Goal: Task Accomplishment & Management: Use online tool/utility

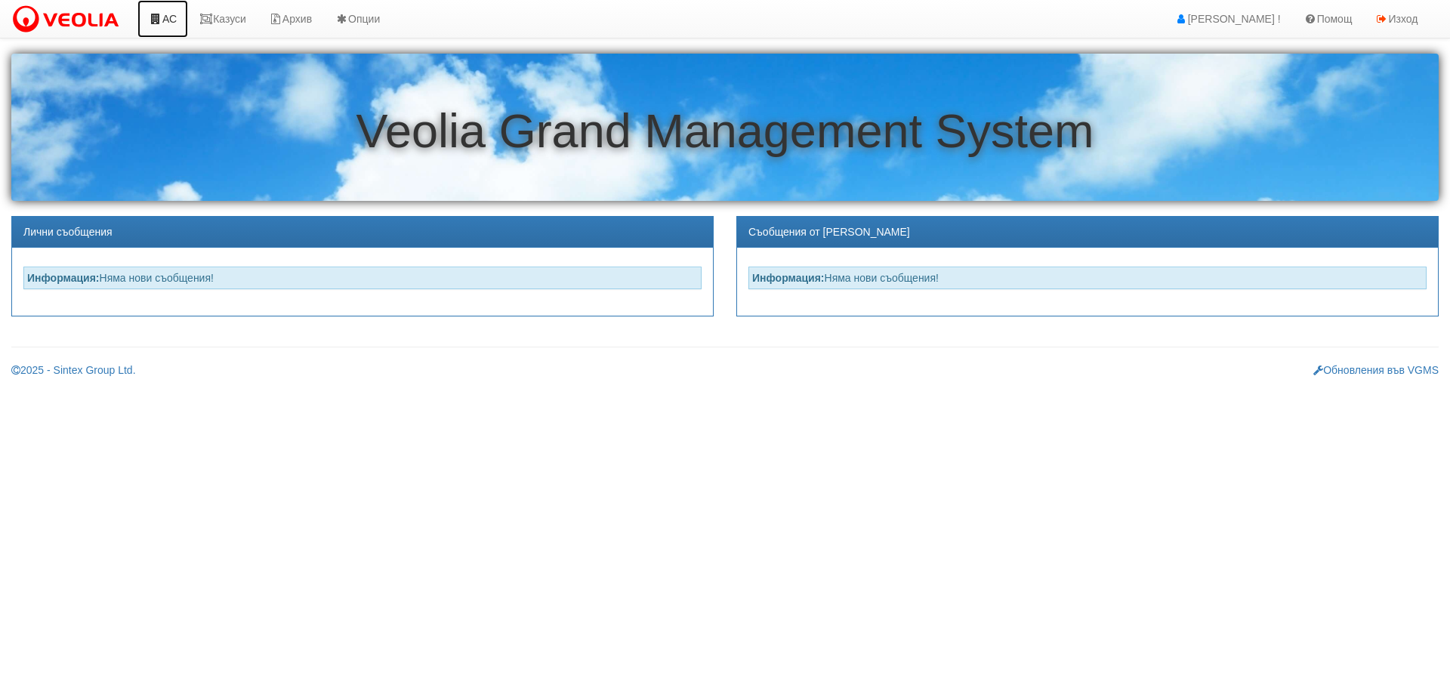
click at [168, 18] on link "АС" at bounding box center [162, 19] width 51 height 38
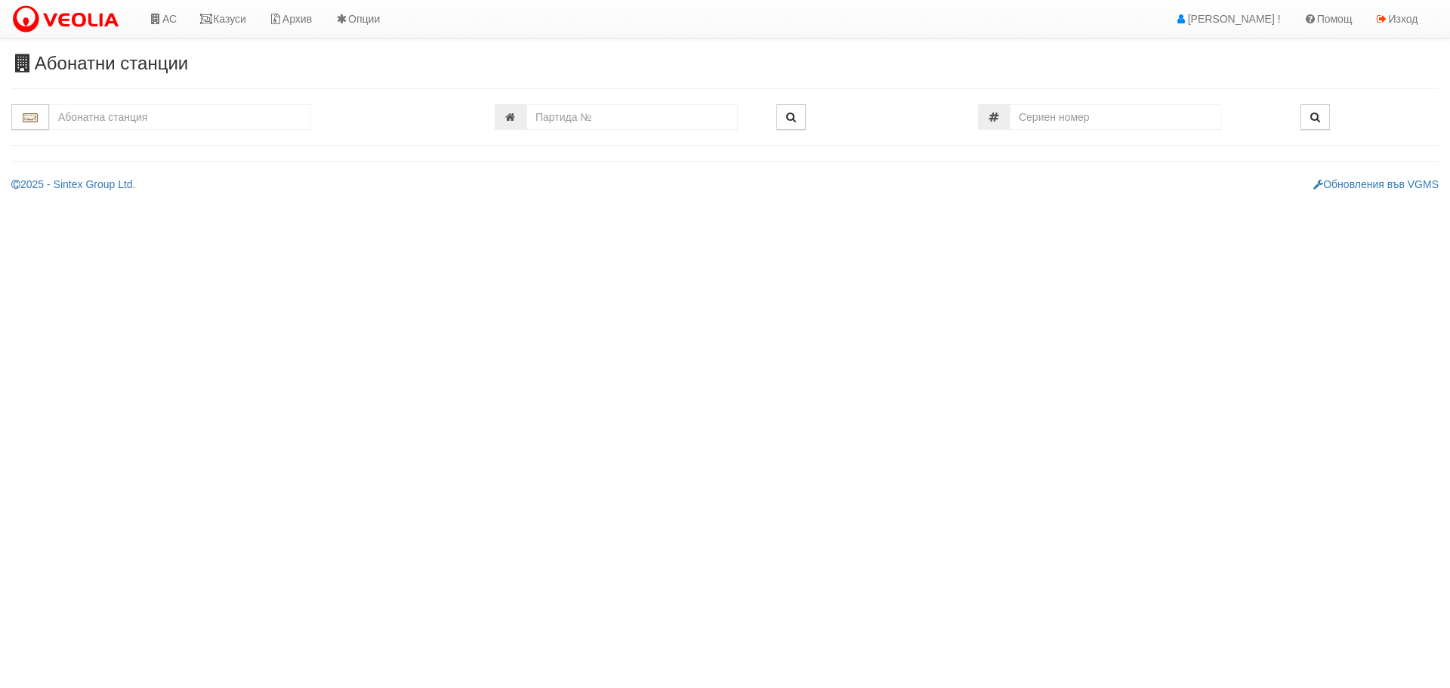
click at [148, 111] on input "text" at bounding box center [180, 117] width 262 height 26
click at [148, 114] on input "text" at bounding box center [180, 117] width 262 height 26
type input "109"
click at [88, 114] on input "109" at bounding box center [180, 117] width 262 height 26
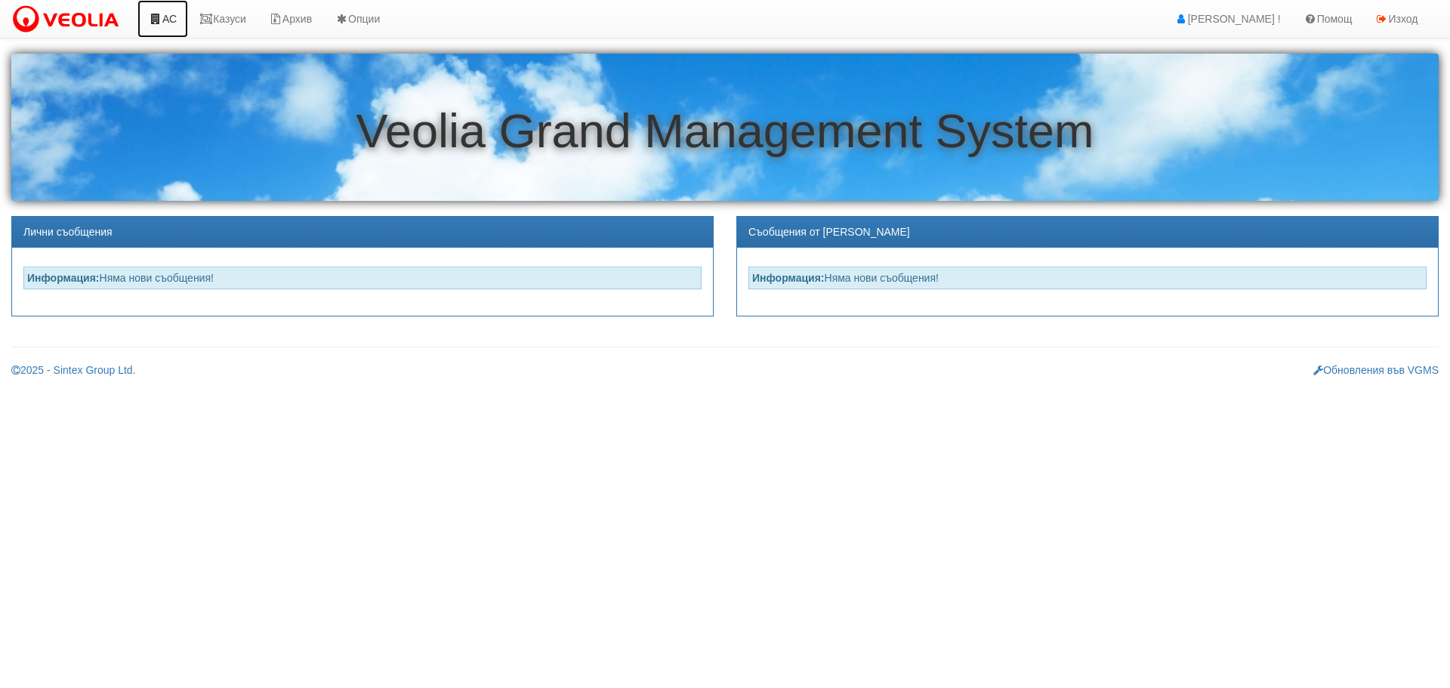
click at [172, 21] on link "АС" at bounding box center [162, 19] width 51 height 38
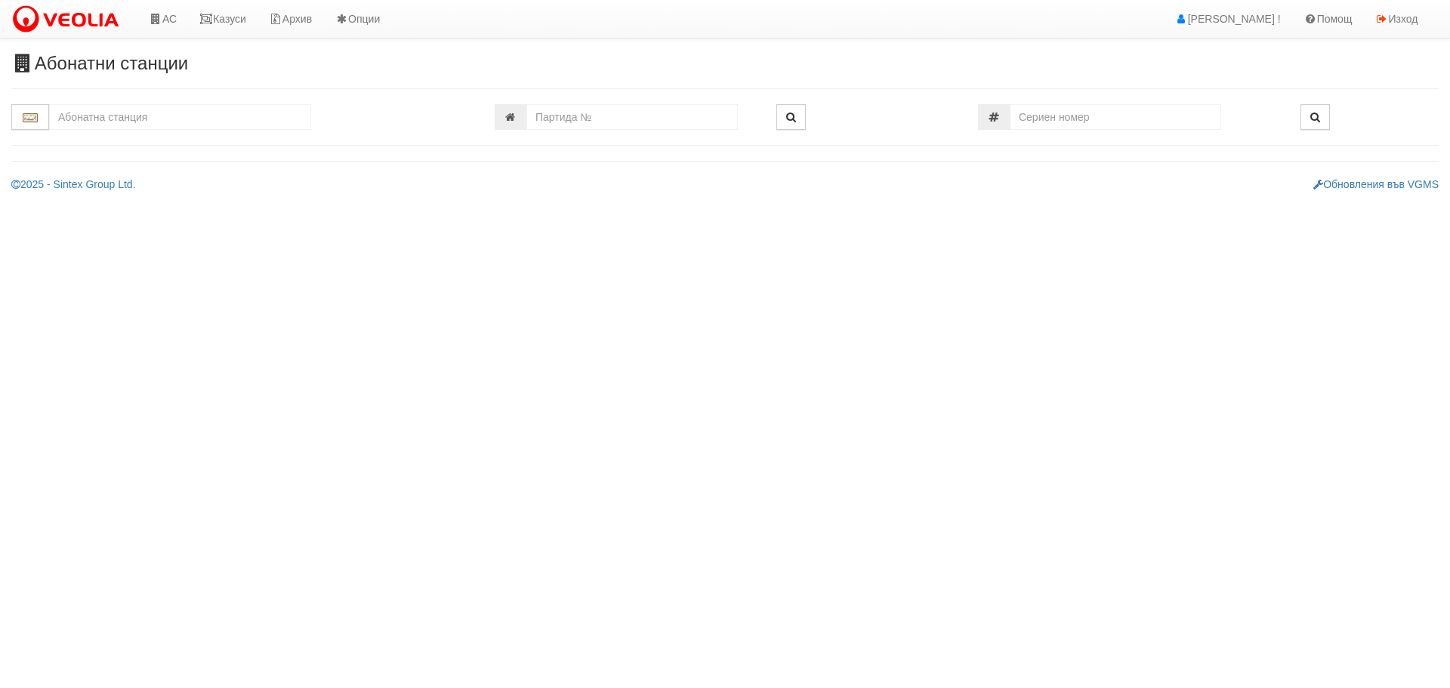
click at [153, 121] on input "text" at bounding box center [180, 117] width 262 height 26
click at [104, 153] on div "109/3,4,5 - Младост - "ВЕОЛИЯ"" at bounding box center [180, 158] width 258 height 17
type input "109/3,4,5 - Младост - "ВЕОЛИЯ""
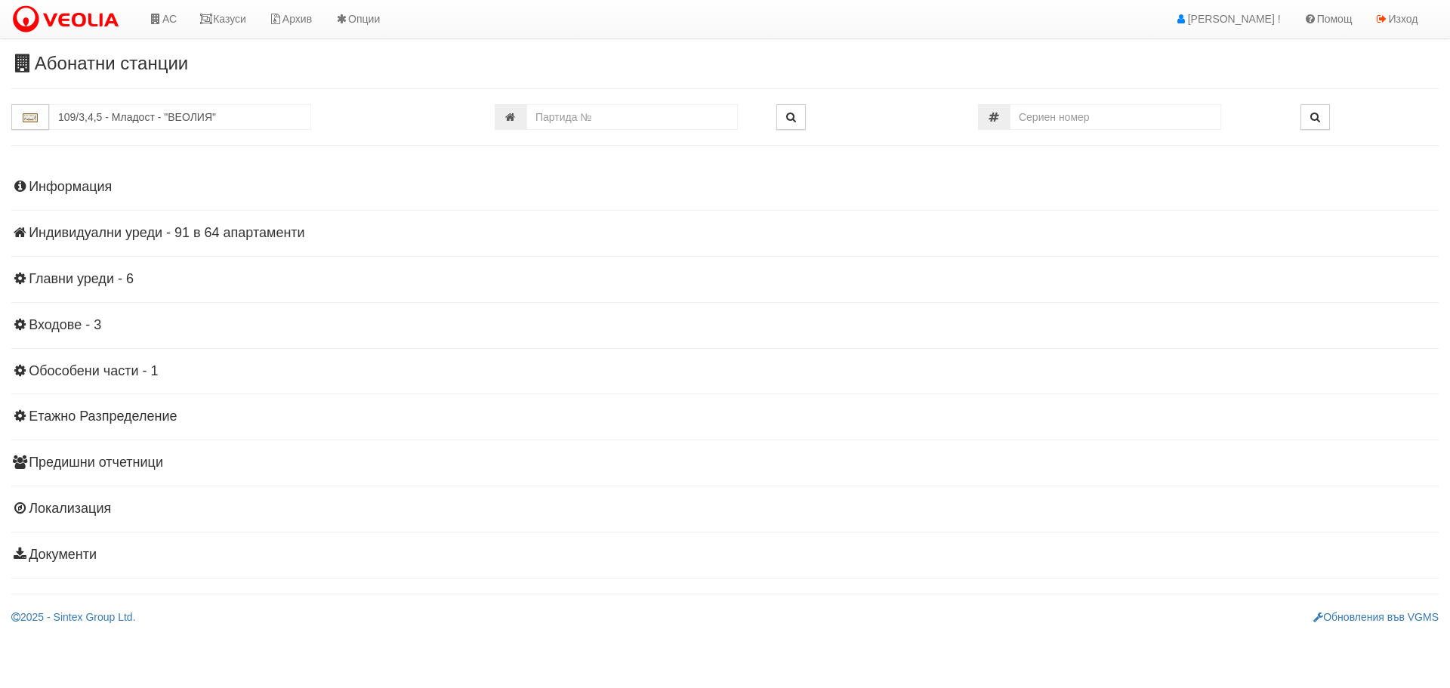
click at [186, 237] on h4 "Индивидуални уреди - 91 в 64 апартаменти" at bounding box center [725, 233] width 1428 height 15
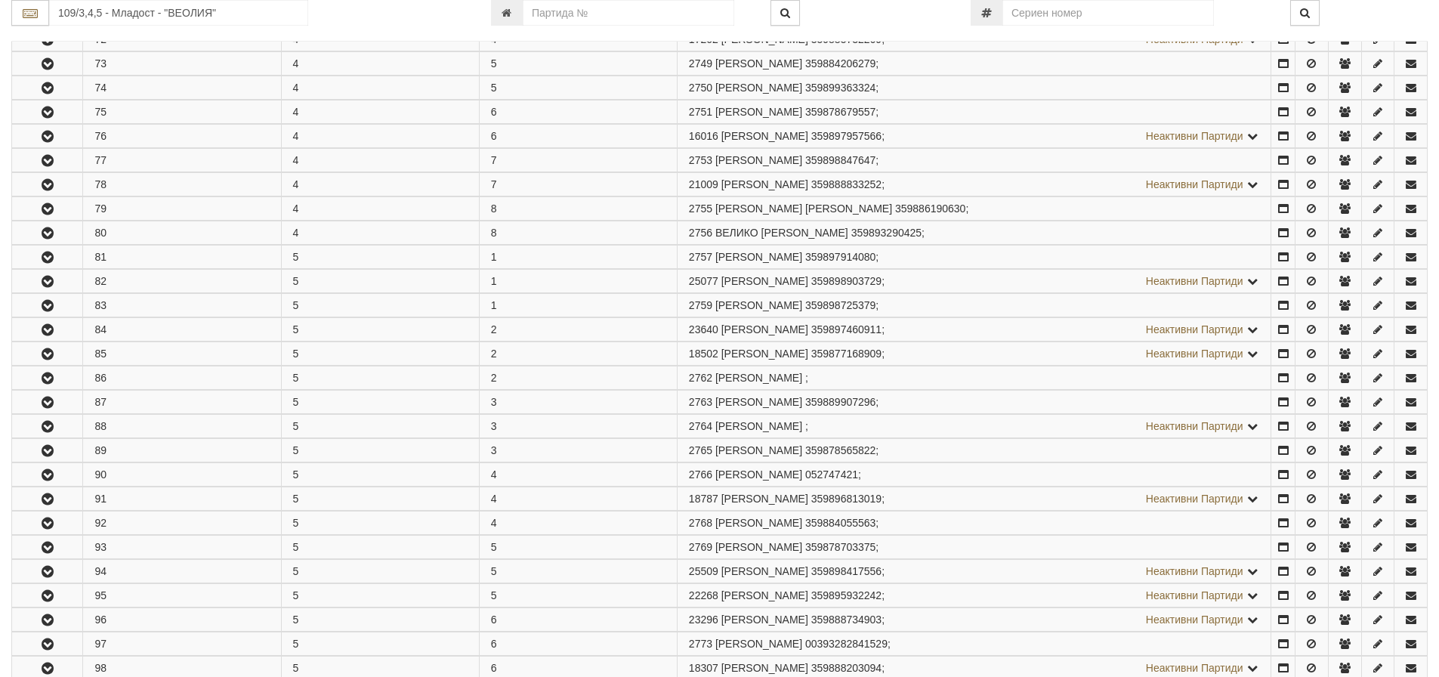
scroll to position [1133, 0]
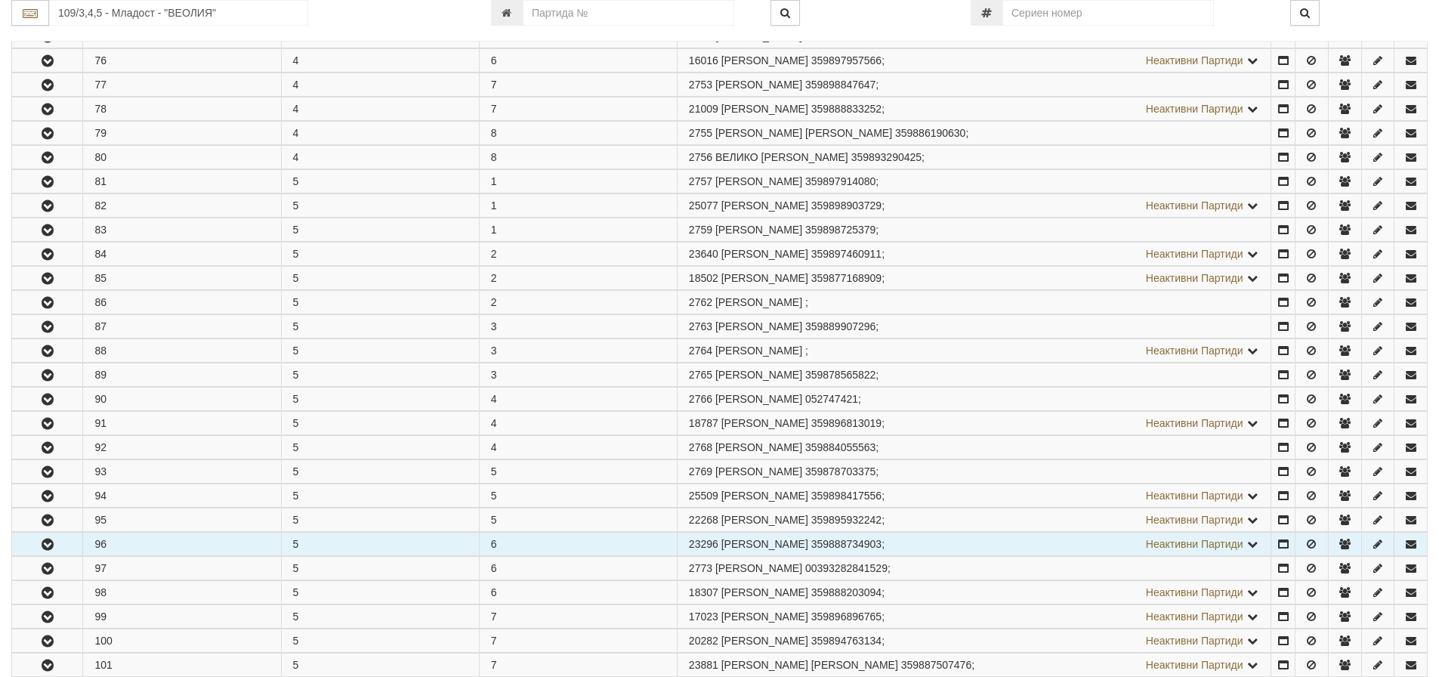
click at [46, 542] on icon "button" at bounding box center [48, 544] width 18 height 11
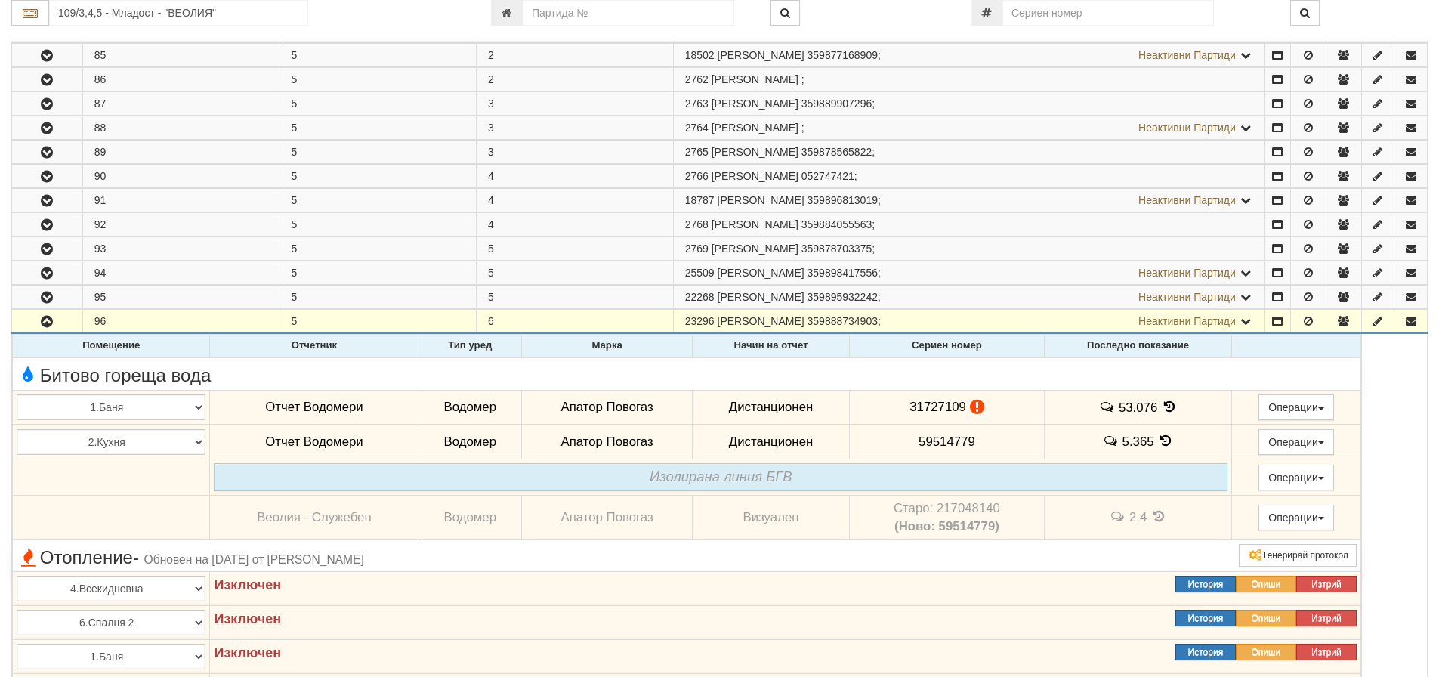
scroll to position [1511, 0]
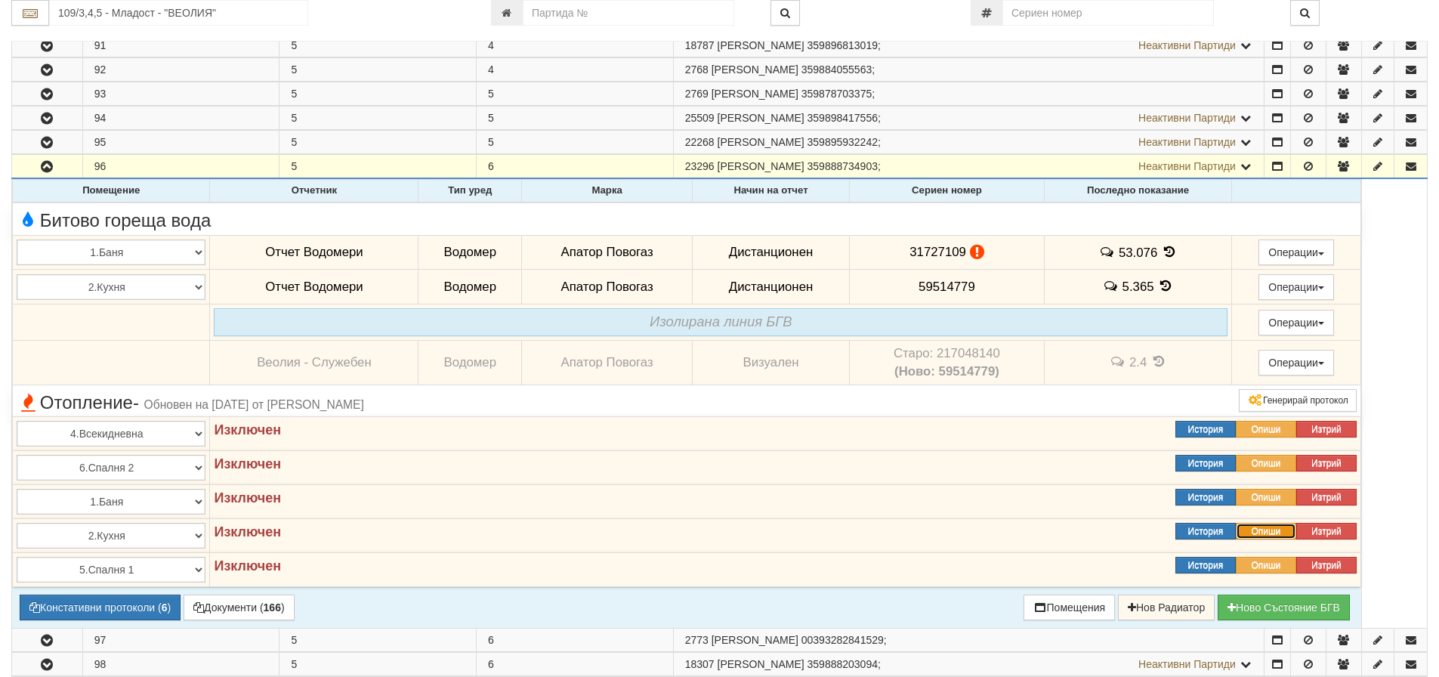
click at [1266, 533] on button "Опиши" at bounding box center [1266, 531] width 60 height 17
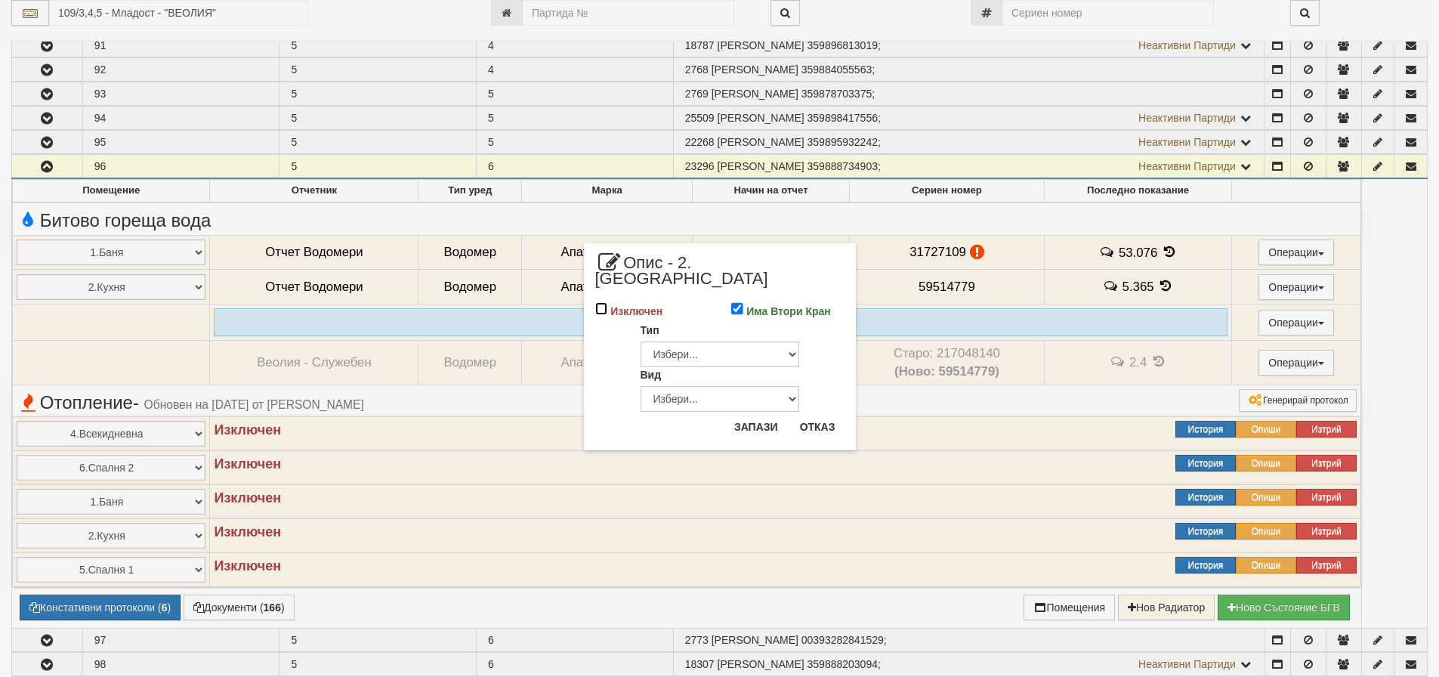
click at [601, 302] on input "Изключен" at bounding box center [601, 308] width 13 height 13
checkbox input "true"
click at [714, 340] on select "Избери... Глидер Панел Тръбно конвекторен Щранг Лира Лира Друг Тип" at bounding box center [720, 353] width 159 height 26
select select "0"
click at [641, 340] on select "Избери... Глидер Панел Тръбно конвекторен Щранг Лира Лира Друг Тип" at bounding box center [720, 353] width 159 height 26
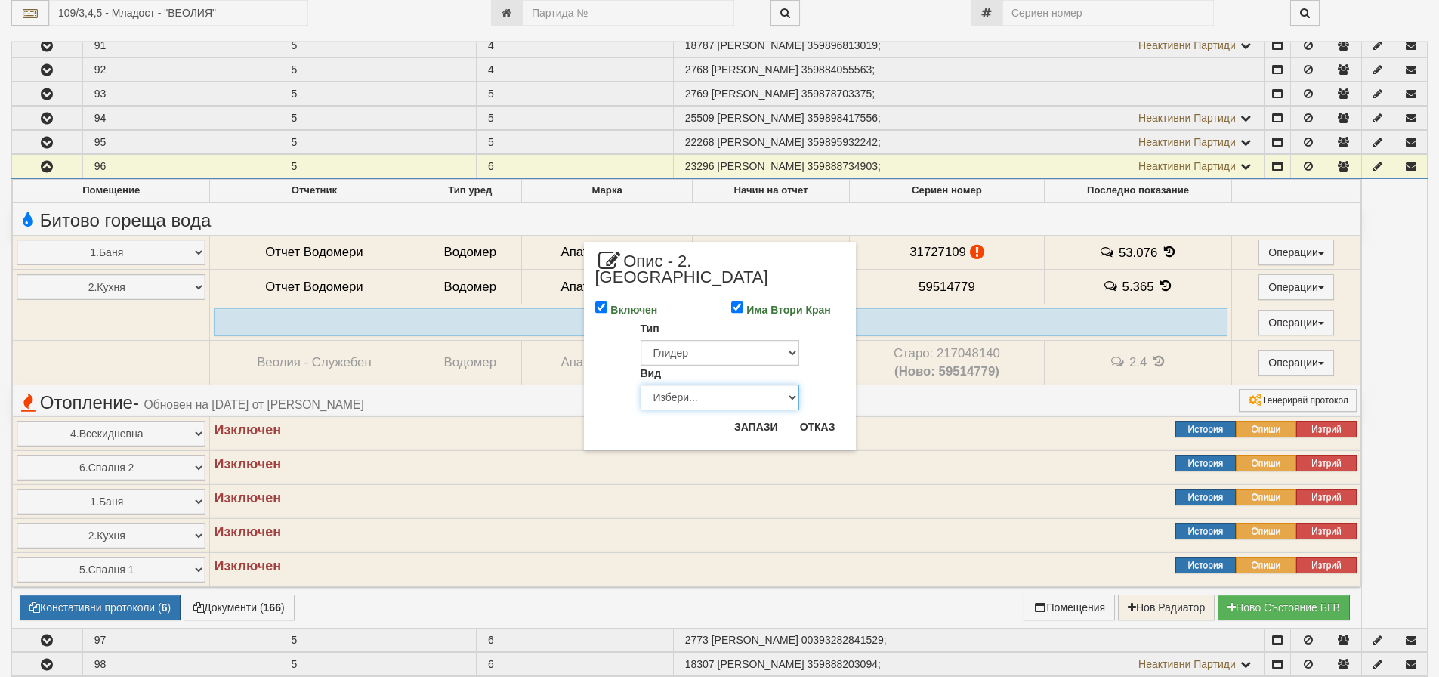
click at [697, 384] on select "Избери... Алуминий Чугун Стомана" at bounding box center [720, 397] width 159 height 26
select select "0"
click at [641, 384] on select "Избери... Алуминий Чугун Стомана" at bounding box center [720, 397] width 159 height 26
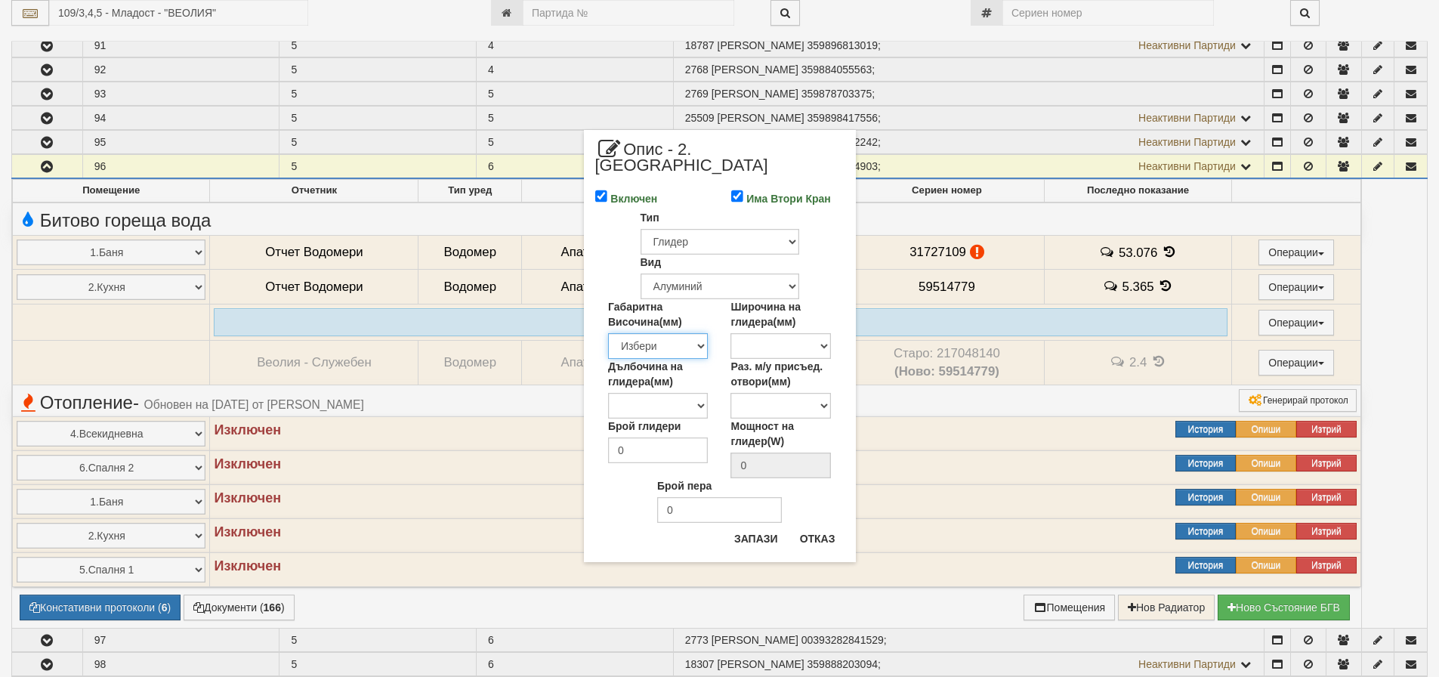
click at [651, 333] on select "Избери 200 240 250 280 285 290 330 350 380 390 400 422 423 425 430 440 450 480 …" at bounding box center [658, 346] width 100 height 26
select select "690"
click at [608, 333] on select "Избери 200 240 250 280 285 290 330 350 380 390 400 422 423 425 430 440 450 480 …" at bounding box center [658, 346] width 100 height 26
type input "190"
click at [678, 437] on input "Брой глидери" at bounding box center [658, 450] width 100 height 26
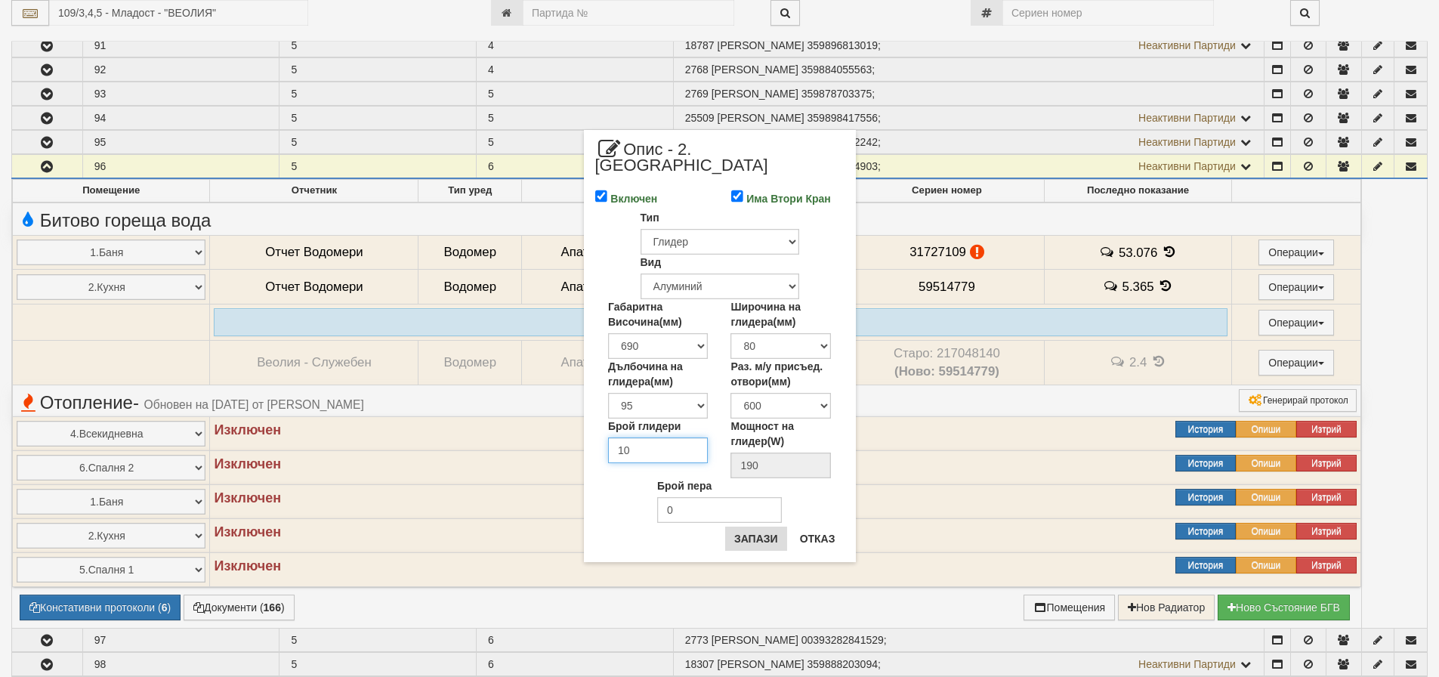
type input "10"
click at [745, 527] on button "Запази" at bounding box center [756, 539] width 62 height 24
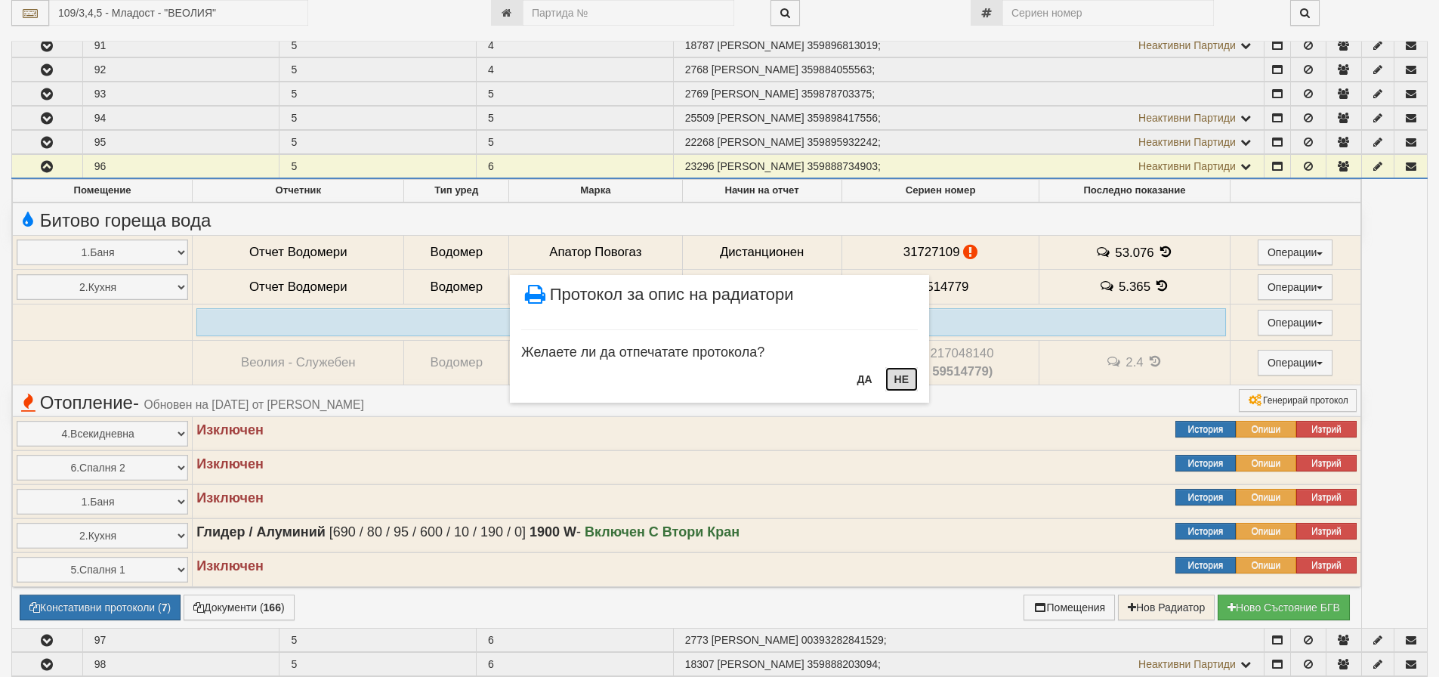
click at [898, 378] on button "НЕ" at bounding box center [901, 379] width 32 height 24
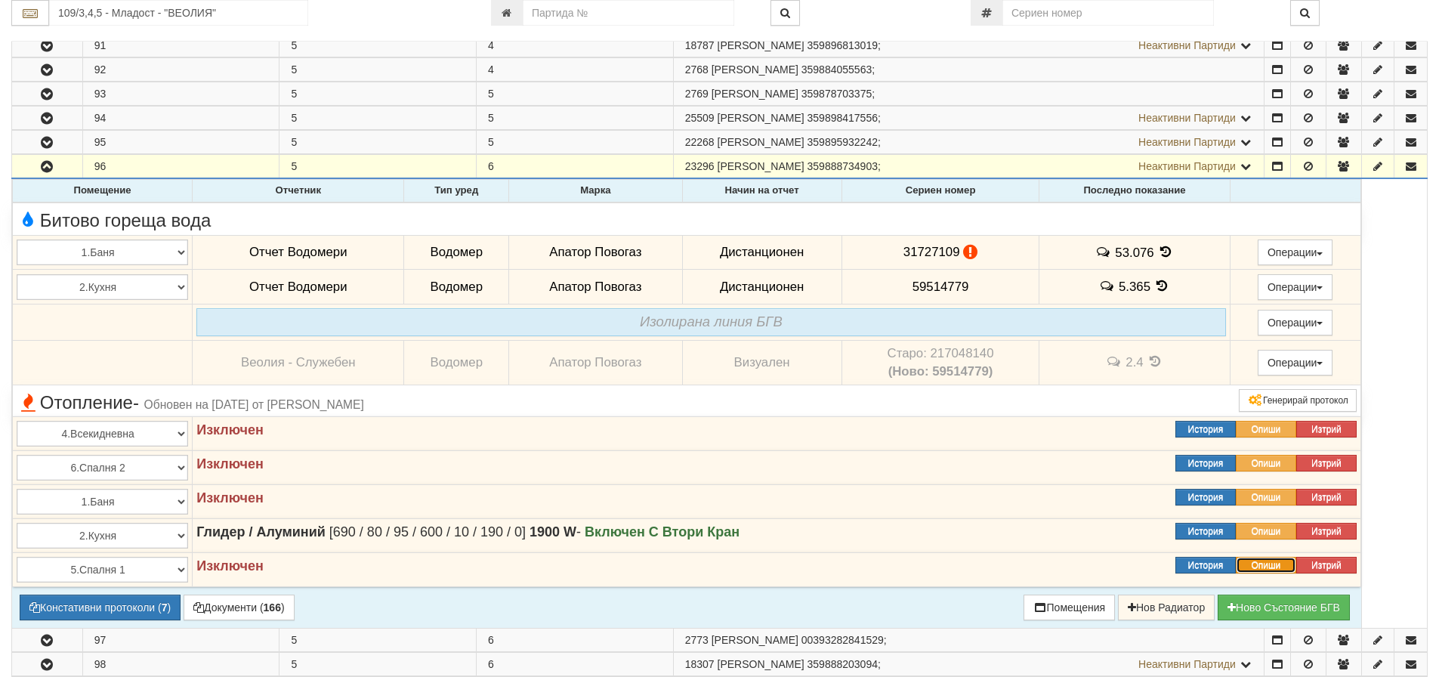
click at [1253, 565] on button "Опиши" at bounding box center [1266, 565] width 60 height 17
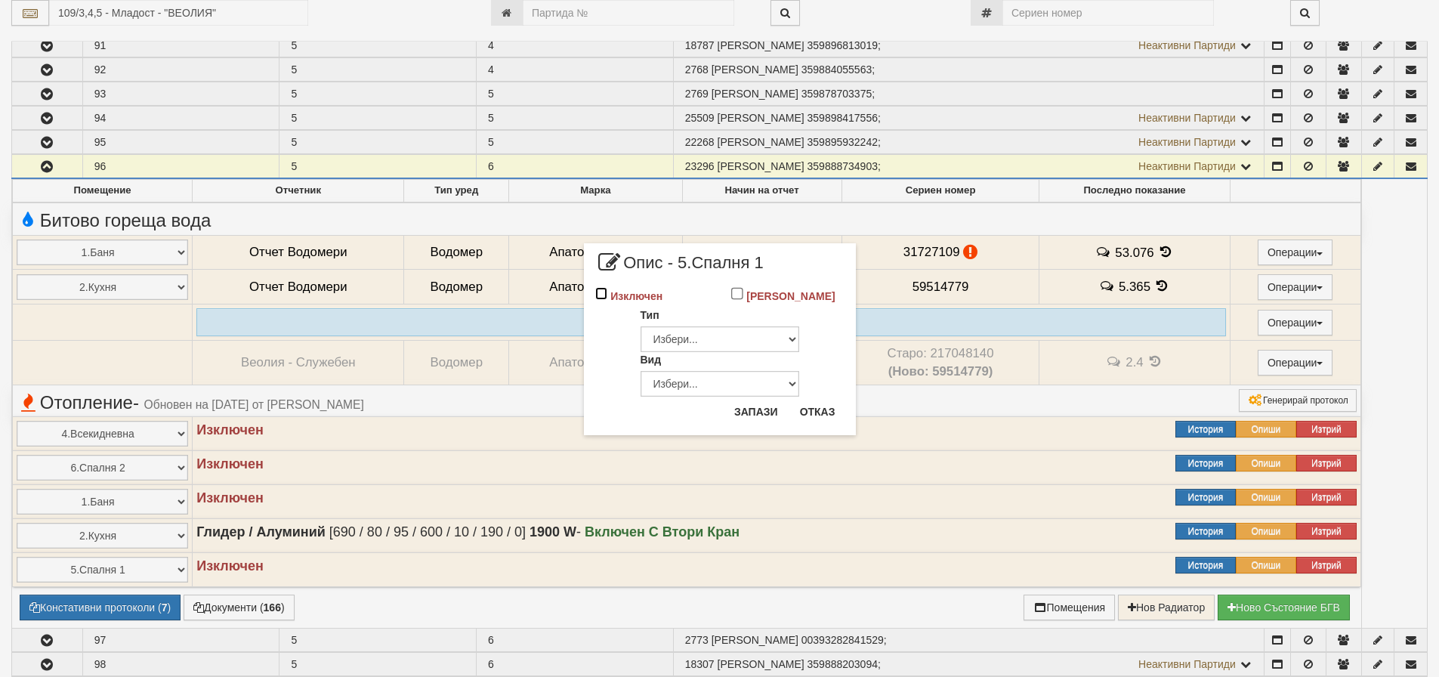
click at [598, 297] on input "Изключен" at bounding box center [601, 293] width 13 height 13
checkbox input "true"
click at [699, 340] on select "Избери... Глидер Панел Тръбно конвекторен Щранг Лира Лира Друг Тип" at bounding box center [720, 338] width 159 height 26
select select "0"
click at [641, 325] on select "Избери... Глидер Панел Тръбно конвекторен Щранг Лира Лира Друг Тип" at bounding box center [720, 338] width 159 height 26
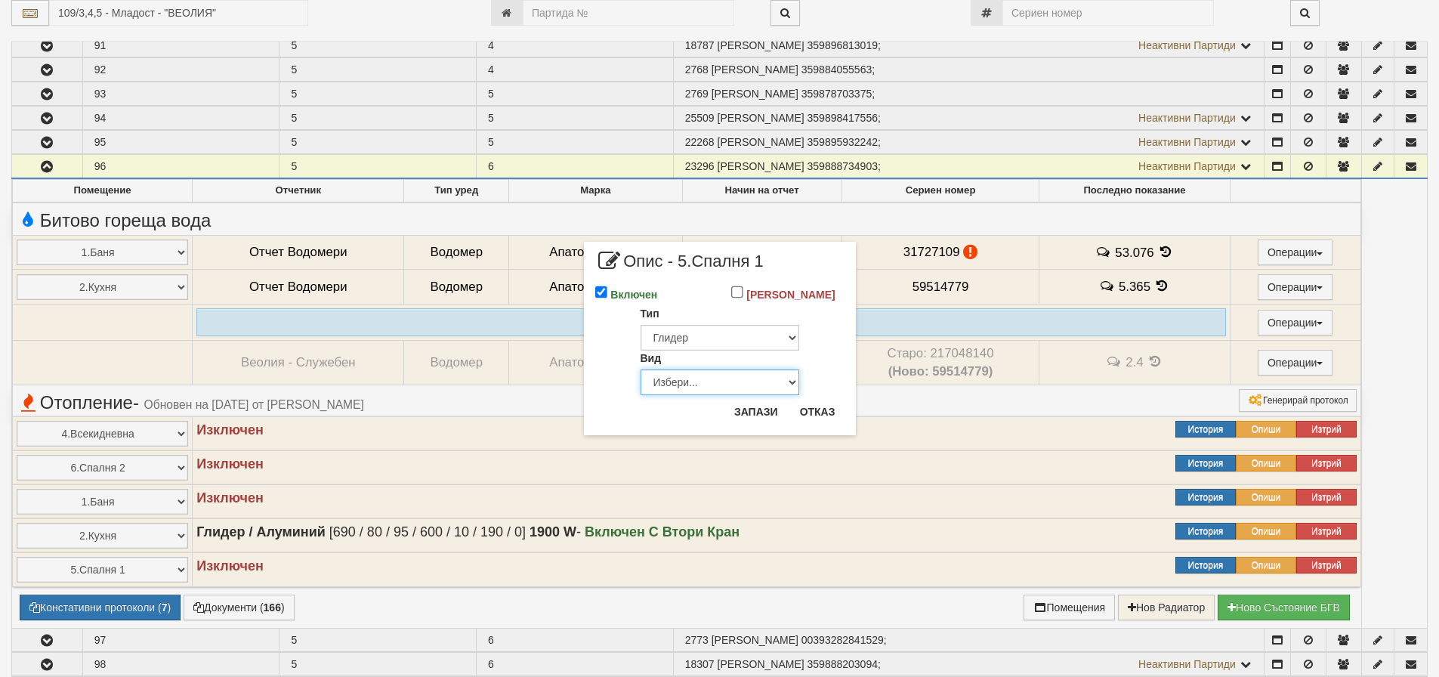
click at [699, 380] on select "Избери... Алуминий Чугун Стомана" at bounding box center [720, 382] width 159 height 26
select select "0"
click at [641, 369] on select "Избери... Алуминий Чугун Стомана" at bounding box center [720, 382] width 159 height 26
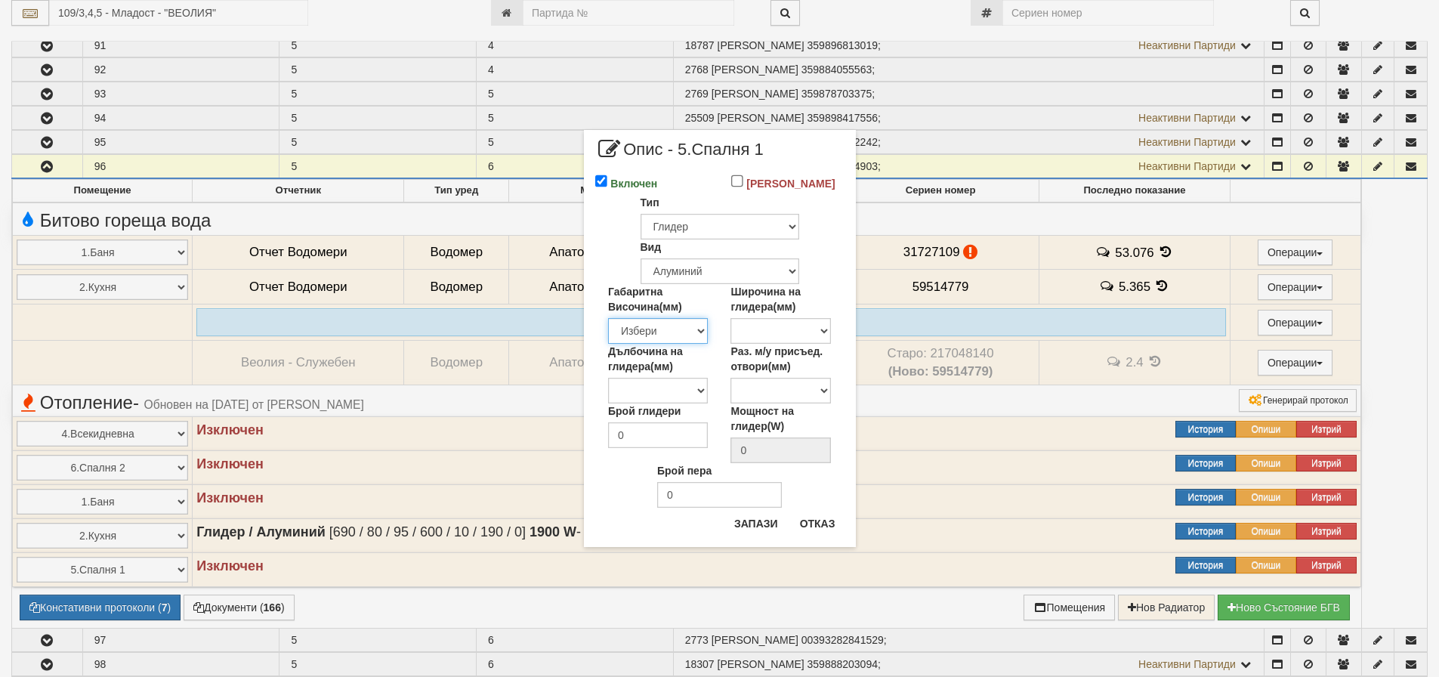
click at [681, 335] on select "Избери 200 240 250 280 285 290 330 350 380 390 400 422 423 425 430 440 450 480 …" at bounding box center [658, 331] width 100 height 26
select select "590"
click at [608, 318] on select "Избери 200 240 250 280 285 290 330 350 380 390 400 422 423 425 430 440 450 480 …" at bounding box center [658, 331] width 100 height 26
type input "162"
click at [674, 436] on input "Брой глидери" at bounding box center [658, 435] width 100 height 26
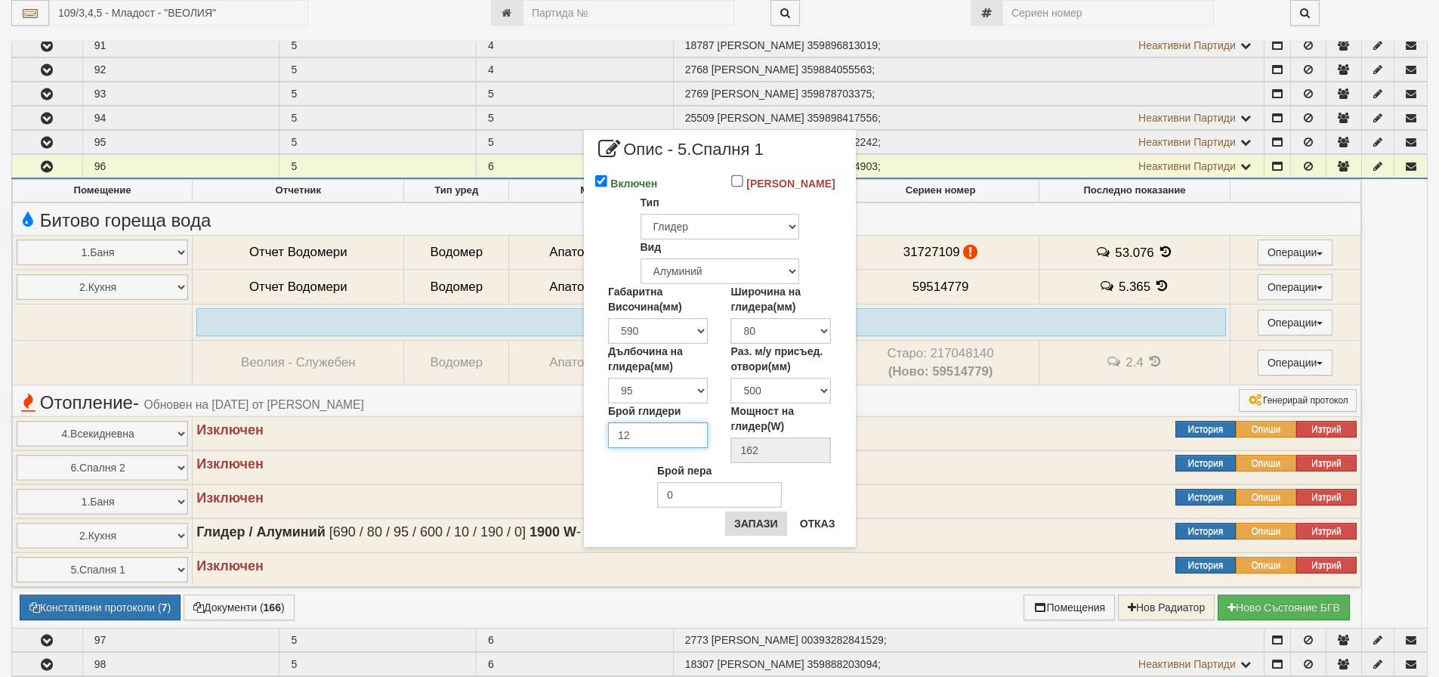
type input "12"
click at [765, 523] on button "Запази" at bounding box center [756, 523] width 62 height 24
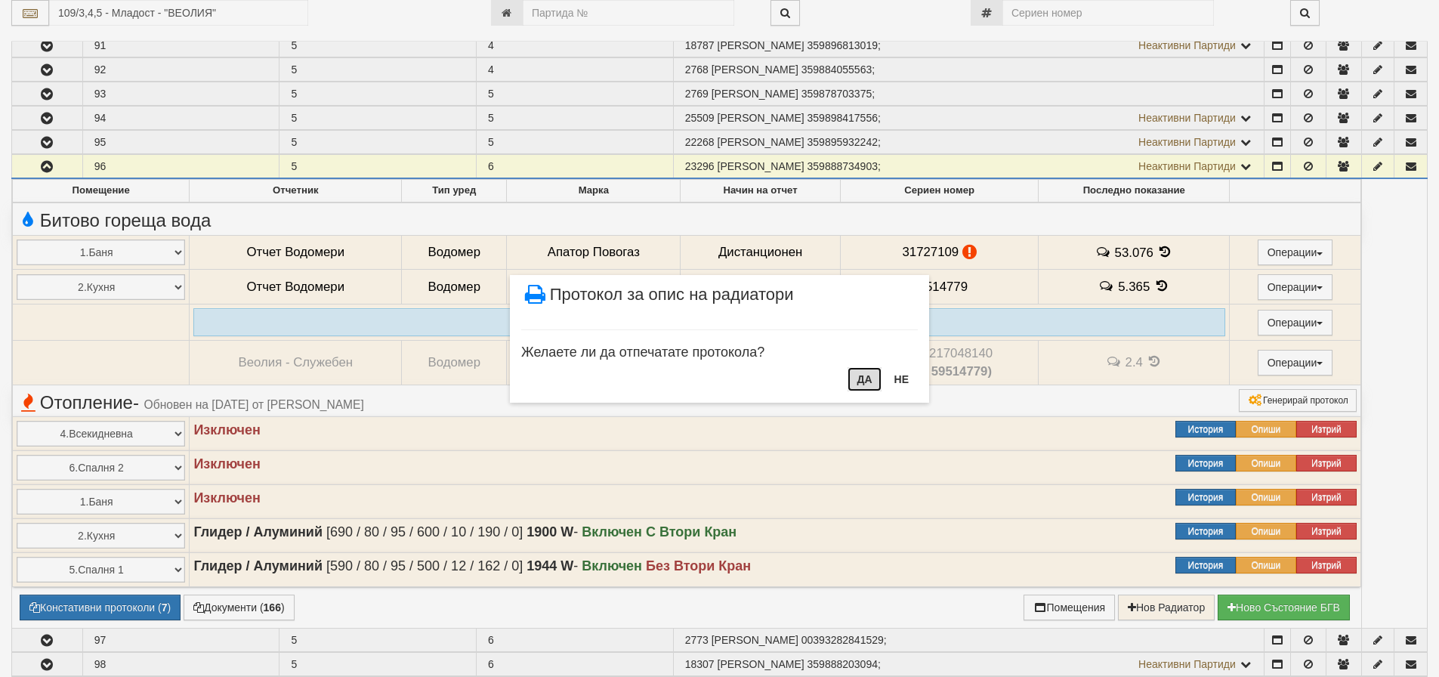
click at [862, 383] on button "ДА" at bounding box center [864, 379] width 33 height 24
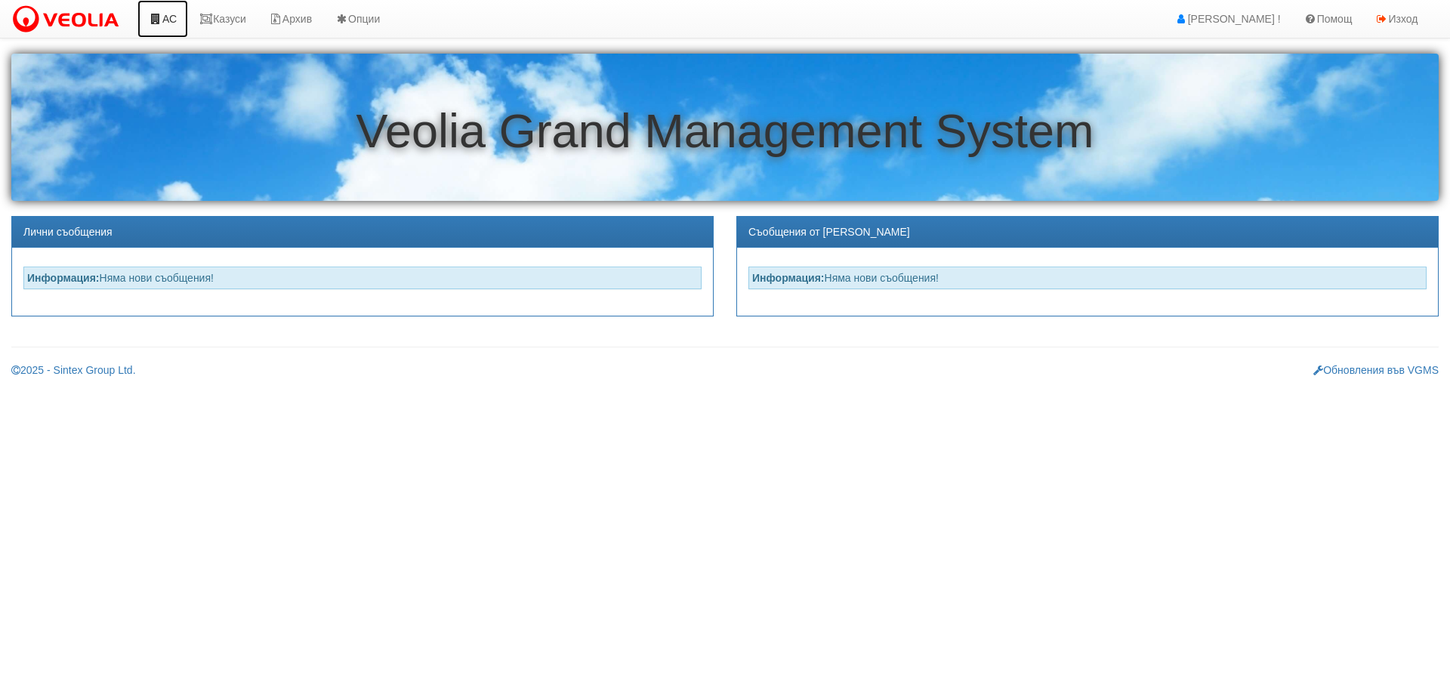
click at [167, 20] on link "АС" at bounding box center [162, 19] width 51 height 38
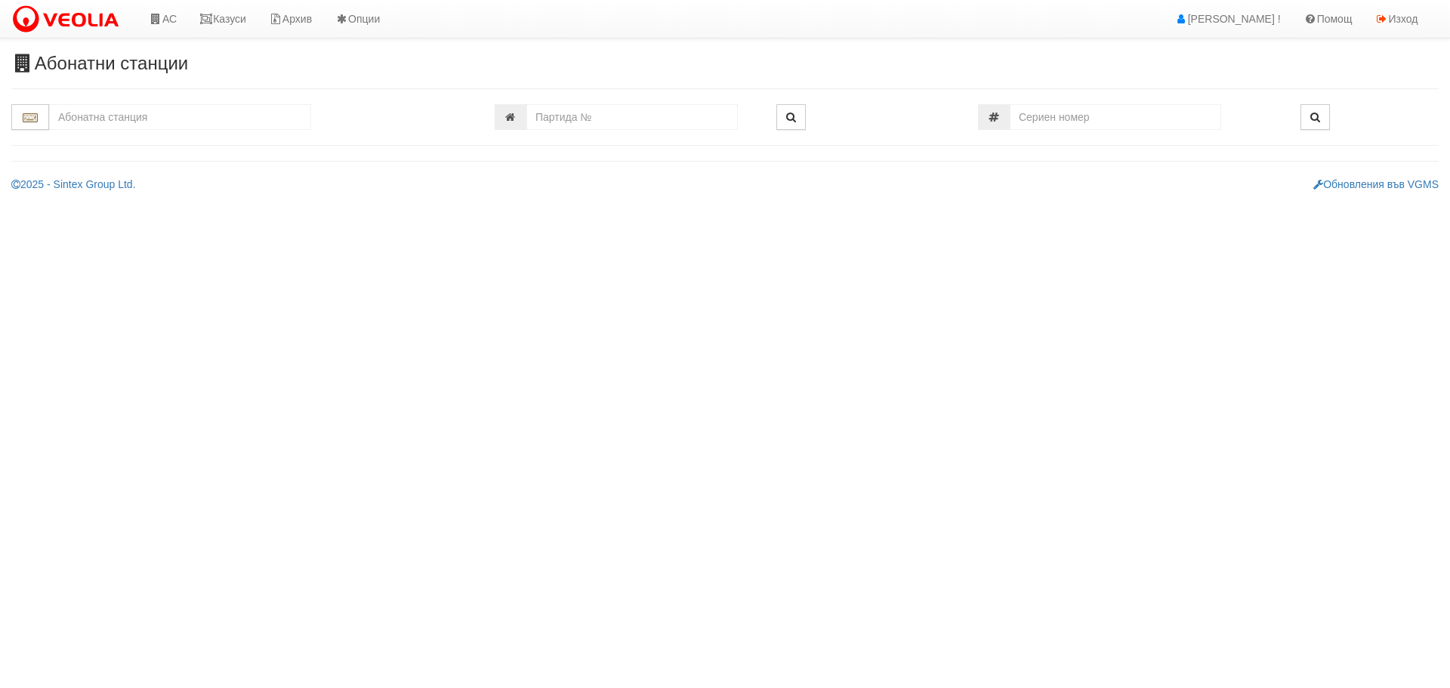
click at [144, 115] on input "text" at bounding box center [180, 117] width 262 height 26
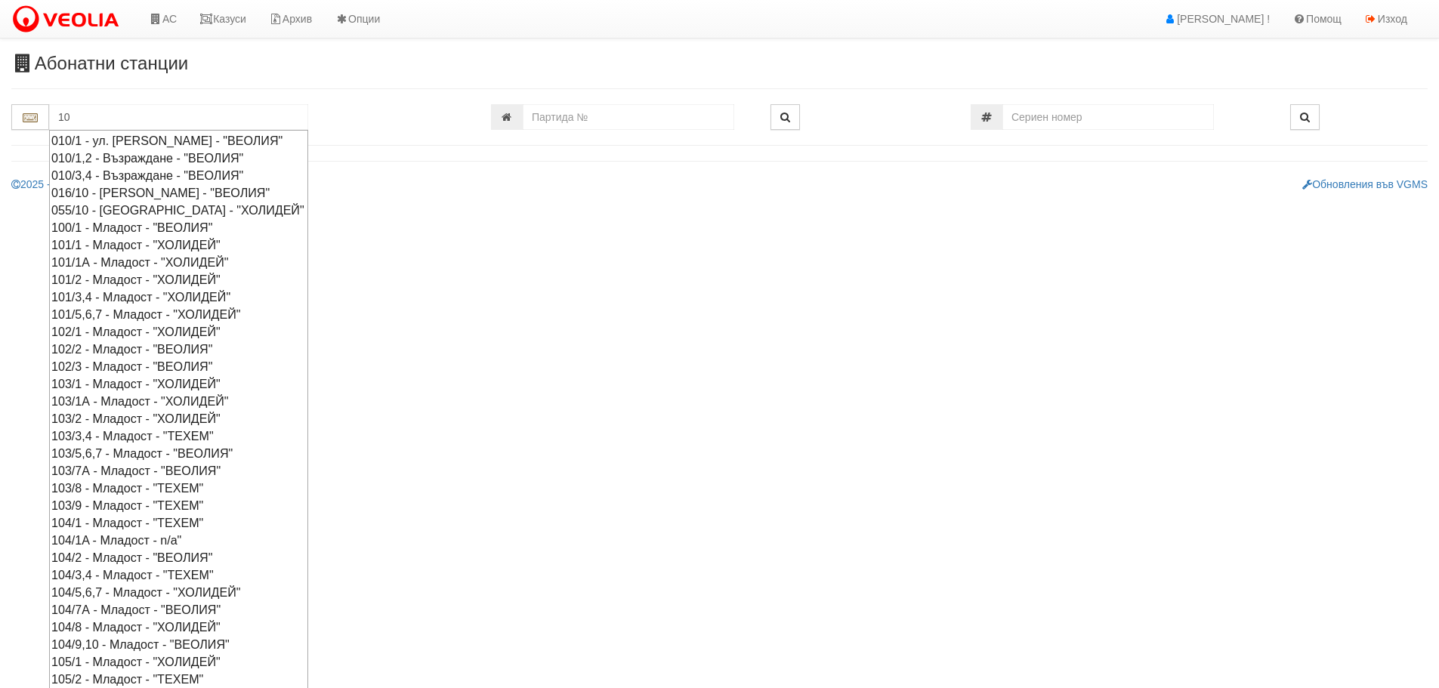
click at [84, 184] on div "010/3,4 - Възраждане - "ВЕОЛИЯ"" at bounding box center [178, 175] width 255 height 17
type input "010/3,4 - Възраждане - "ВЕОЛИЯ""
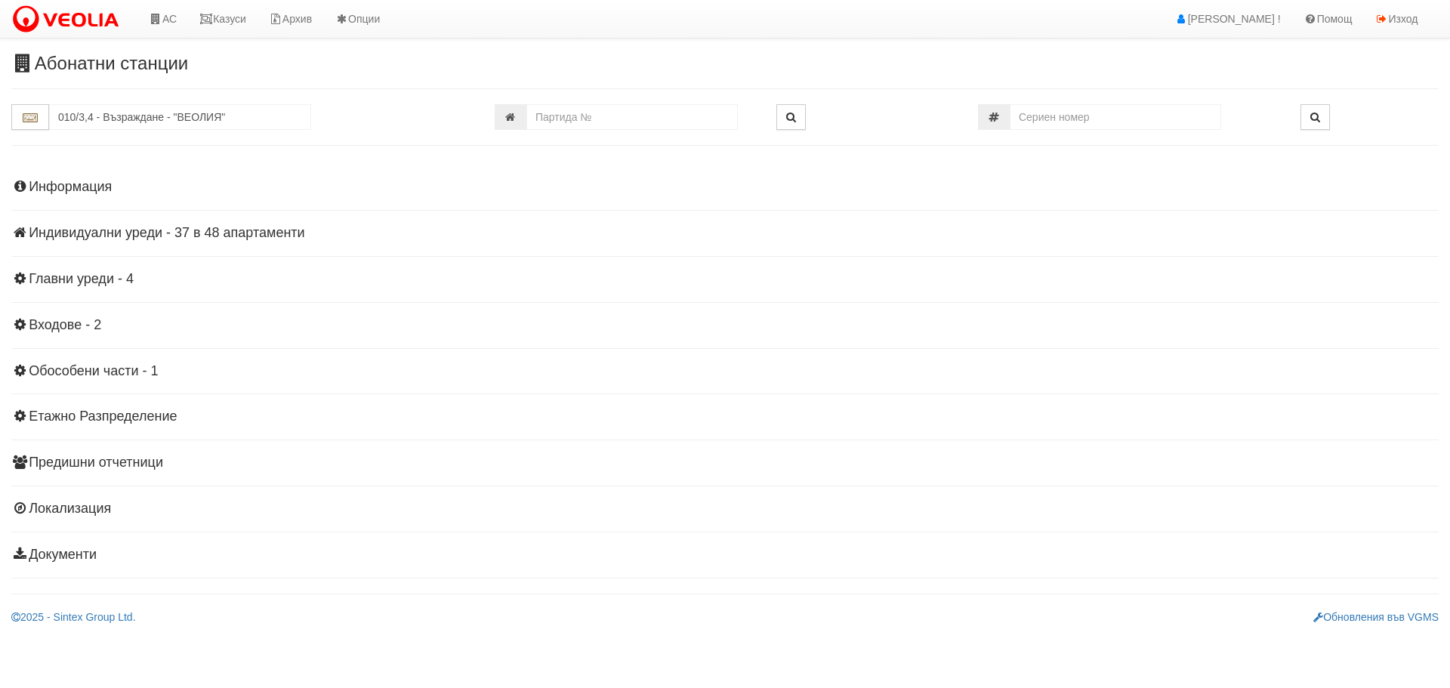
click at [137, 230] on h4 "Индивидуални уреди - 37 в 48 апартаменти" at bounding box center [725, 233] width 1428 height 15
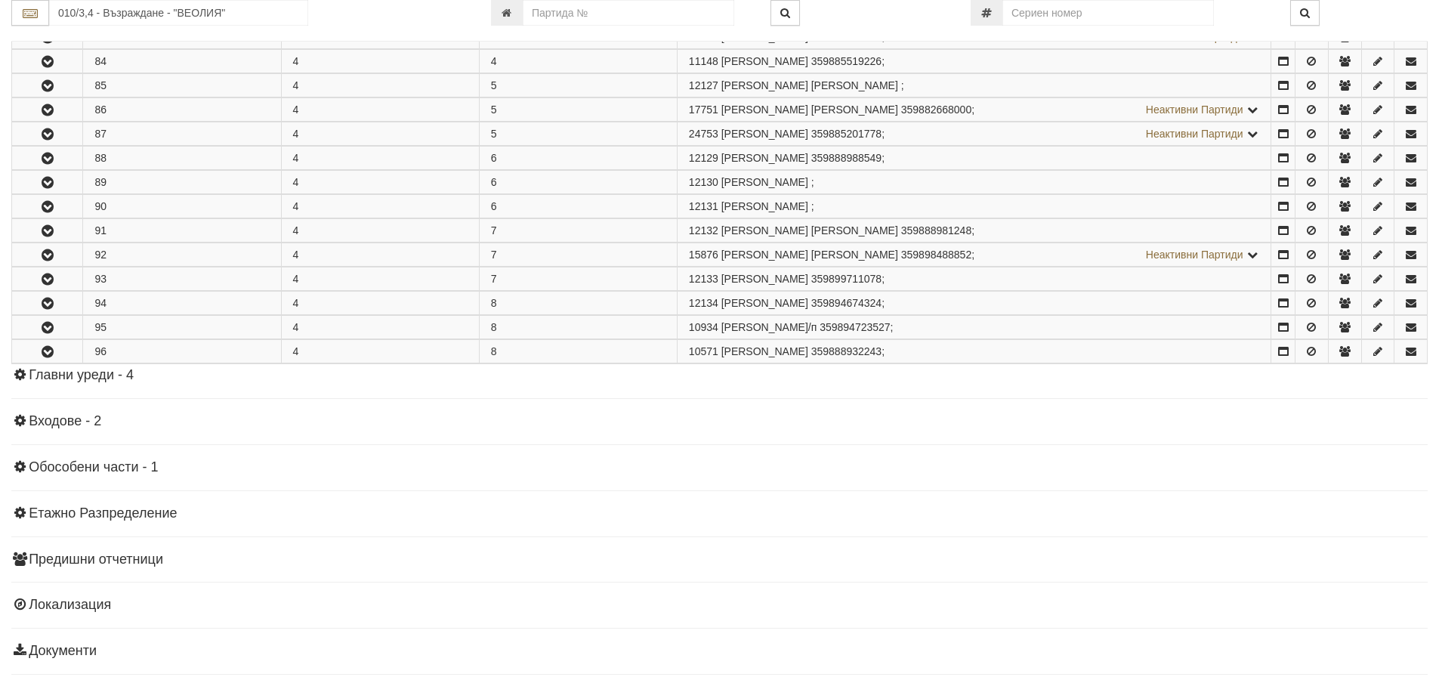
scroll to position [1133, 0]
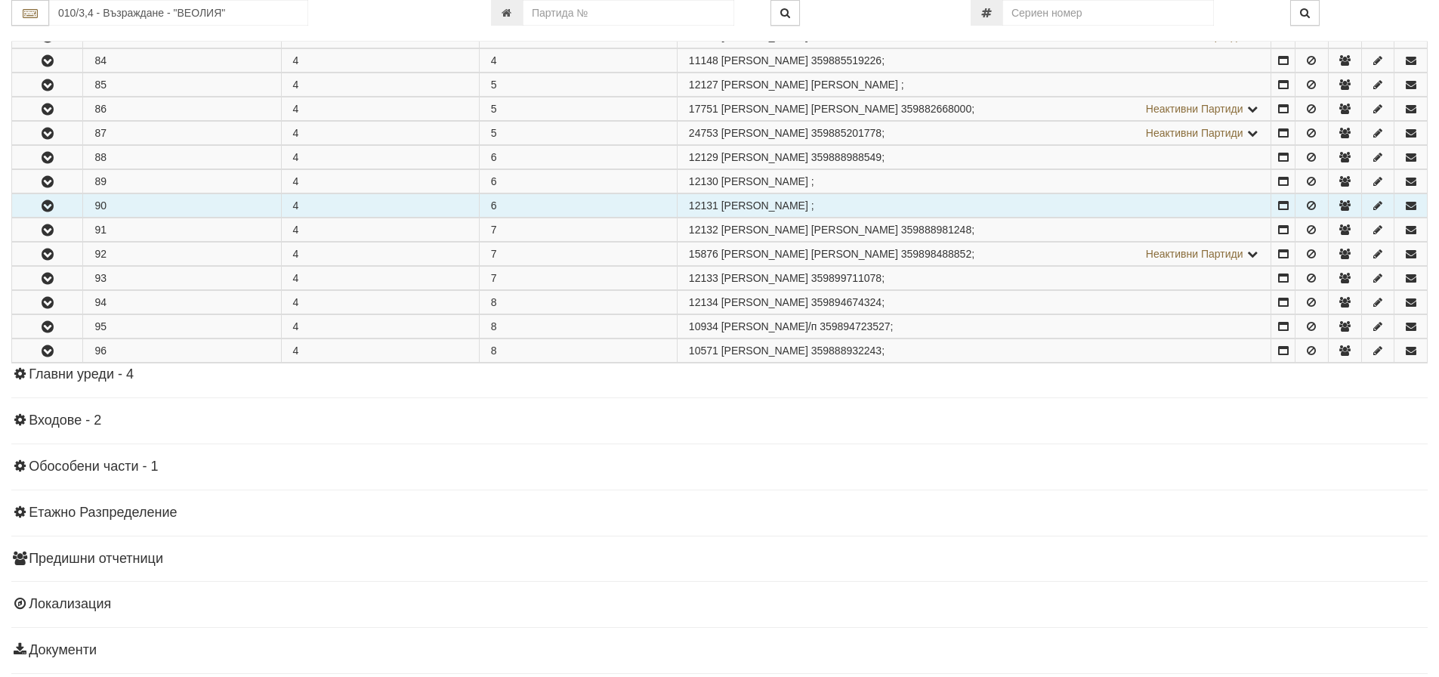
click at [44, 207] on icon "button" at bounding box center [48, 206] width 18 height 11
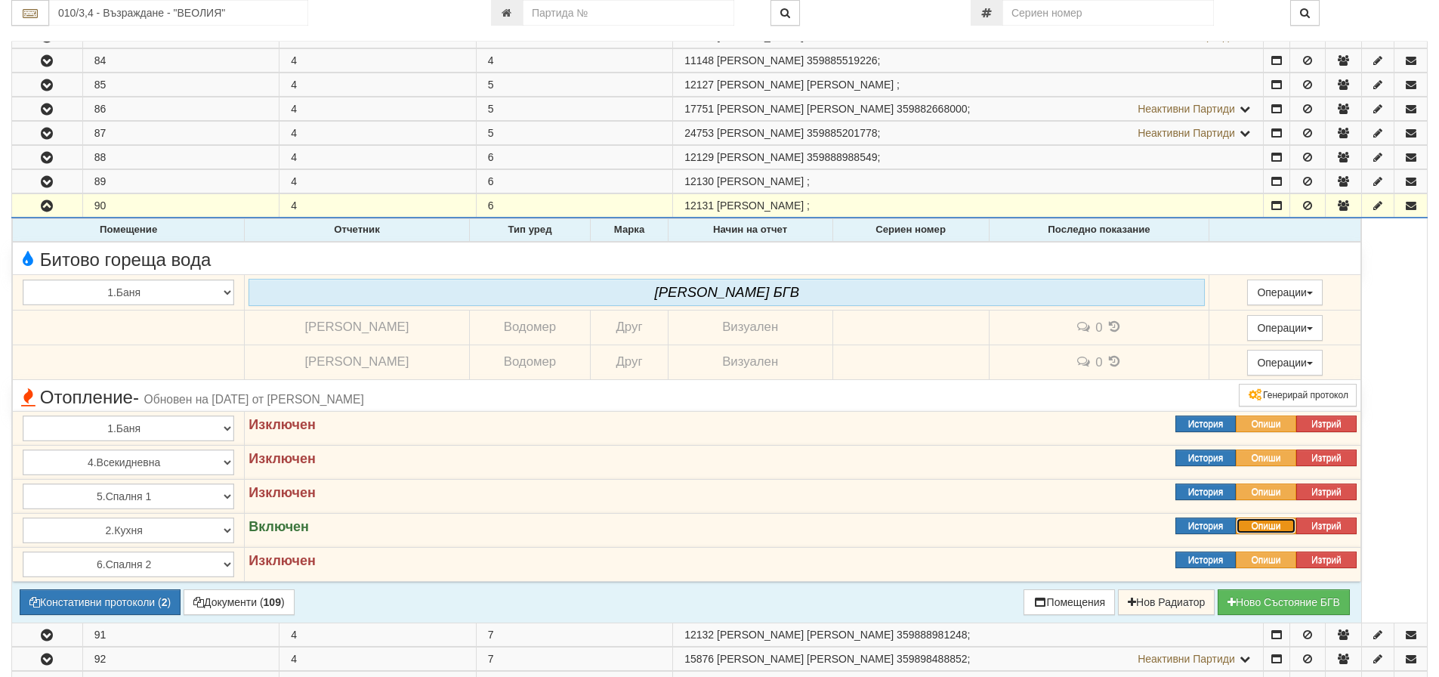
click at [1278, 526] on button "Опиши" at bounding box center [1266, 525] width 60 height 17
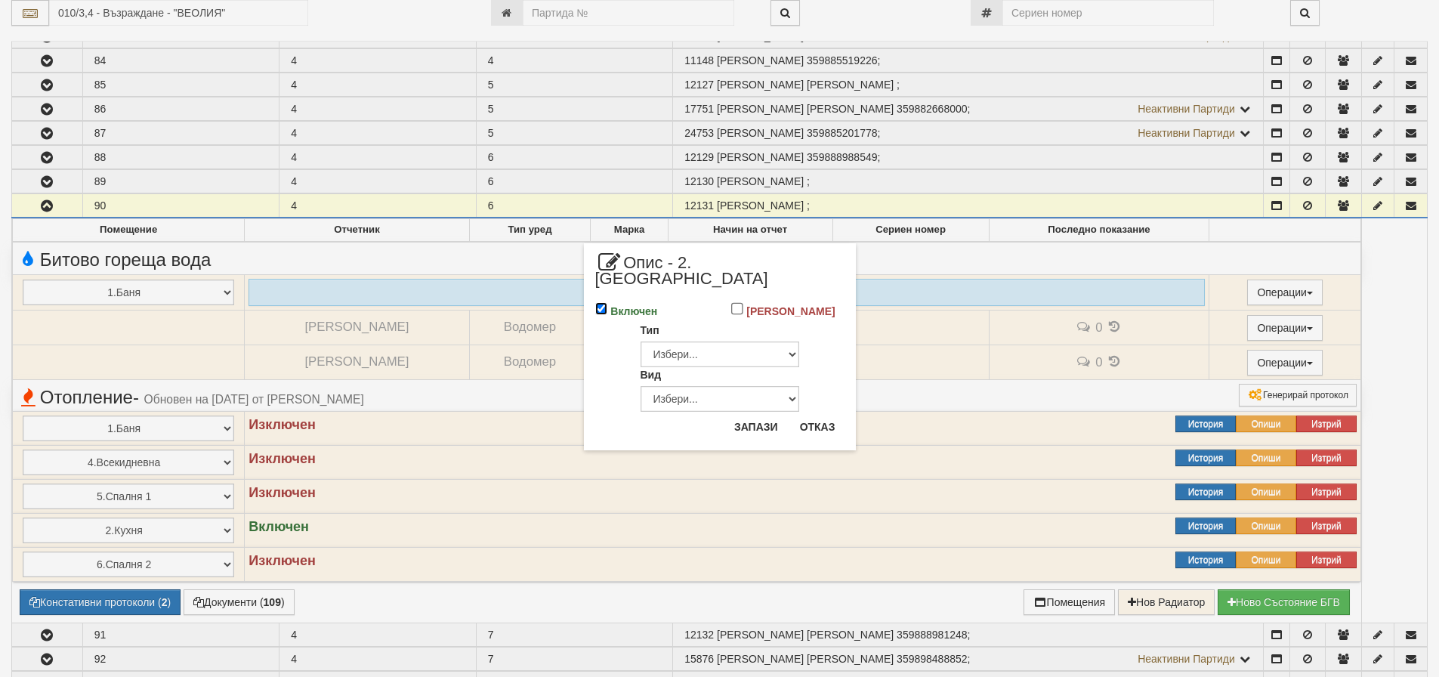
click at [598, 302] on input "Включен" at bounding box center [601, 308] width 13 height 13
checkbox input "false"
click at [764, 415] on button "Запази" at bounding box center [756, 427] width 62 height 24
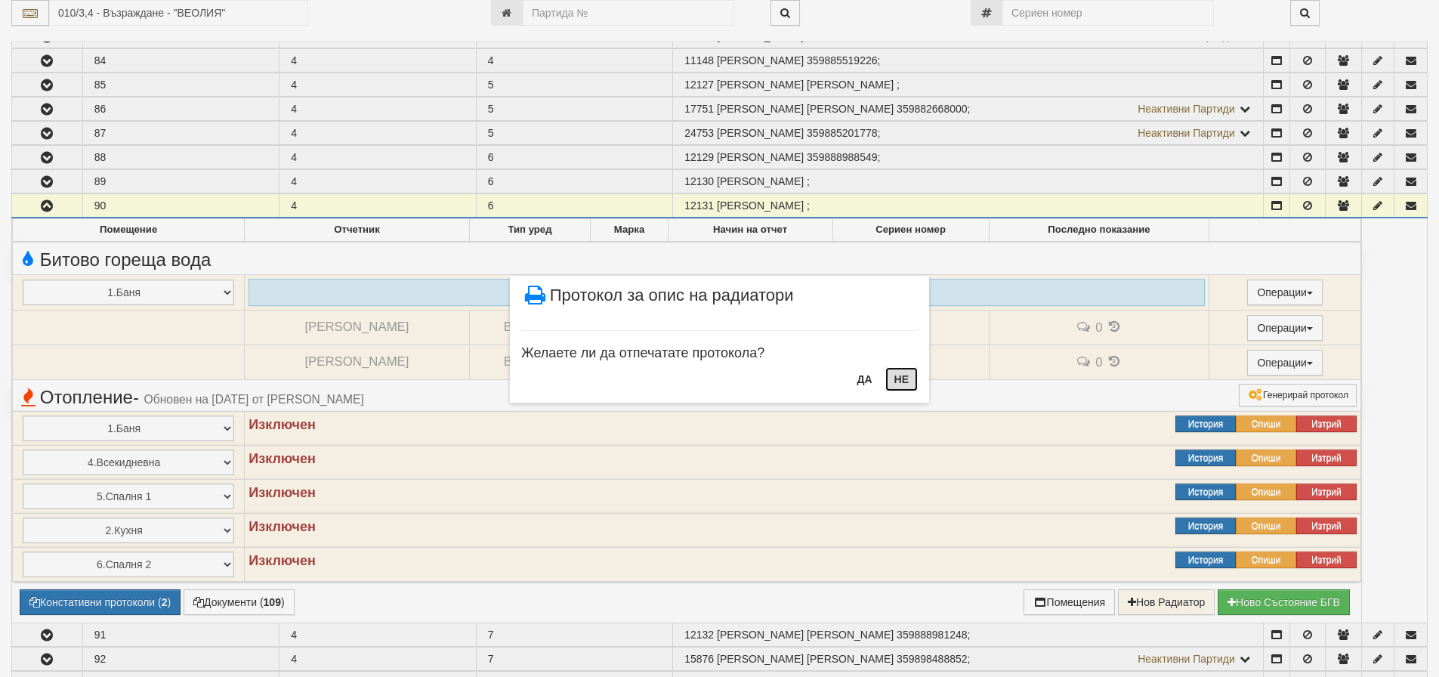
click at [900, 381] on button "НЕ" at bounding box center [901, 379] width 32 height 24
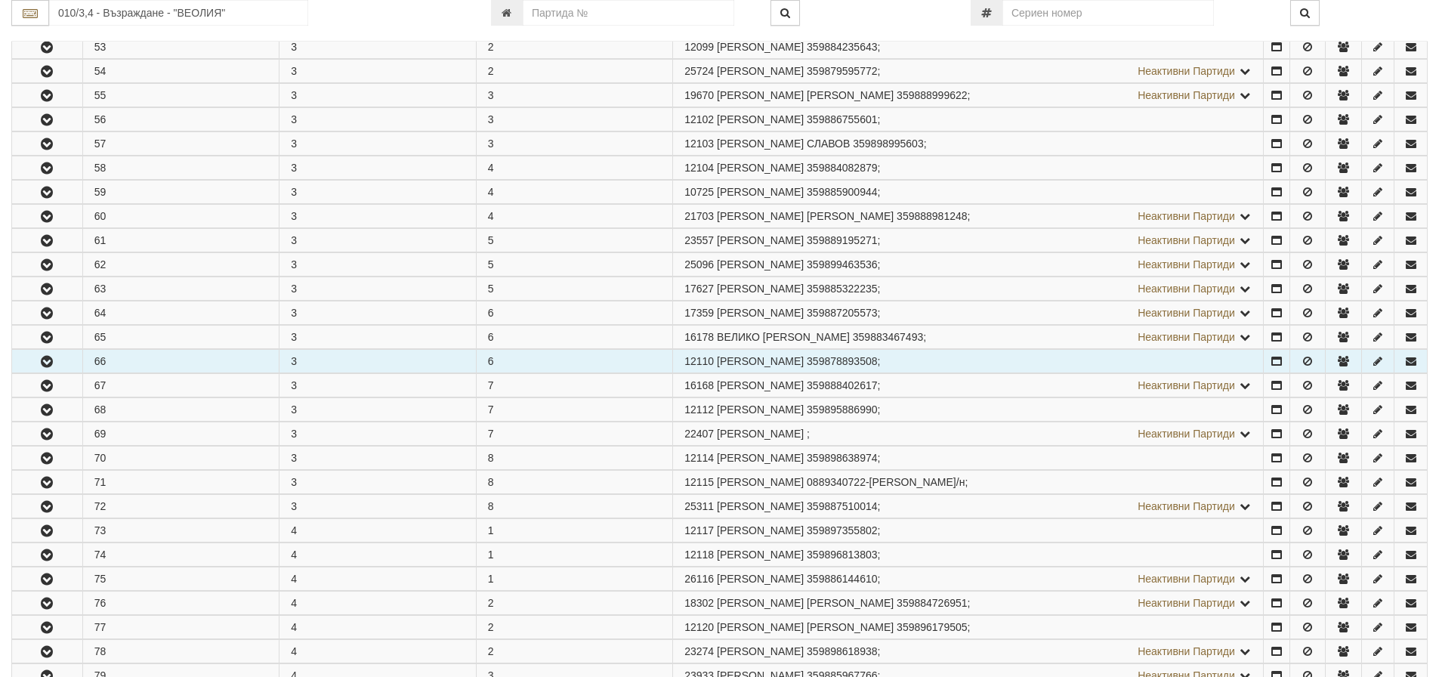
scroll to position [378, 0]
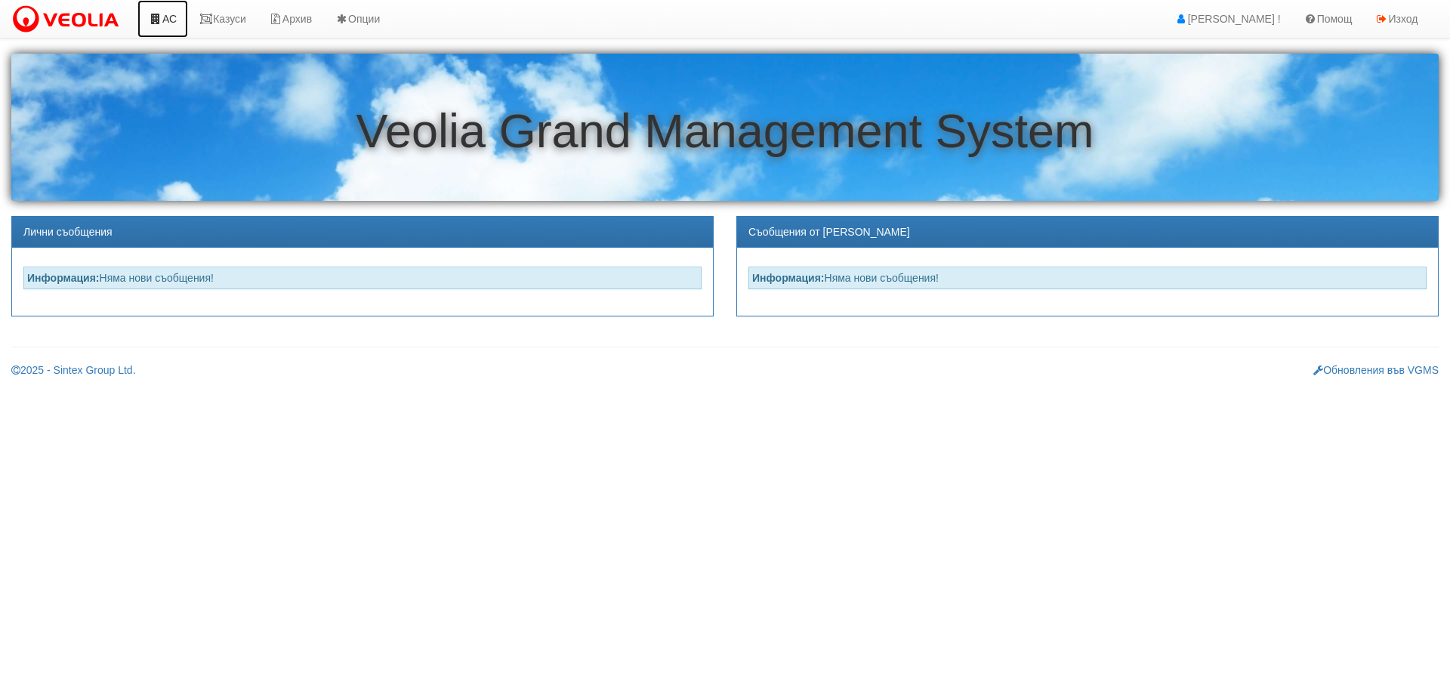
click at [172, 21] on link "АС" at bounding box center [162, 19] width 51 height 38
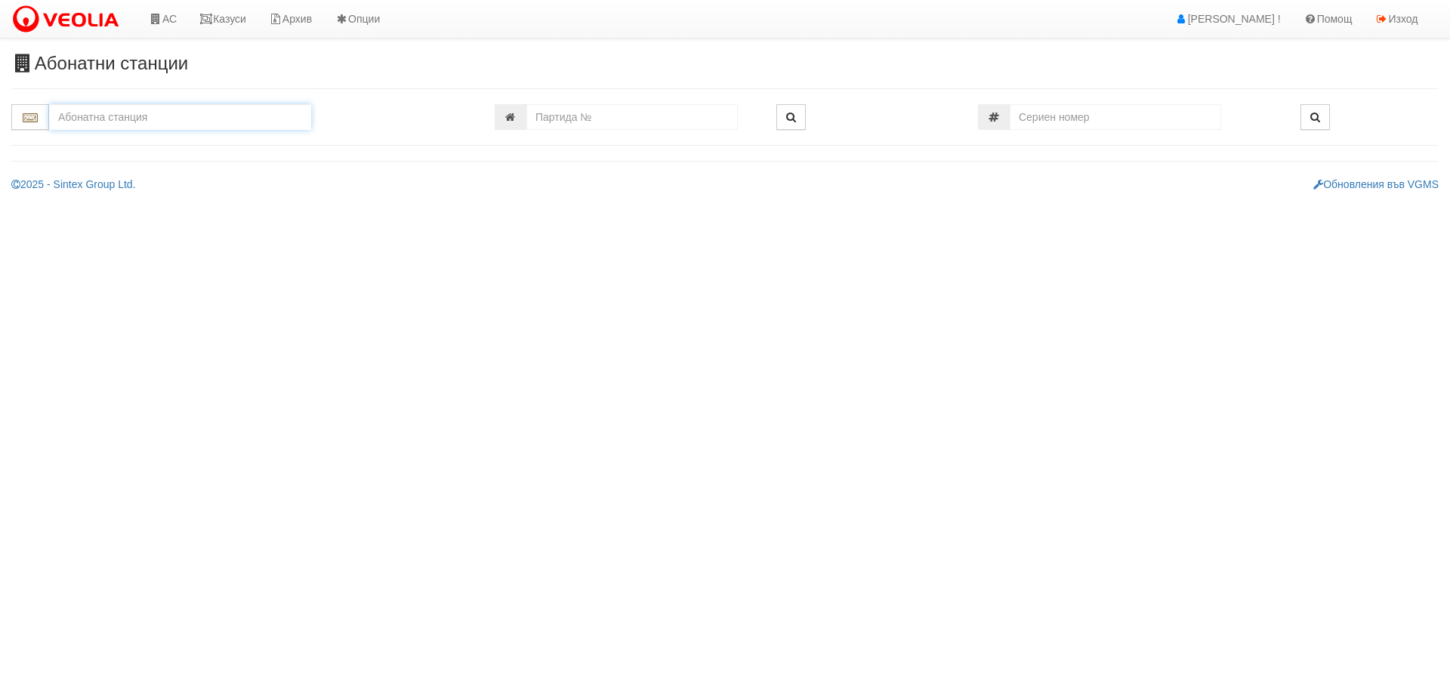
click at [150, 117] on input "text" at bounding box center [180, 117] width 262 height 26
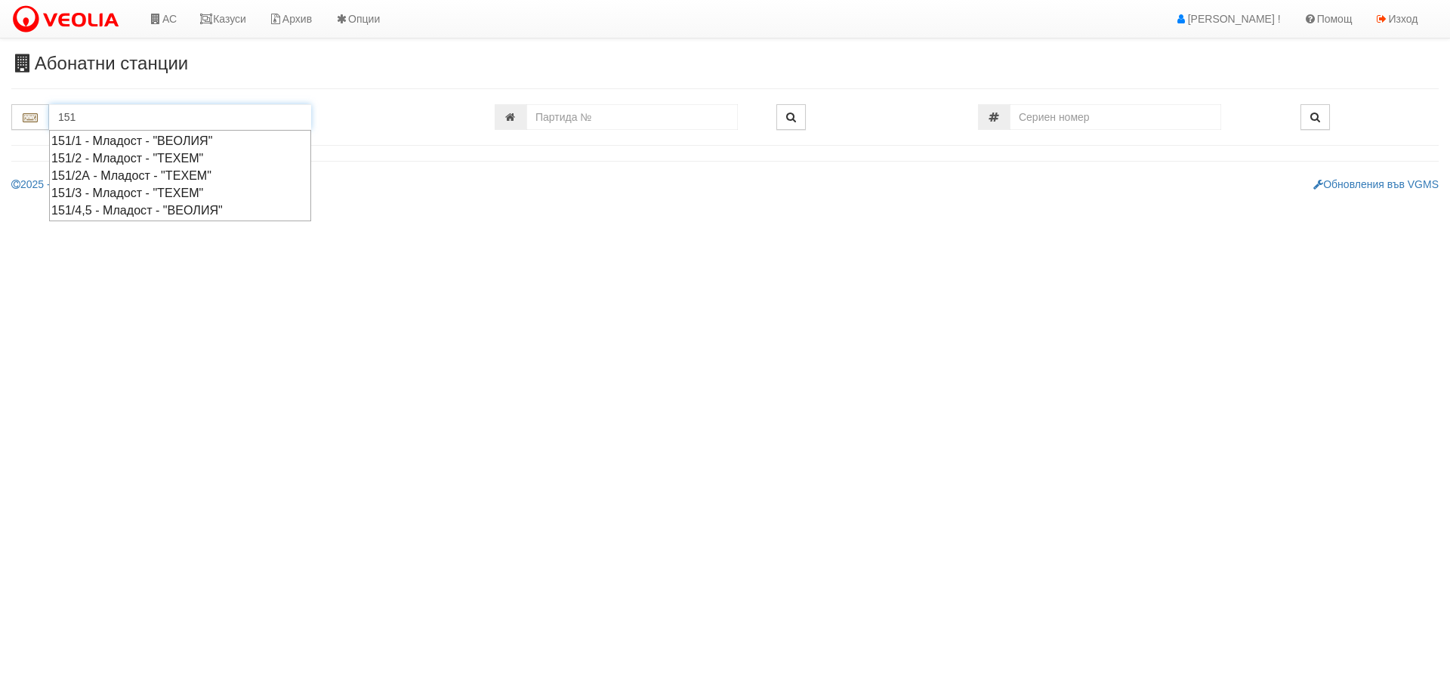
click at [111, 209] on div "151/4,5 - Младост - "ВЕОЛИЯ"" at bounding box center [180, 210] width 258 height 17
type input "151/4,5 - Младост - "ВЕОЛИЯ""
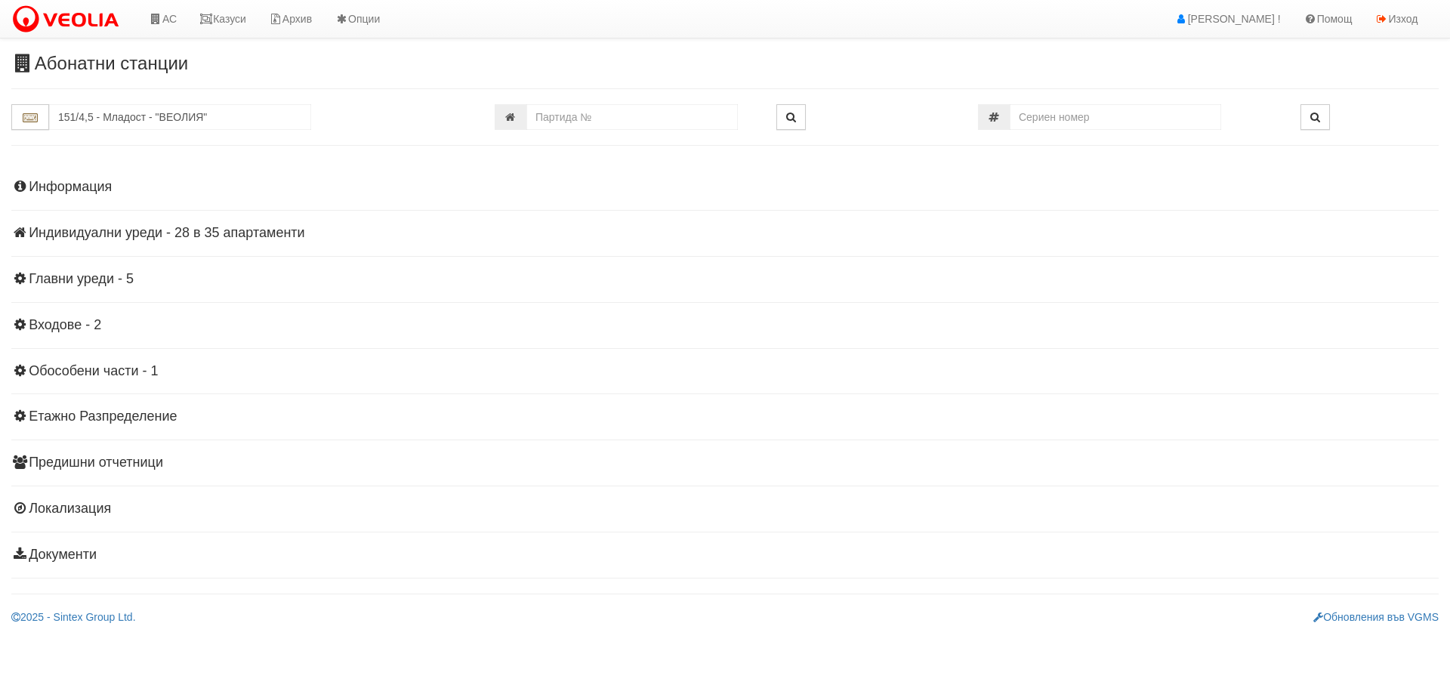
click at [125, 236] on h4 "Индивидуални уреди - 28 в 35 апартаменти" at bounding box center [725, 233] width 1428 height 15
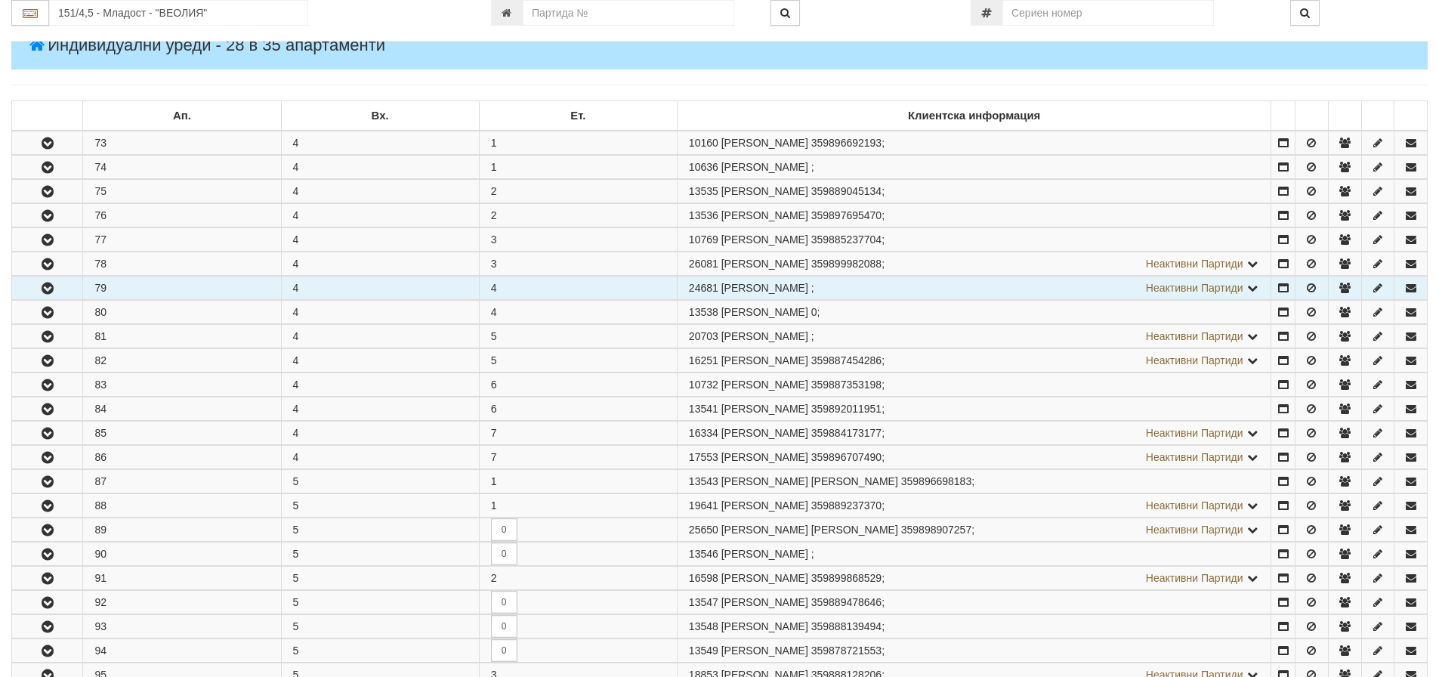
scroll to position [227, 0]
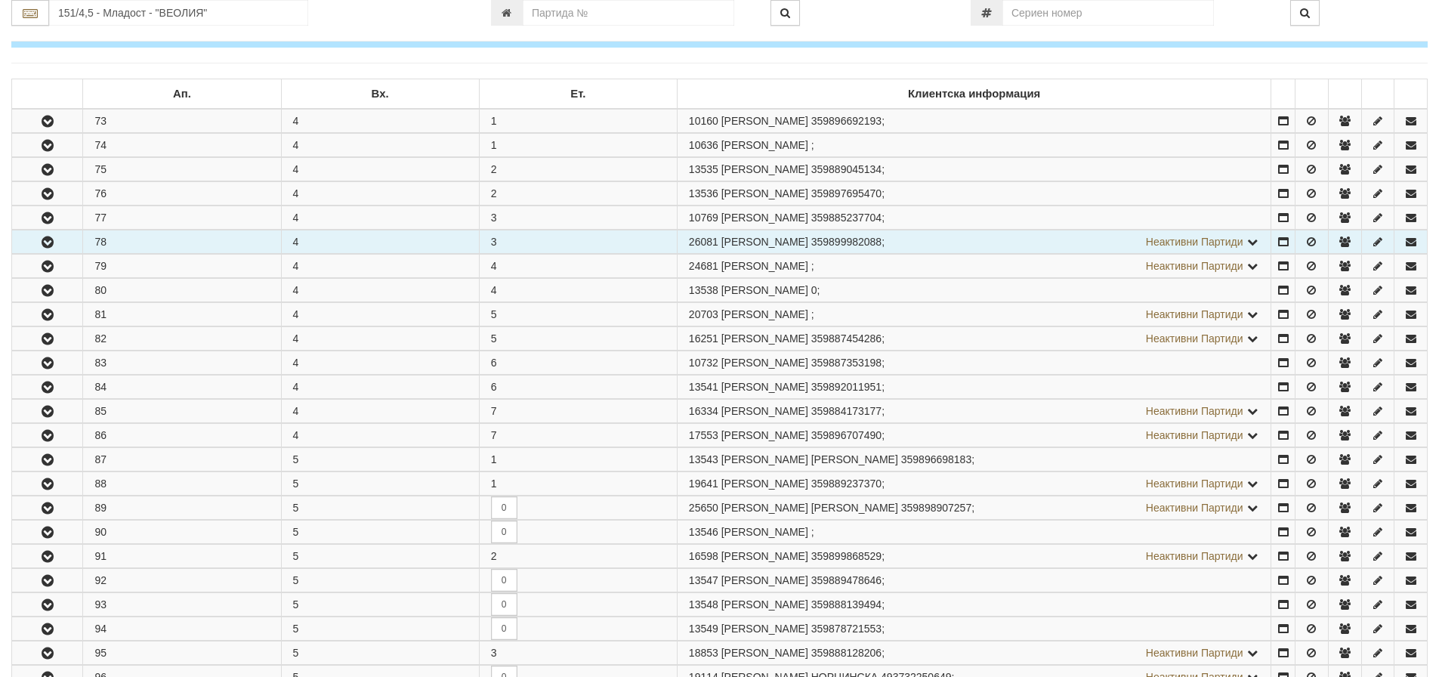
click at [48, 239] on icon "button" at bounding box center [48, 242] width 18 height 11
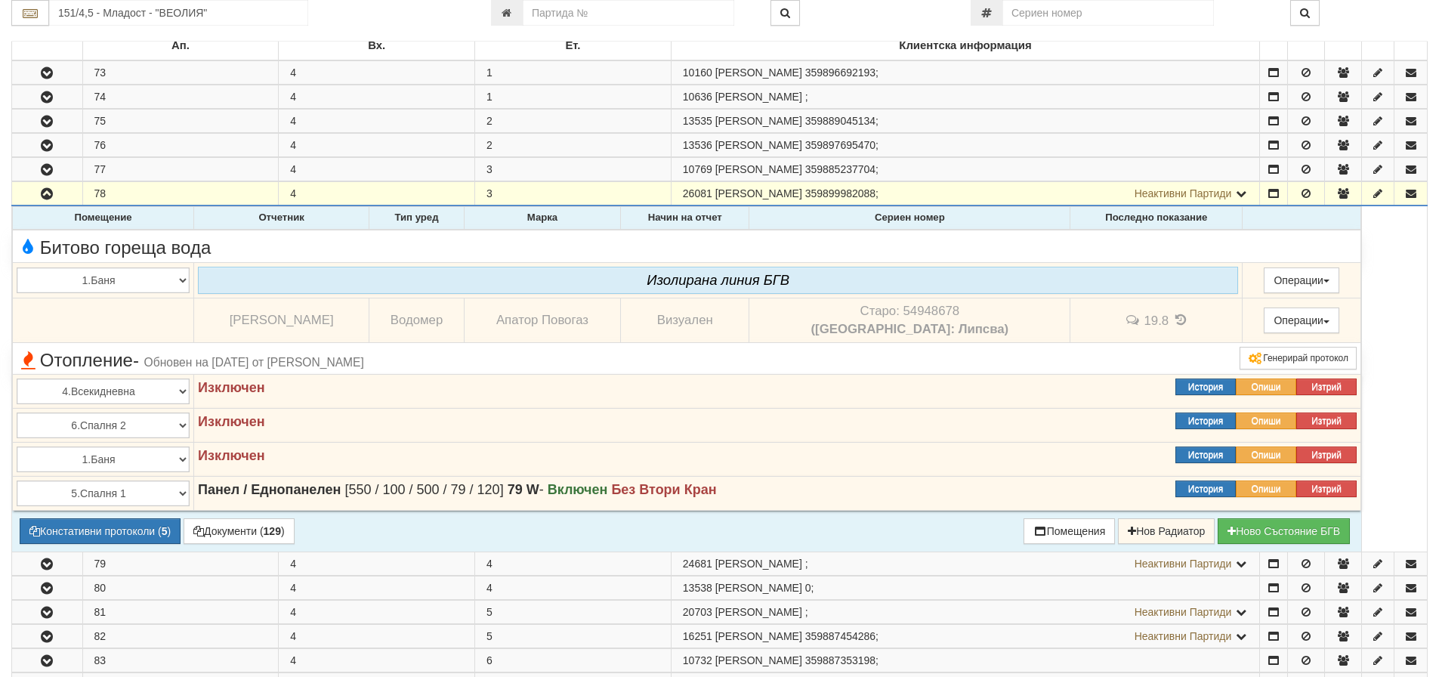
scroll to position [302, 0]
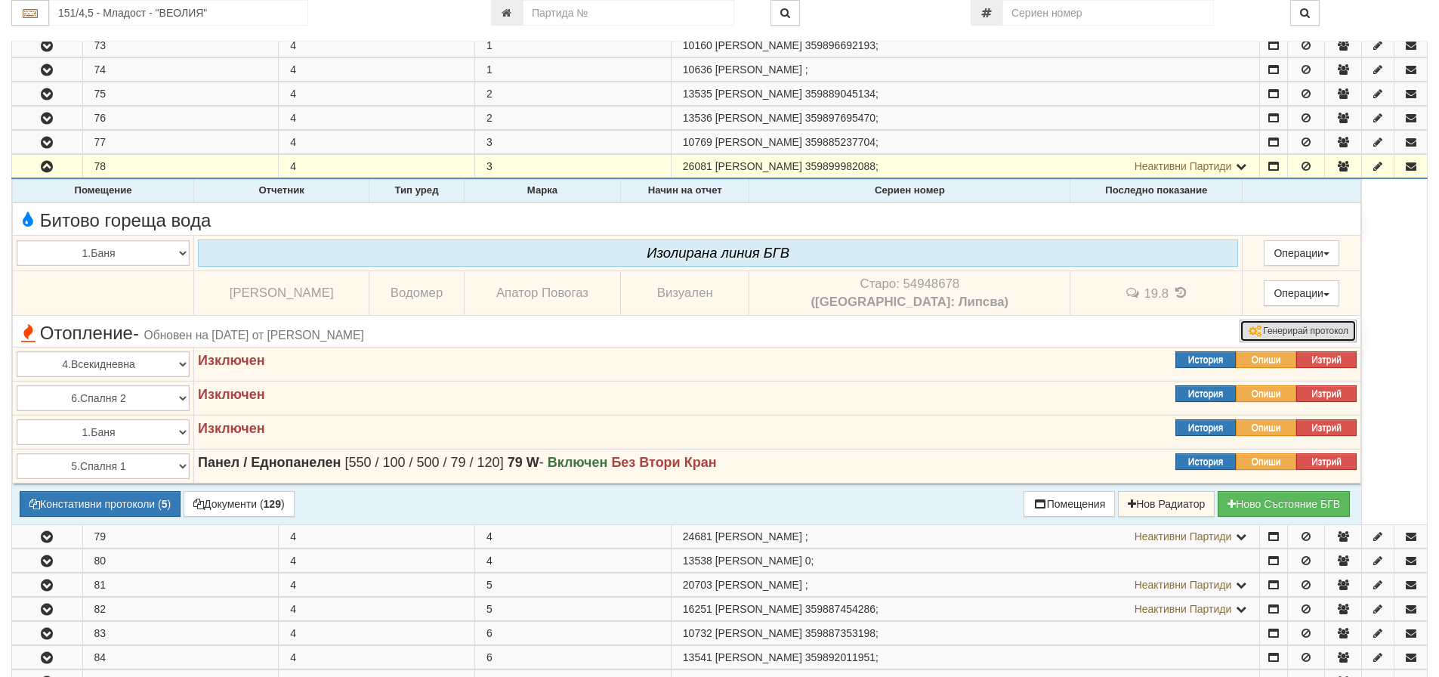
click at [1272, 329] on button "Генерирай протокол" at bounding box center [1298, 331] width 117 height 23
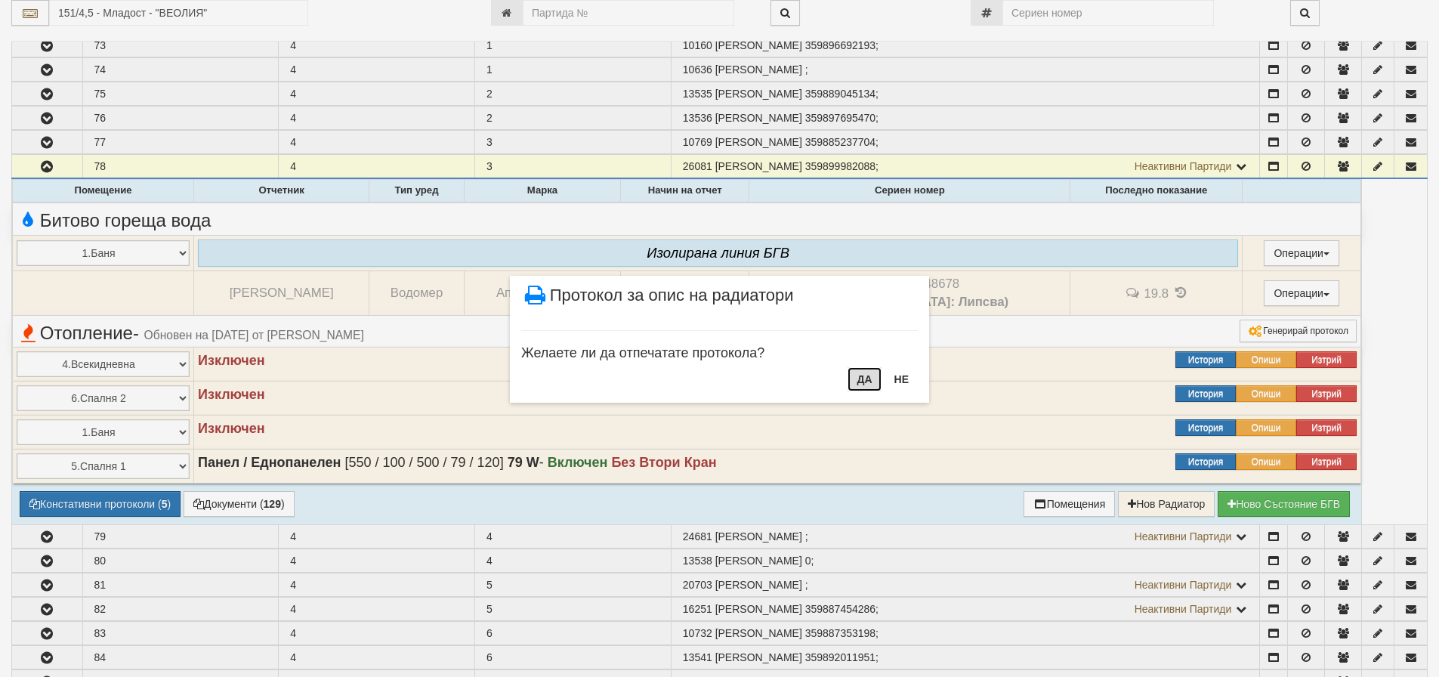
click at [866, 378] on button "ДА" at bounding box center [864, 379] width 33 height 24
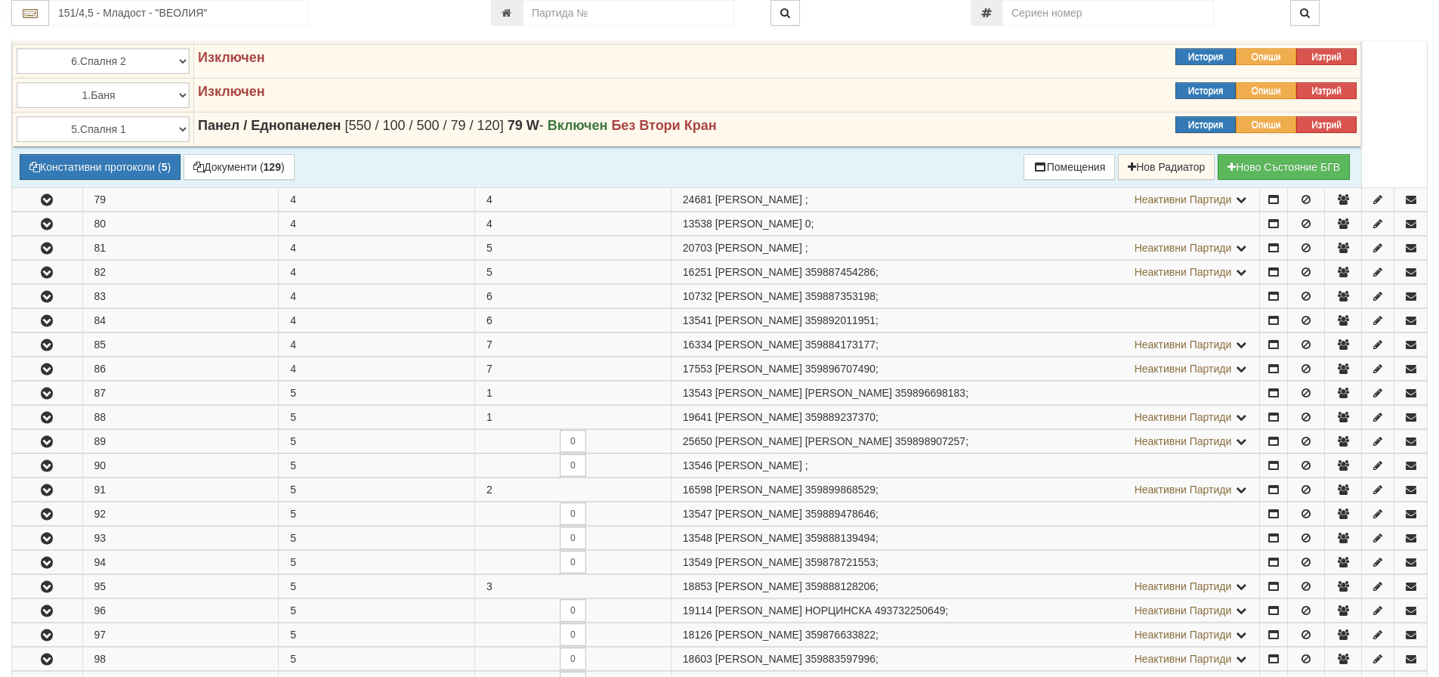
scroll to position [604, 0]
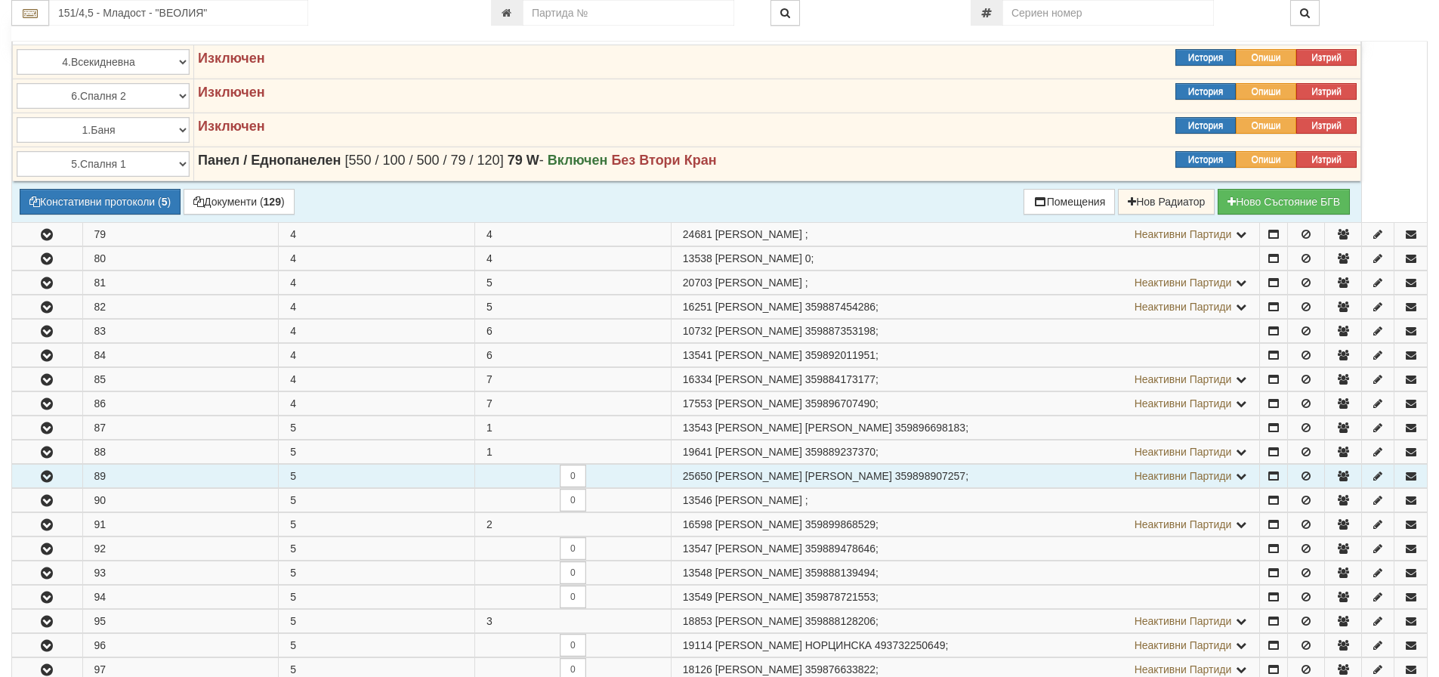
click at [47, 476] on icon "button" at bounding box center [47, 476] width 18 height 11
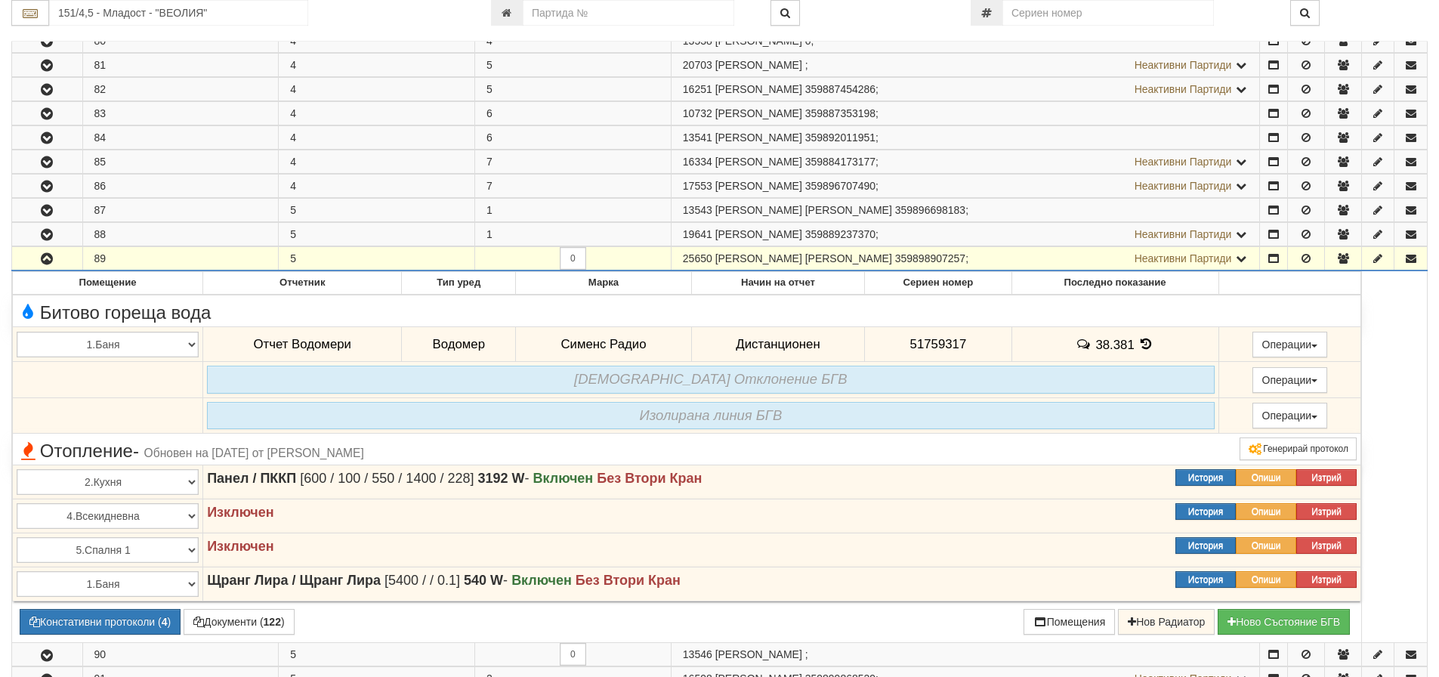
scroll to position [906, 0]
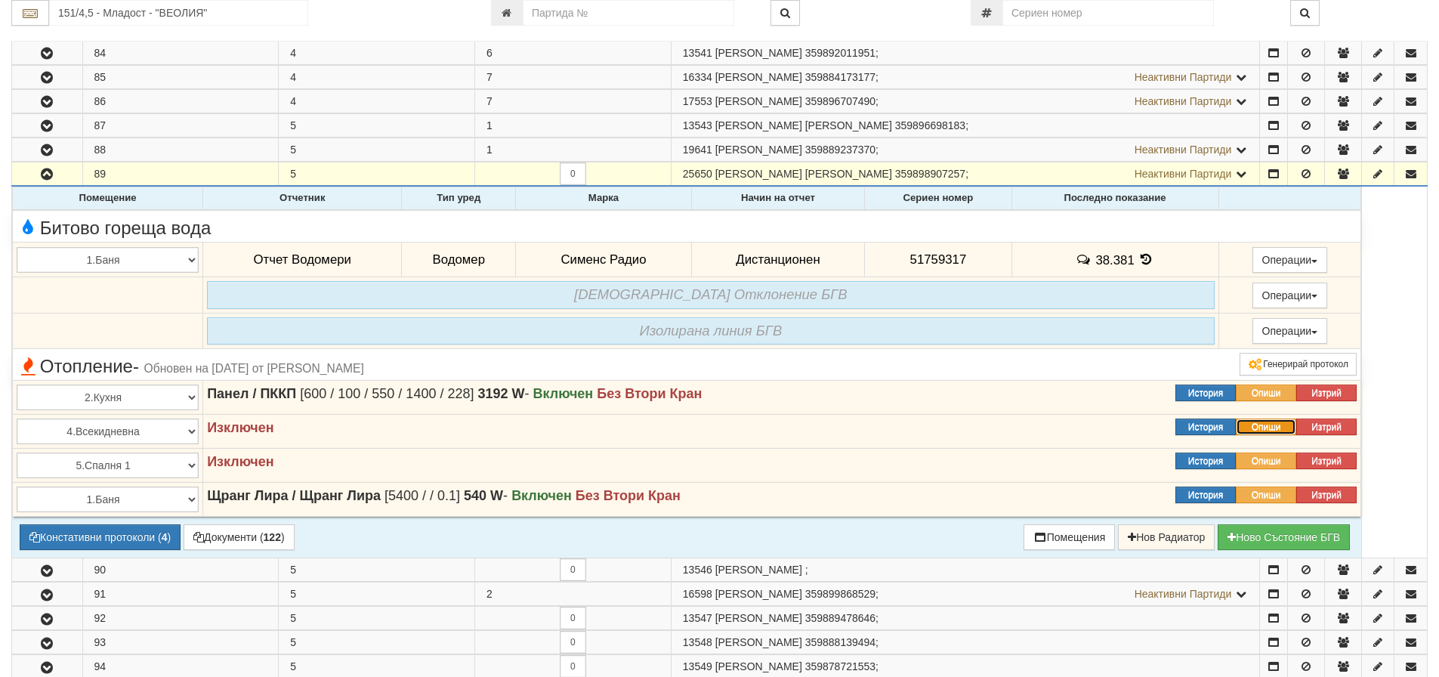
click at [1254, 425] on button "Опиши" at bounding box center [1266, 426] width 60 height 17
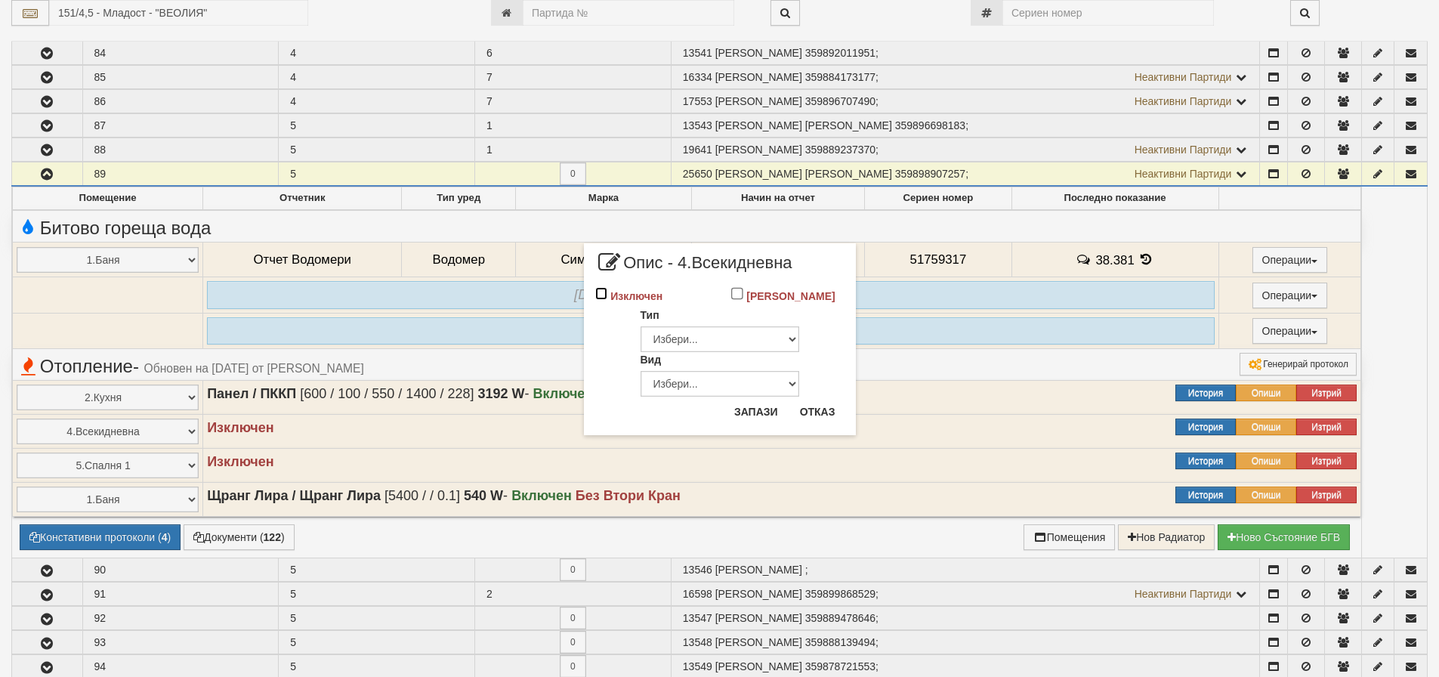
click at [597, 294] on input "Изключен" at bounding box center [601, 293] width 13 height 13
checkbox input "true"
click at [823, 418] on button "Отказ" at bounding box center [818, 412] width 54 height 24
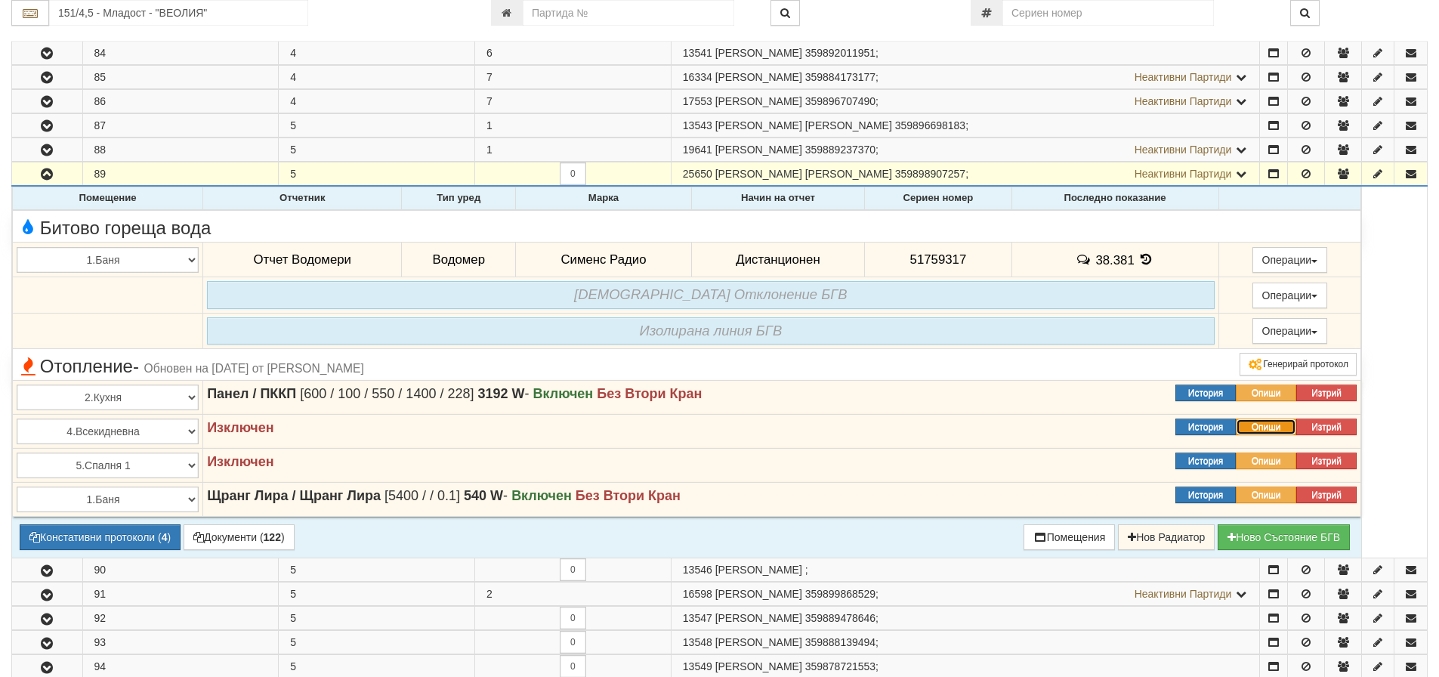
click at [1270, 425] on button "Опиши" at bounding box center [1266, 426] width 60 height 17
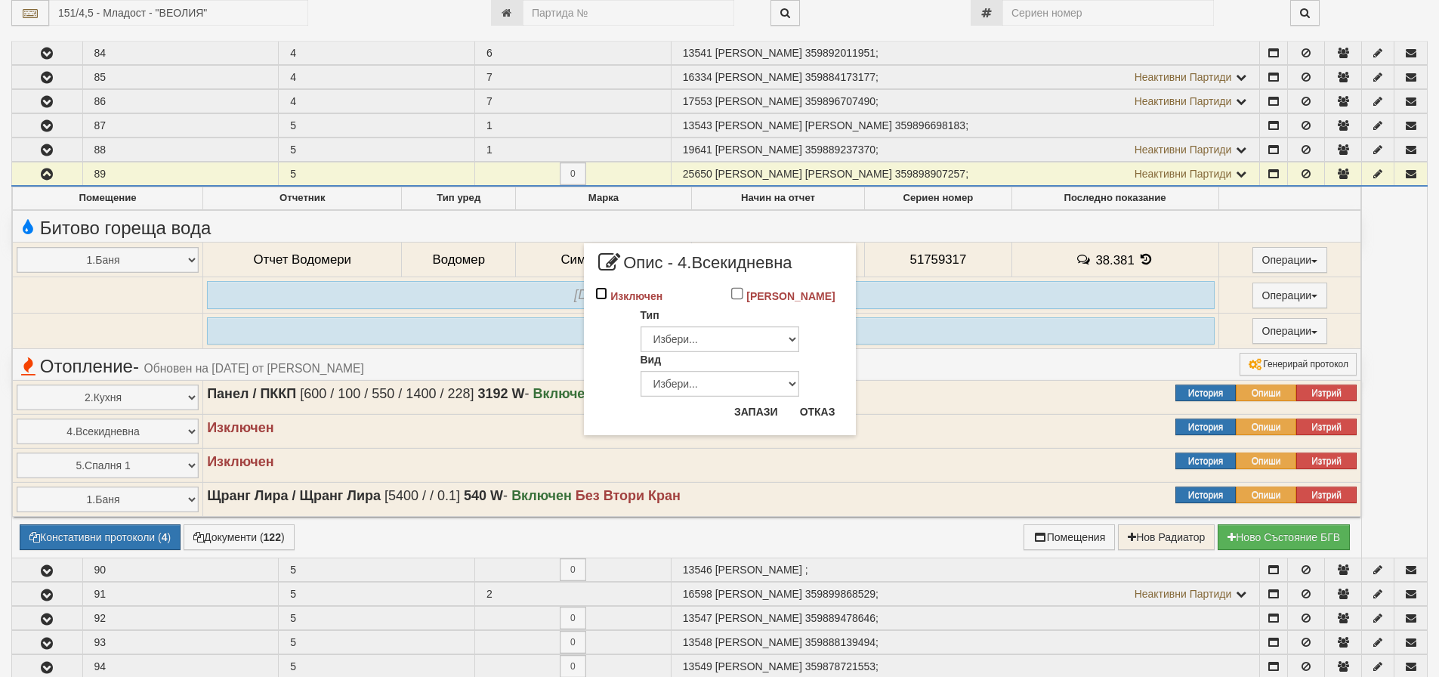
click at [602, 294] on input "Изключен" at bounding box center [601, 293] width 13 height 13
checkbox input "true"
click at [764, 342] on select "Избери... Глидер Панел Тръбно конвекторен Щранг Лира Лира Друг Тип" at bounding box center [720, 338] width 159 height 26
select select "1"
click at [641, 325] on select "Избери... Глидер Панел Тръбно конвекторен Щранг Лира Лира Друг Тип" at bounding box center [720, 338] width 159 height 26
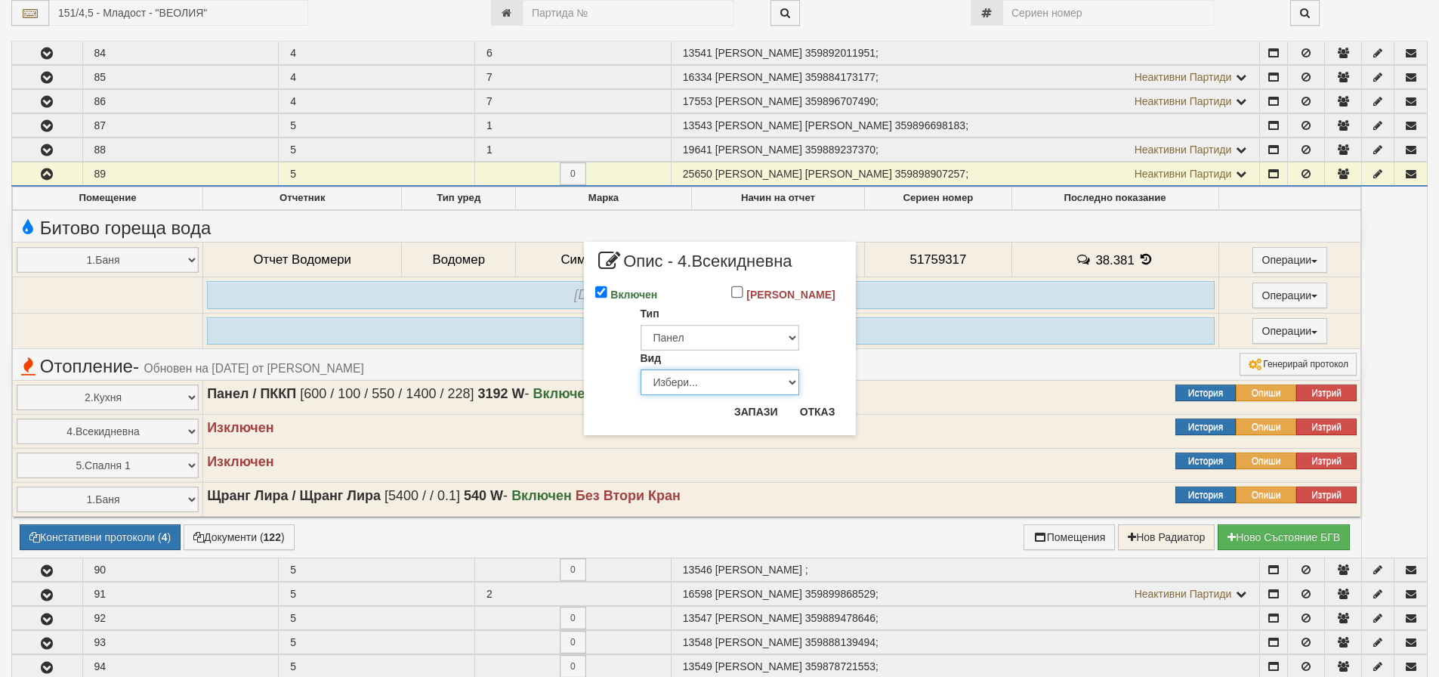
click at [696, 384] on select "Избери... Еднопанелен Двупанелен Трипанелен Панел Конвектор (ПК) Панел Конвекто…" at bounding box center [720, 382] width 159 height 26
select select "5"
click at [641, 369] on select "Избери... Еднопанелен Двупанелен Трипанелен Панел Конвектор (ПК) Панел Конвекто…" at bounding box center [720, 382] width 159 height 26
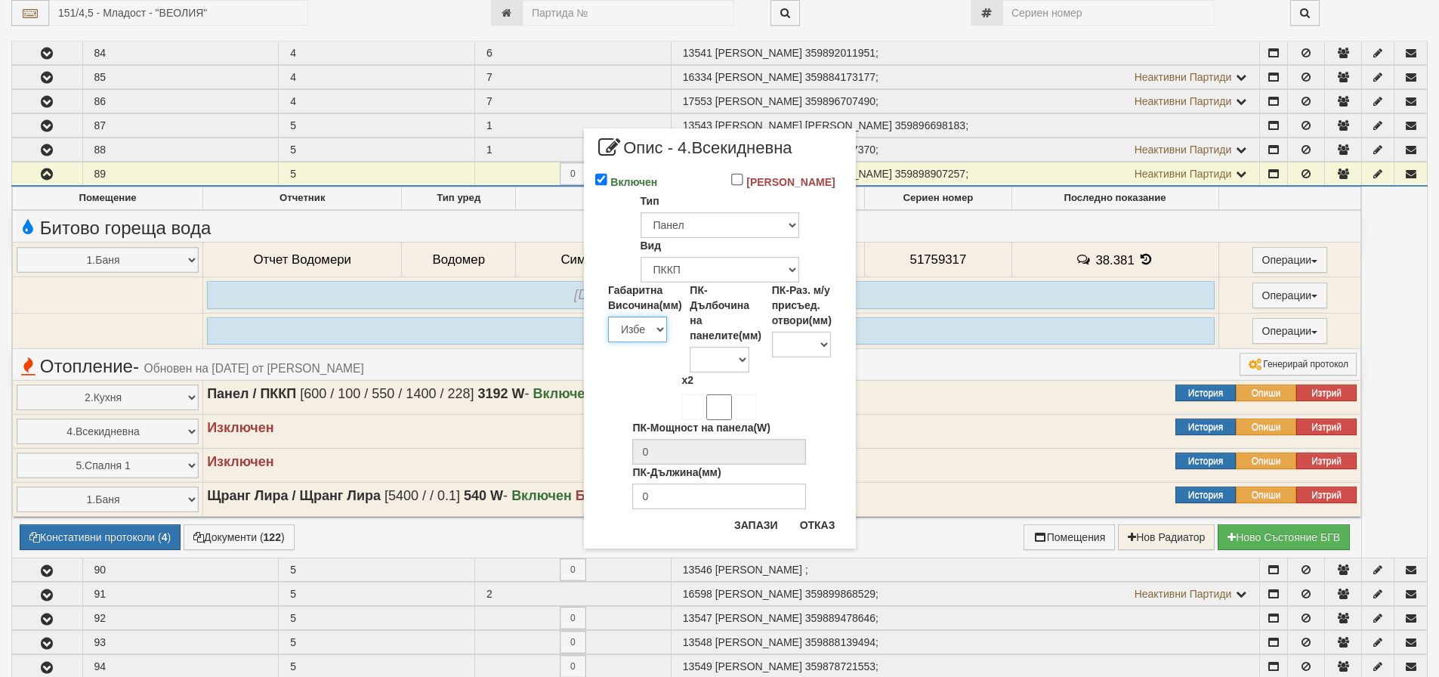
click at [656, 329] on select "Избери 200 300 350 400 450 500 550 600 650 700 900" at bounding box center [637, 330] width 59 height 26
select select "600"
click at [608, 317] on select "Избери 200 300 350 400 450 500 550 600 650 700 900" at bounding box center [637, 330] width 59 height 26
type input "228"
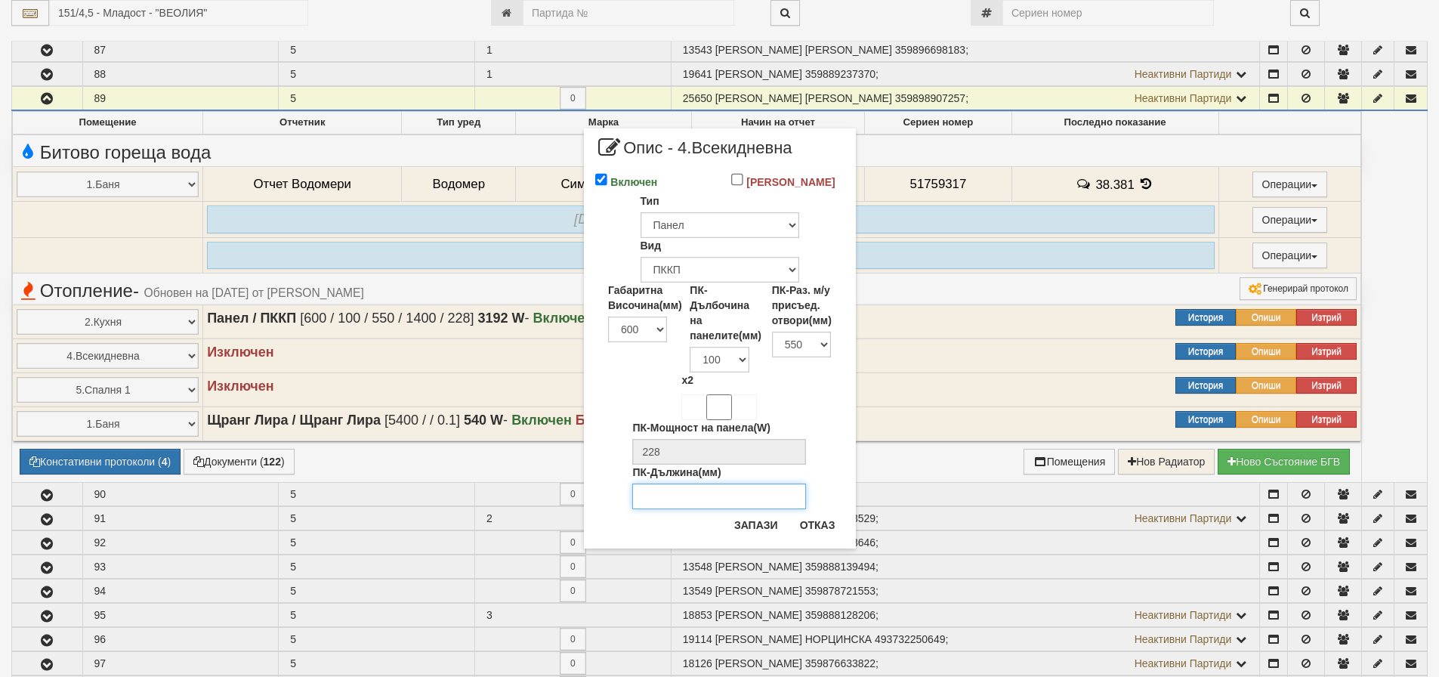
click at [681, 499] on input "ПК-Дължина(мм)" at bounding box center [719, 496] width 174 height 26
type input "1400"
click at [751, 525] on button "Запази" at bounding box center [756, 525] width 62 height 24
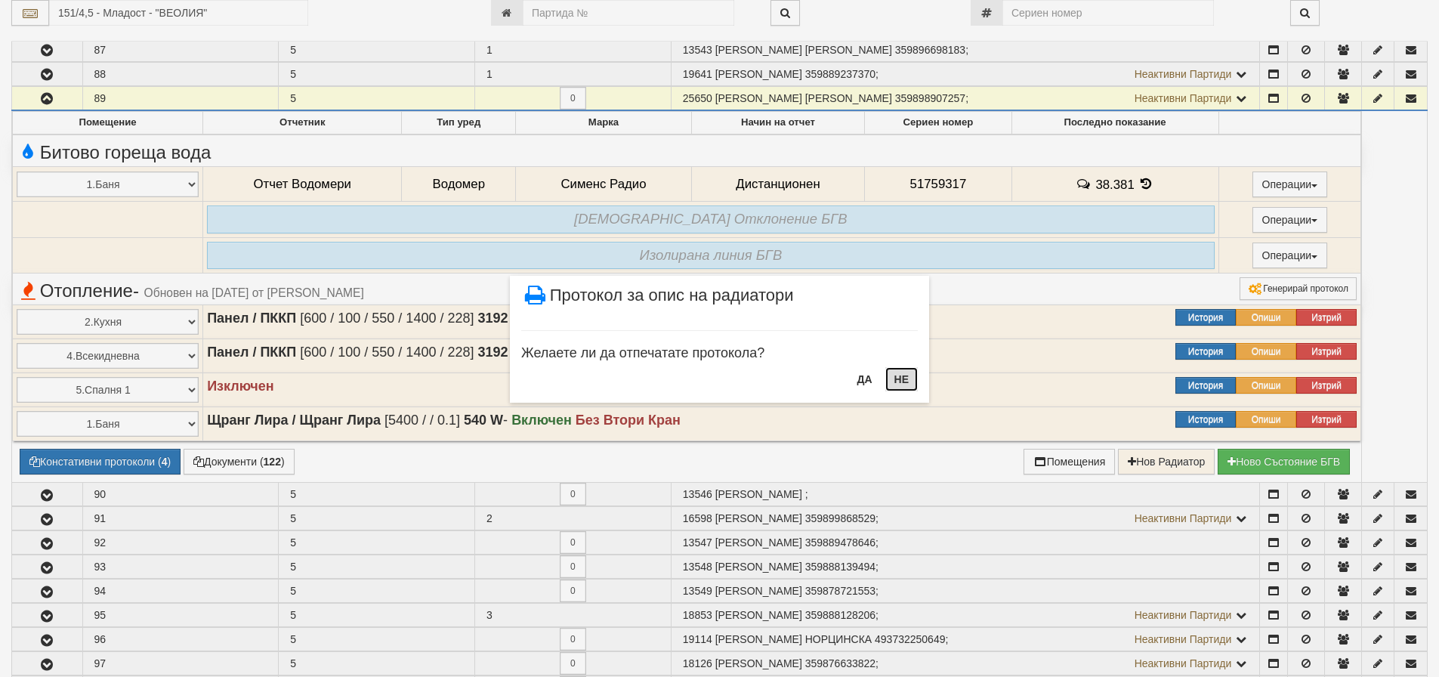
click at [897, 378] on button "НЕ" at bounding box center [901, 379] width 32 height 24
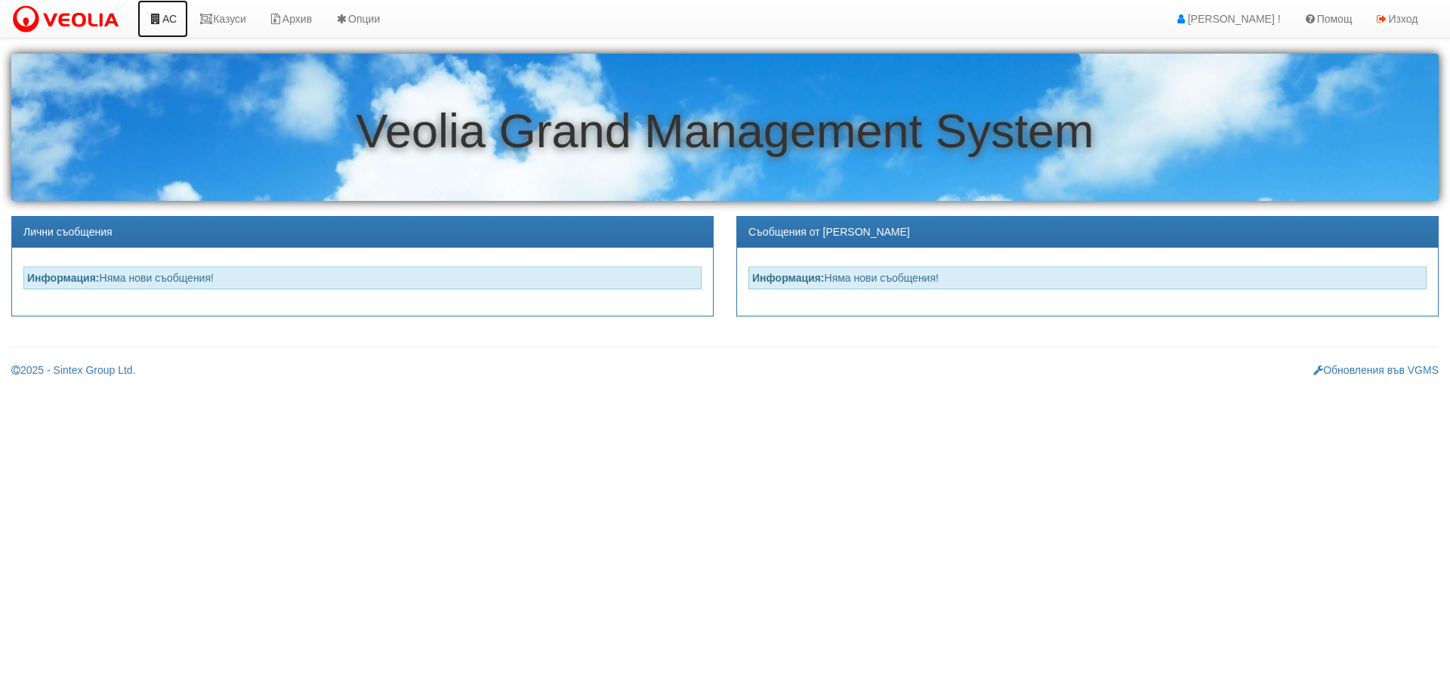
click at [172, 16] on link "АС" at bounding box center [162, 19] width 51 height 38
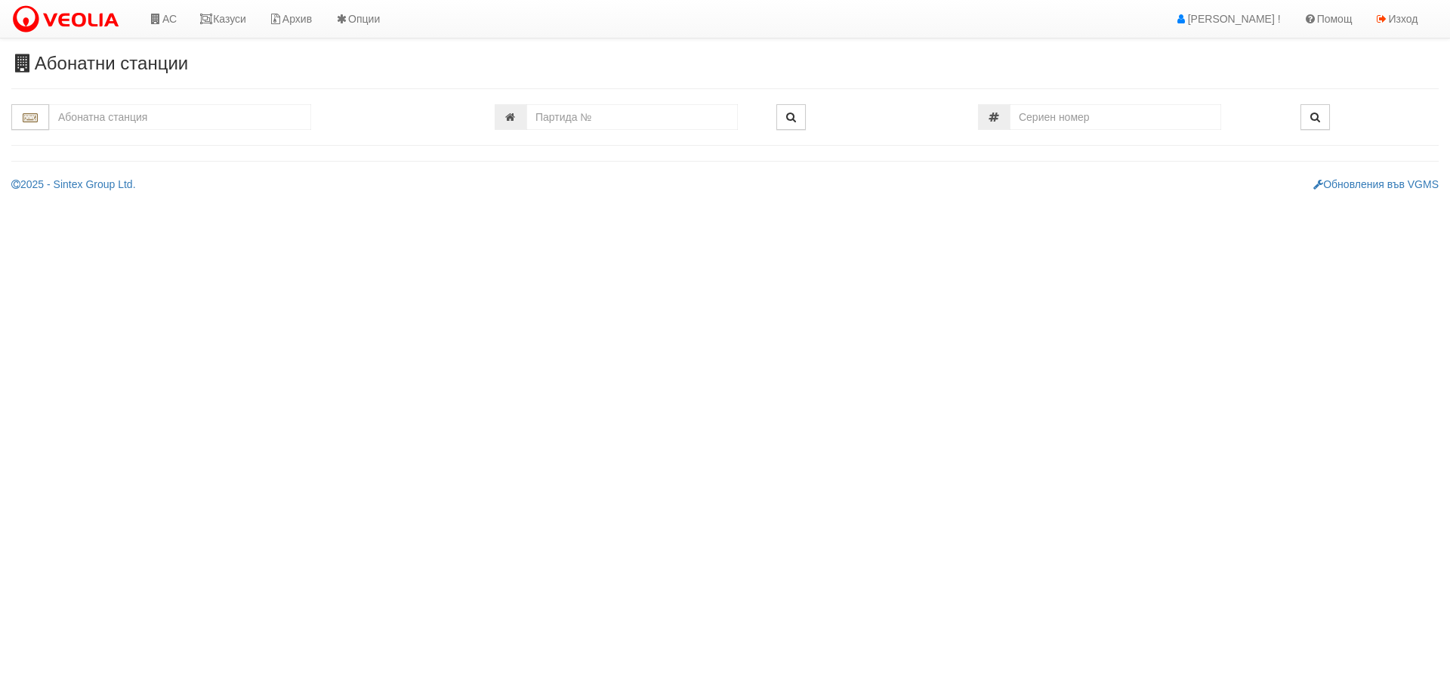
click at [171, 120] on input "text" at bounding box center [180, 117] width 262 height 26
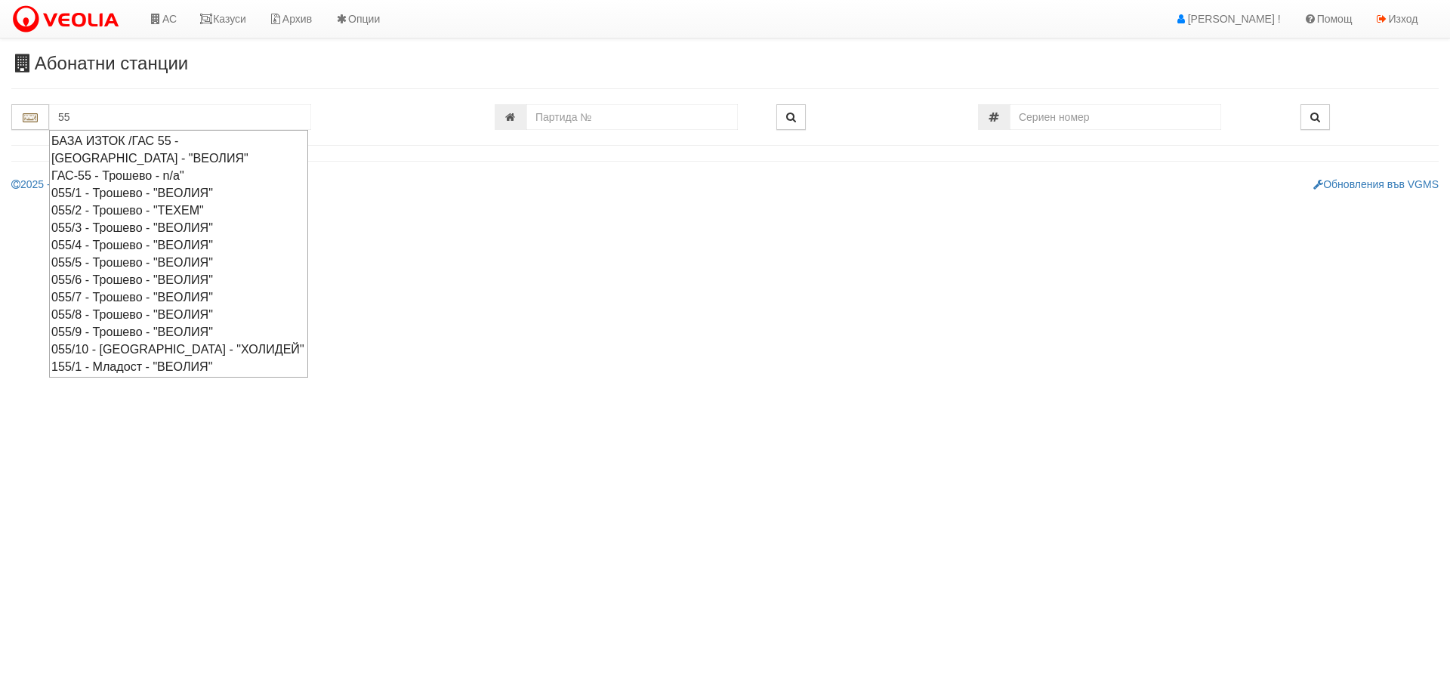
click at [125, 190] on div "055/1 - Трошево - "ВЕОЛИЯ"" at bounding box center [178, 192] width 255 height 17
type input "055/1 - Трошево - "ВЕОЛИЯ""
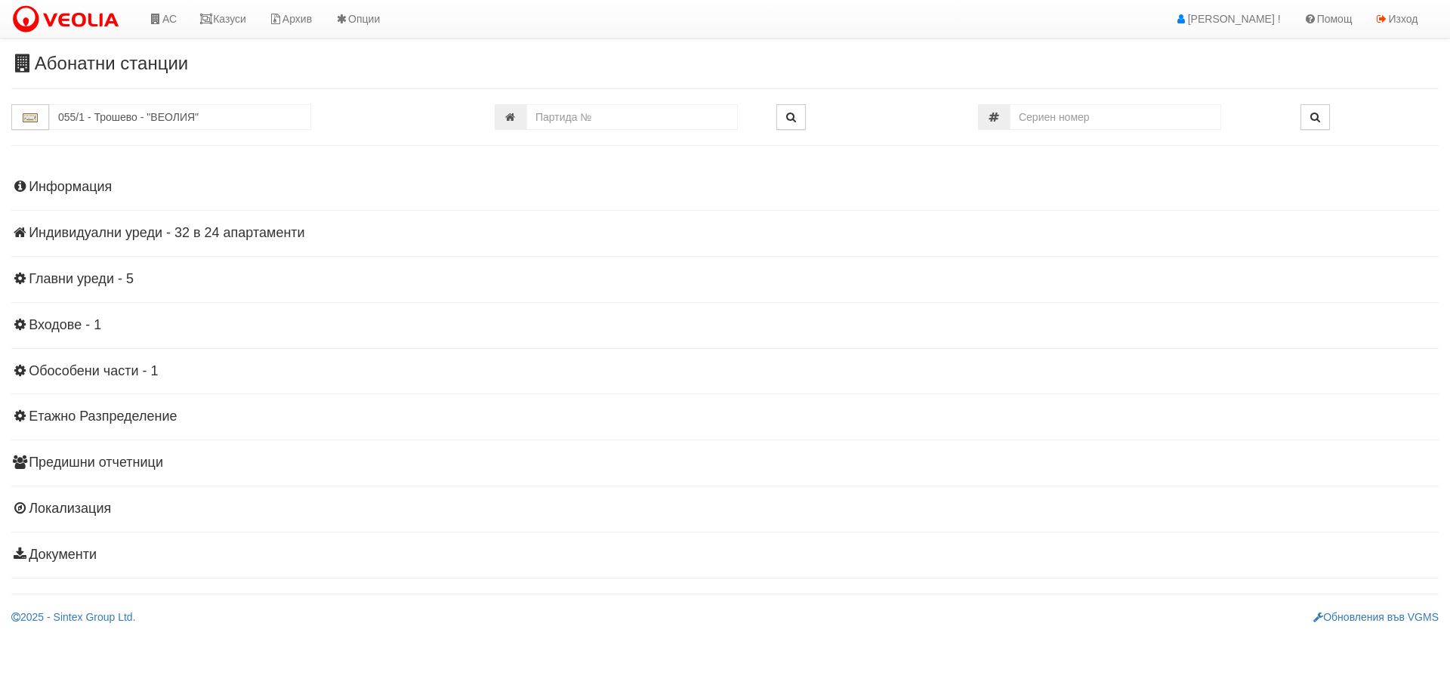
click at [106, 230] on h4 "Индивидуални уреди - 32 в 24 апартаменти" at bounding box center [725, 233] width 1428 height 15
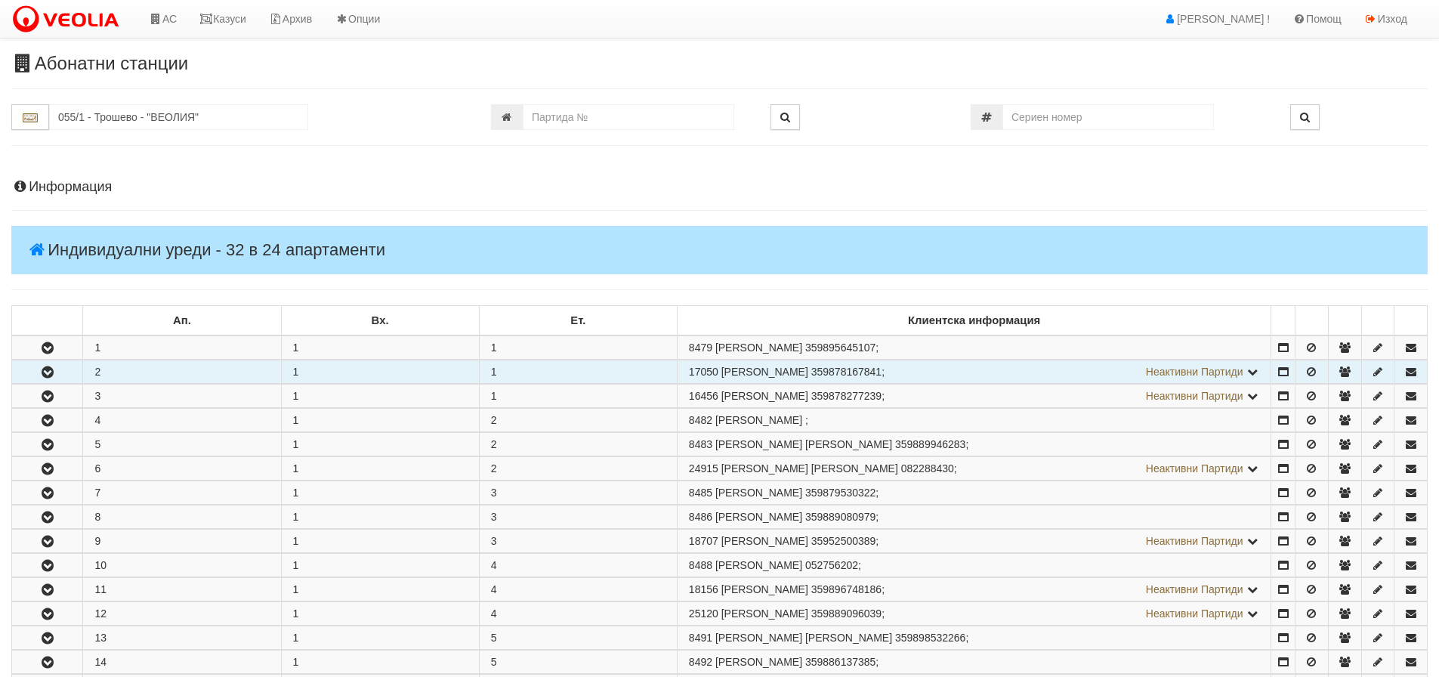
click at [47, 368] on icon "button" at bounding box center [48, 372] width 18 height 11
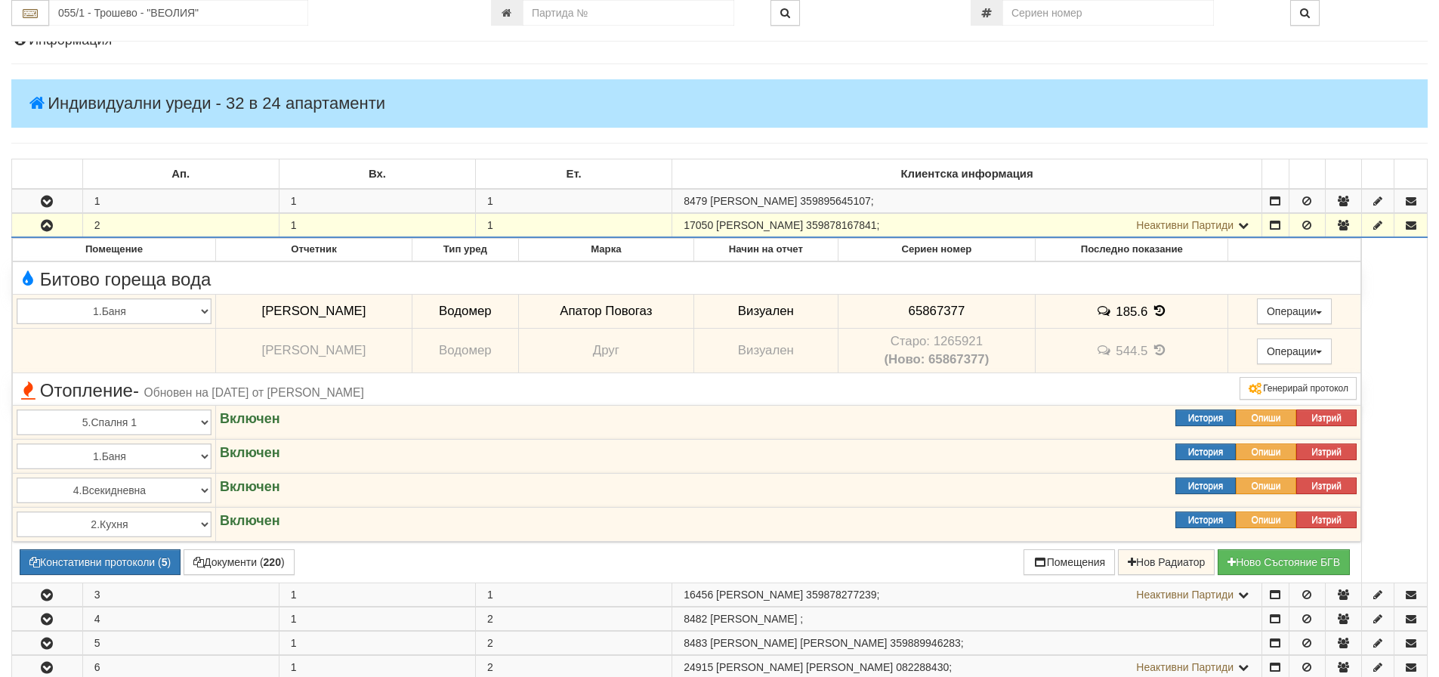
scroll to position [151, 0]
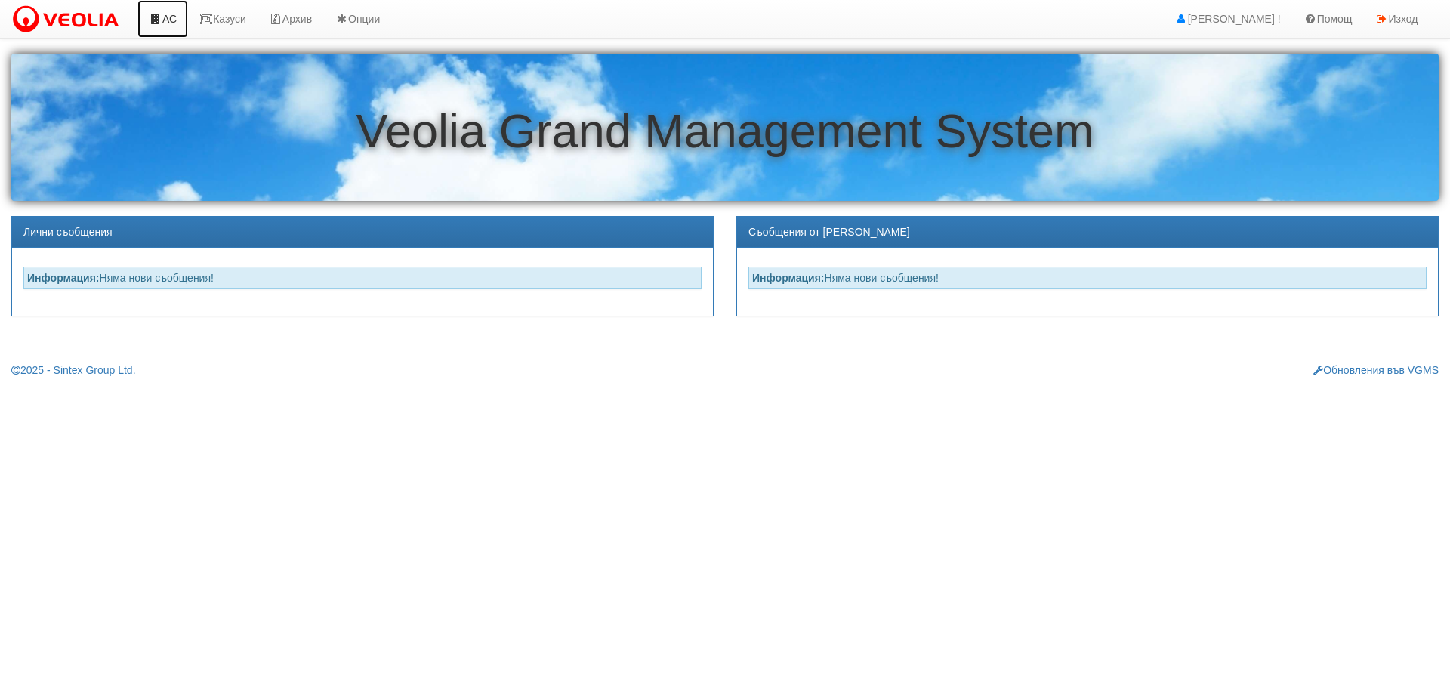
click at [172, 11] on link "АС" at bounding box center [162, 19] width 51 height 38
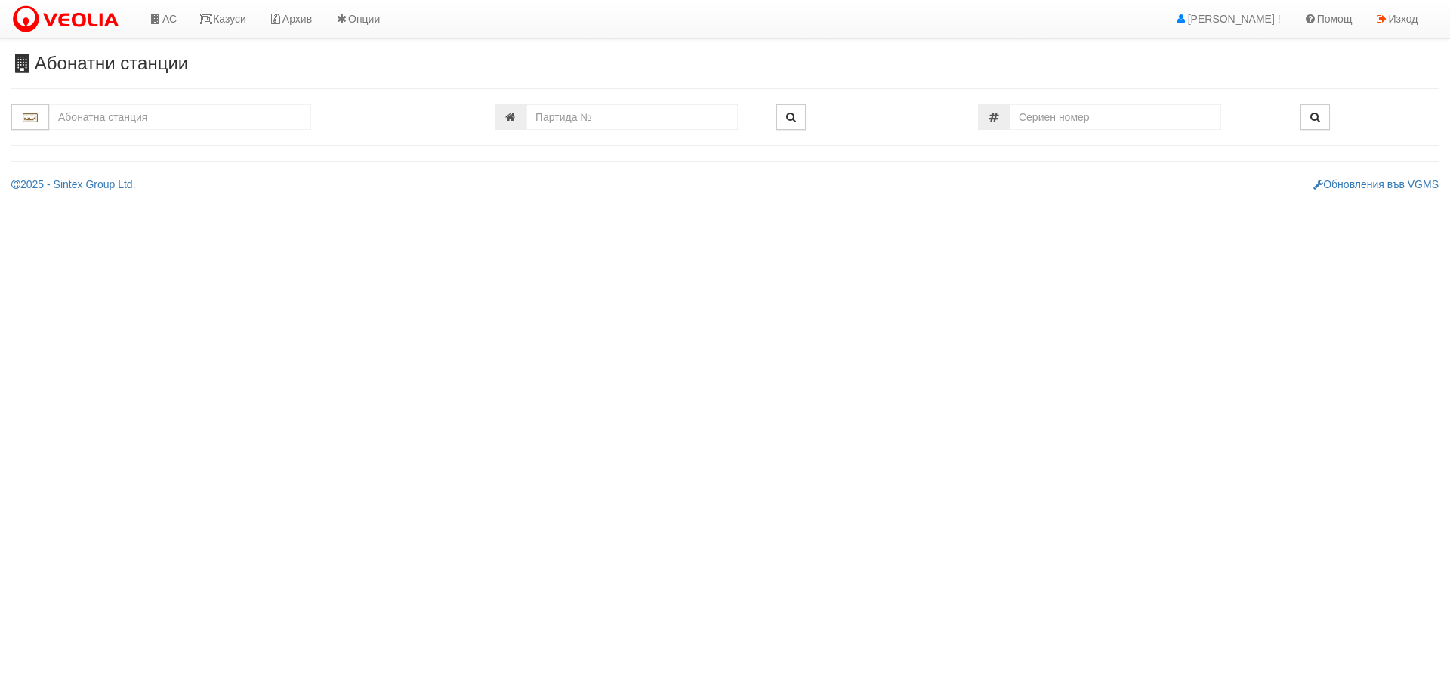
click at [109, 119] on input "text" at bounding box center [180, 117] width 262 height 26
click at [97, 141] on div "077/1,2 - Трошево - "ХОЛИДЕЙ"" at bounding box center [180, 140] width 258 height 17
type input "077/1,2 - Трошево - "ХОЛИДЕЙ""
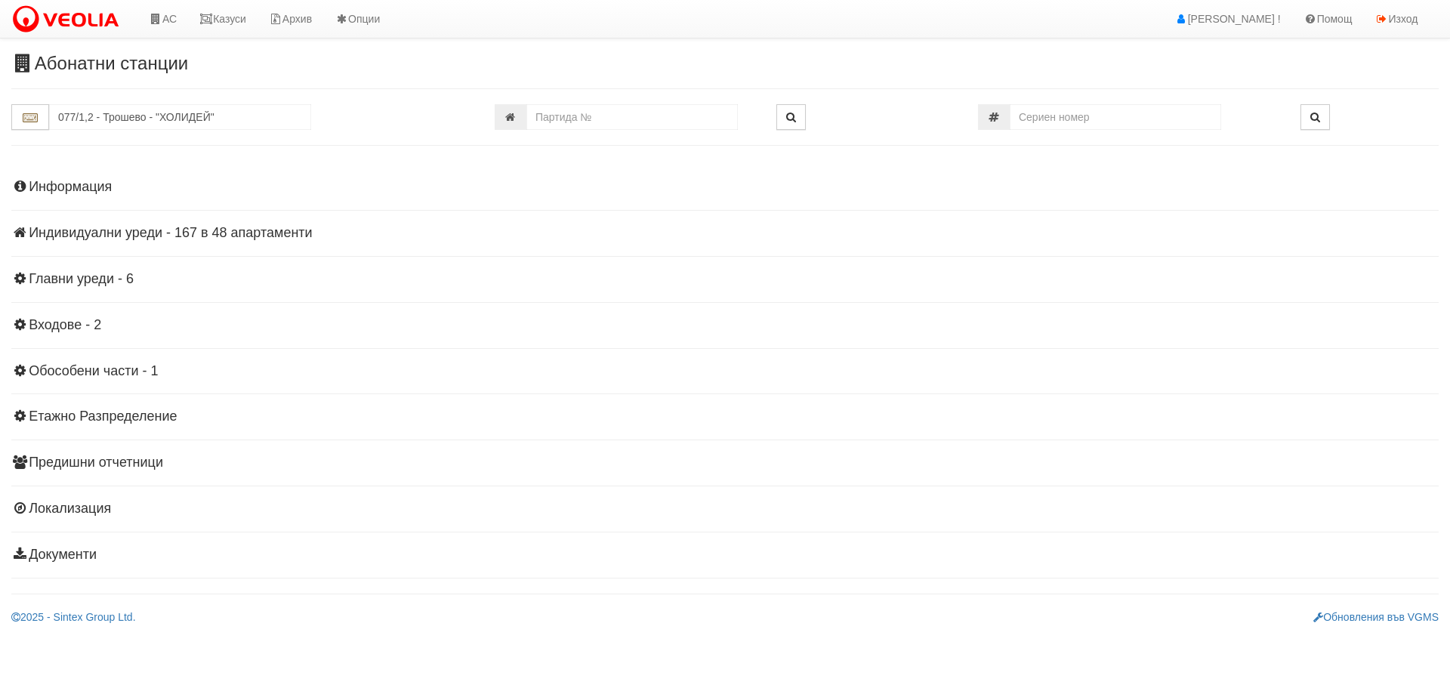
click at [91, 229] on h4 "Индивидуални уреди - 167 в 48 апартаменти" at bounding box center [725, 233] width 1428 height 15
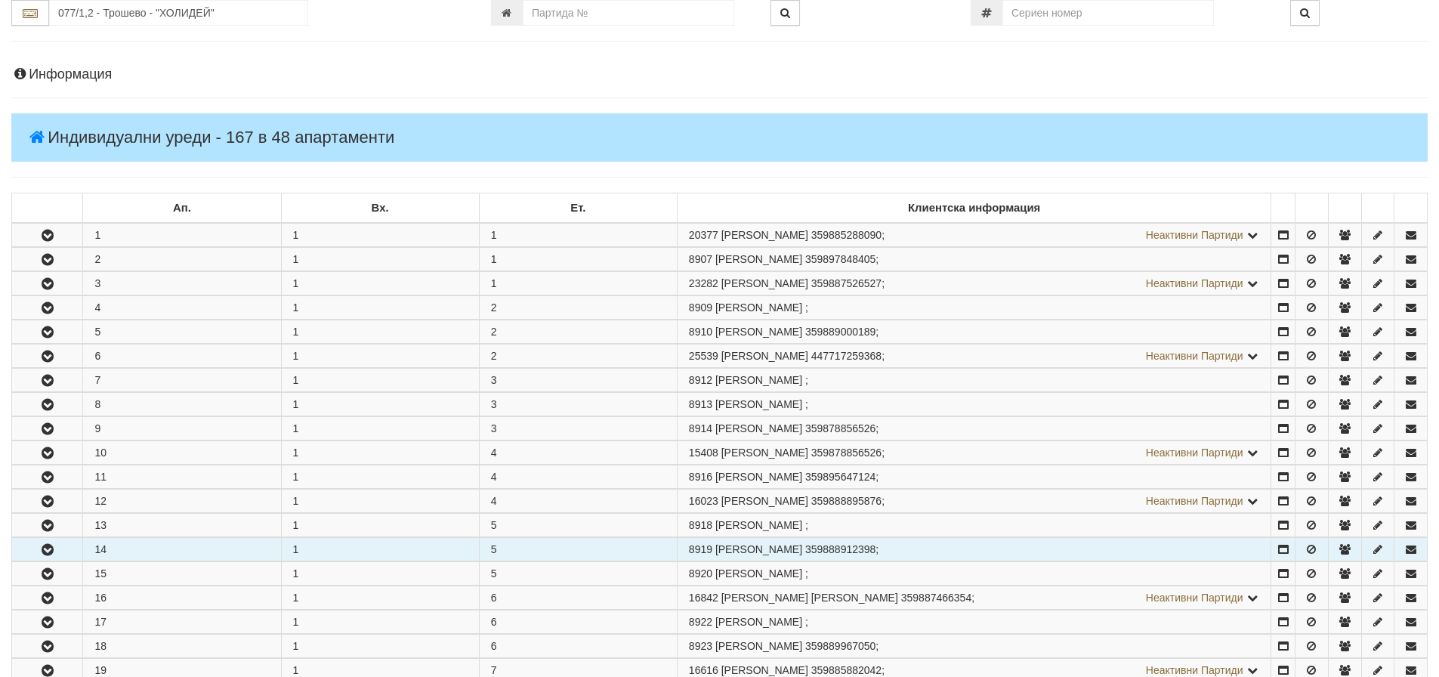
scroll to position [151, 0]
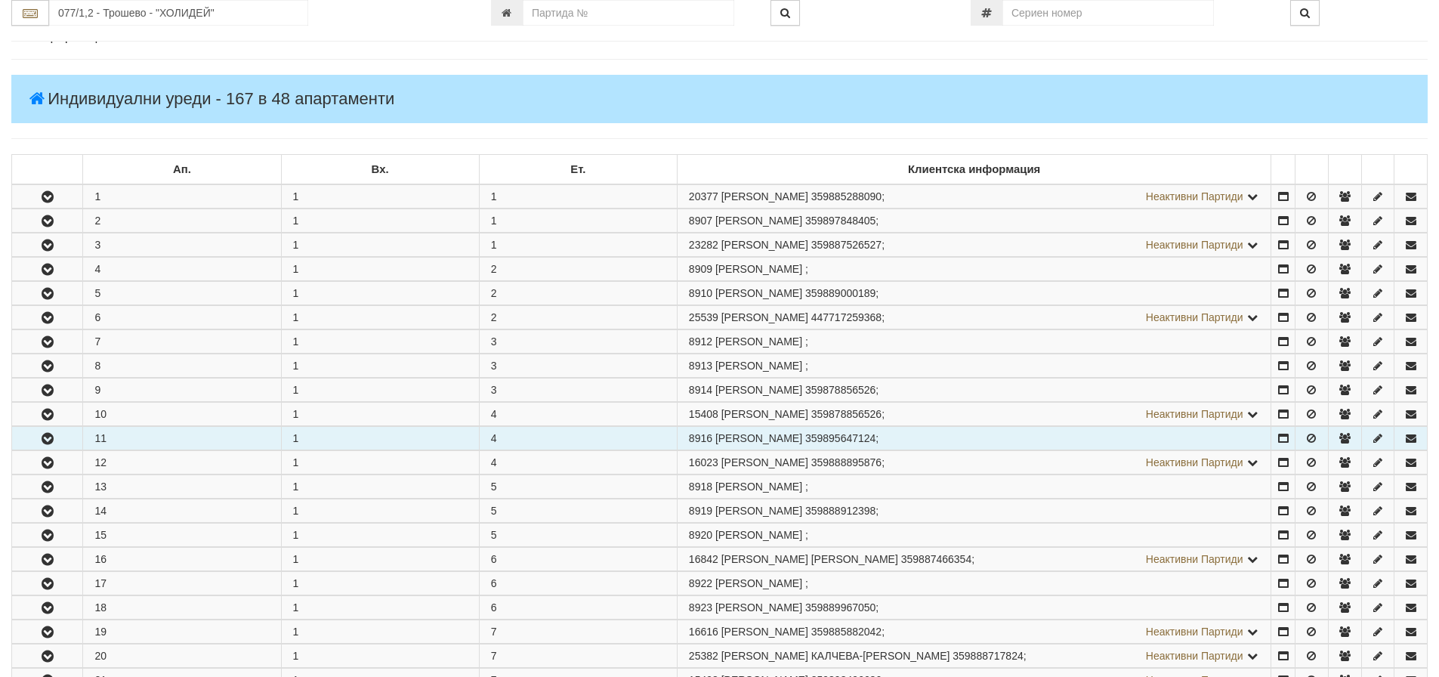
click at [46, 434] on icon "button" at bounding box center [48, 439] width 18 height 11
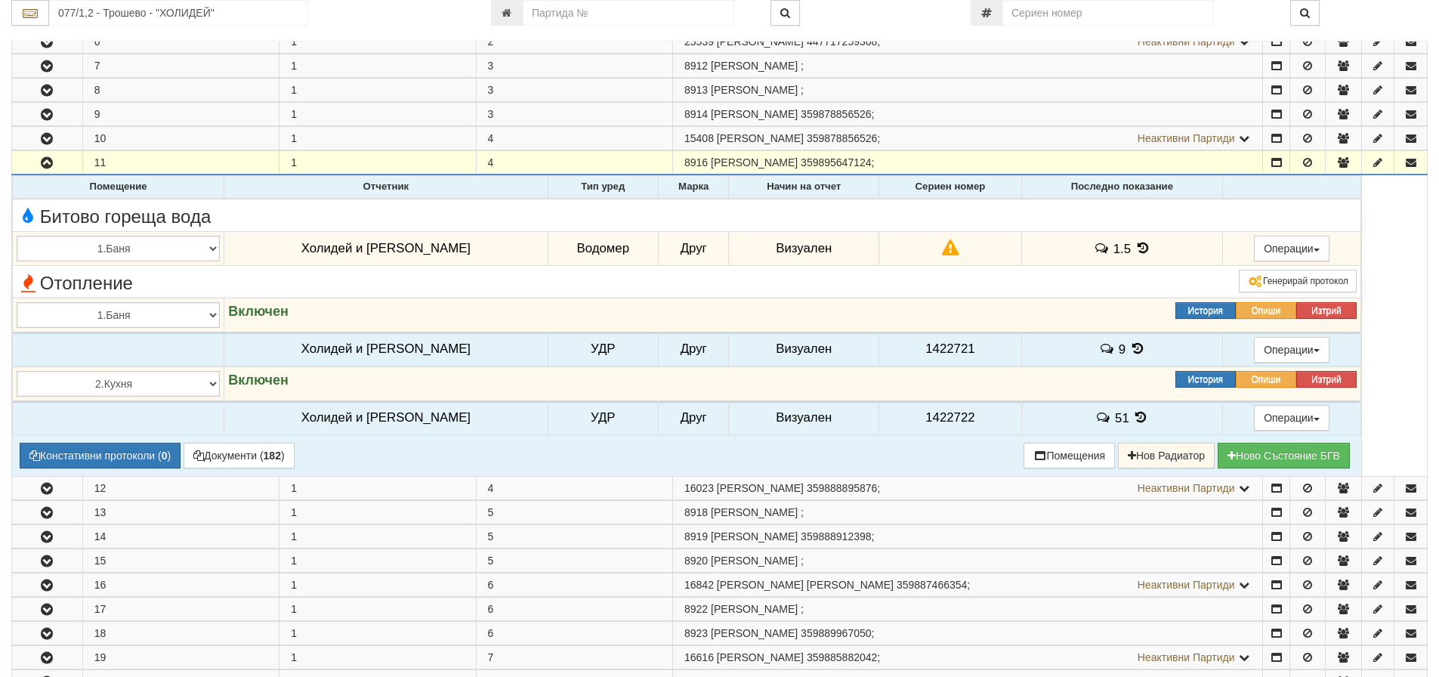
scroll to position [453, 0]
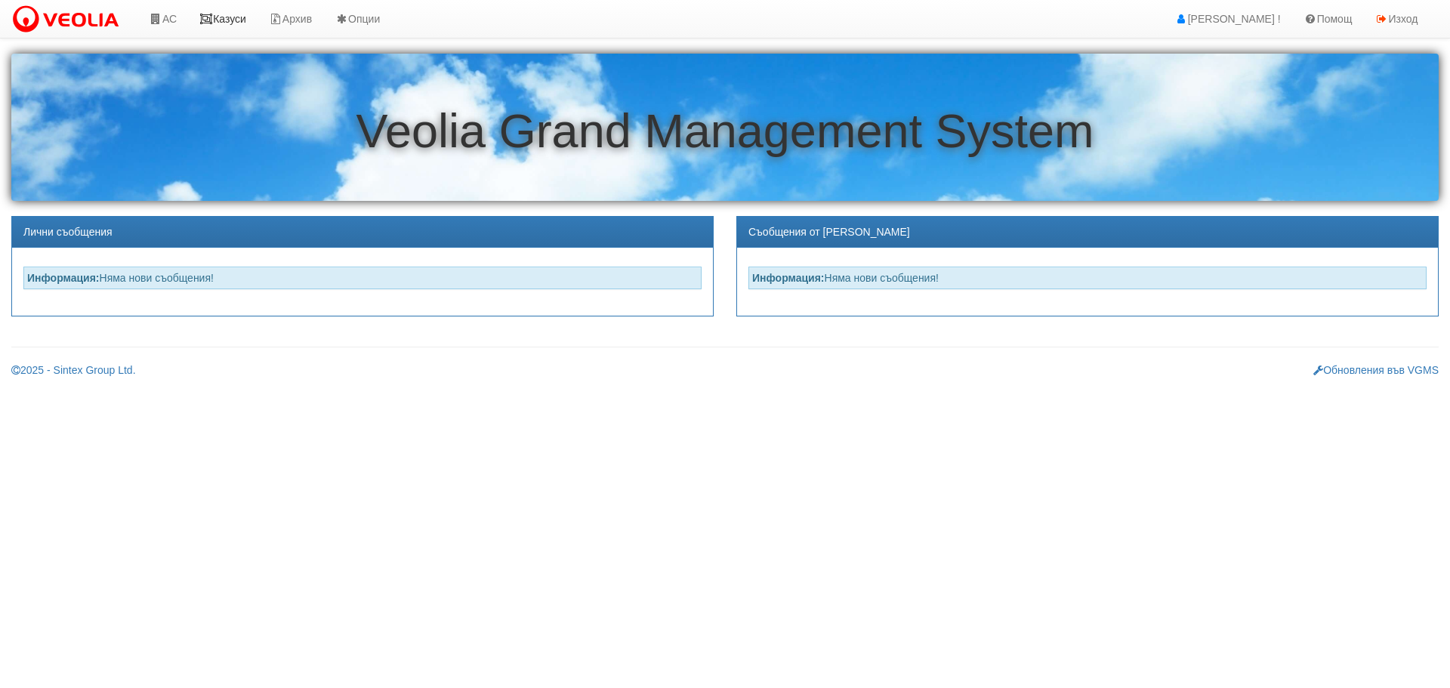
click at [222, 17] on link "Казуси" at bounding box center [222, 19] width 69 height 38
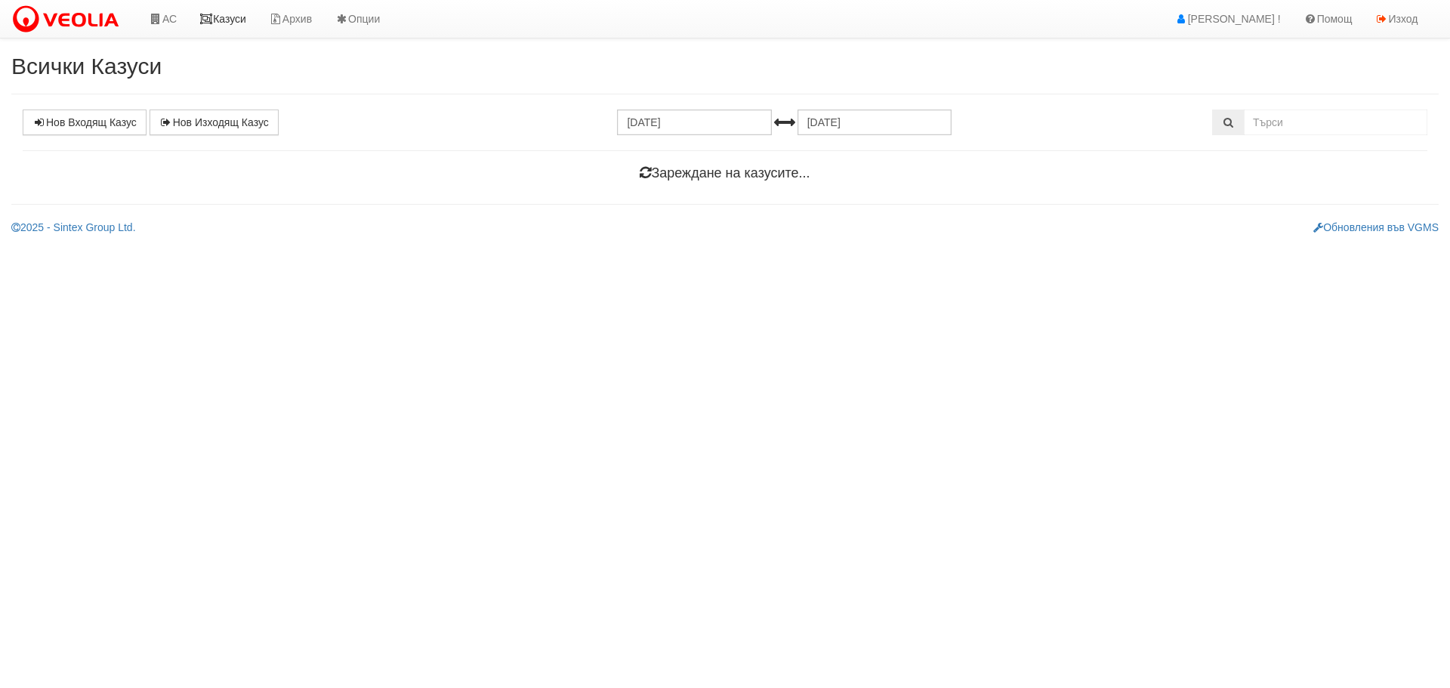
click at [219, 23] on link "Казуси" at bounding box center [222, 19] width 69 height 38
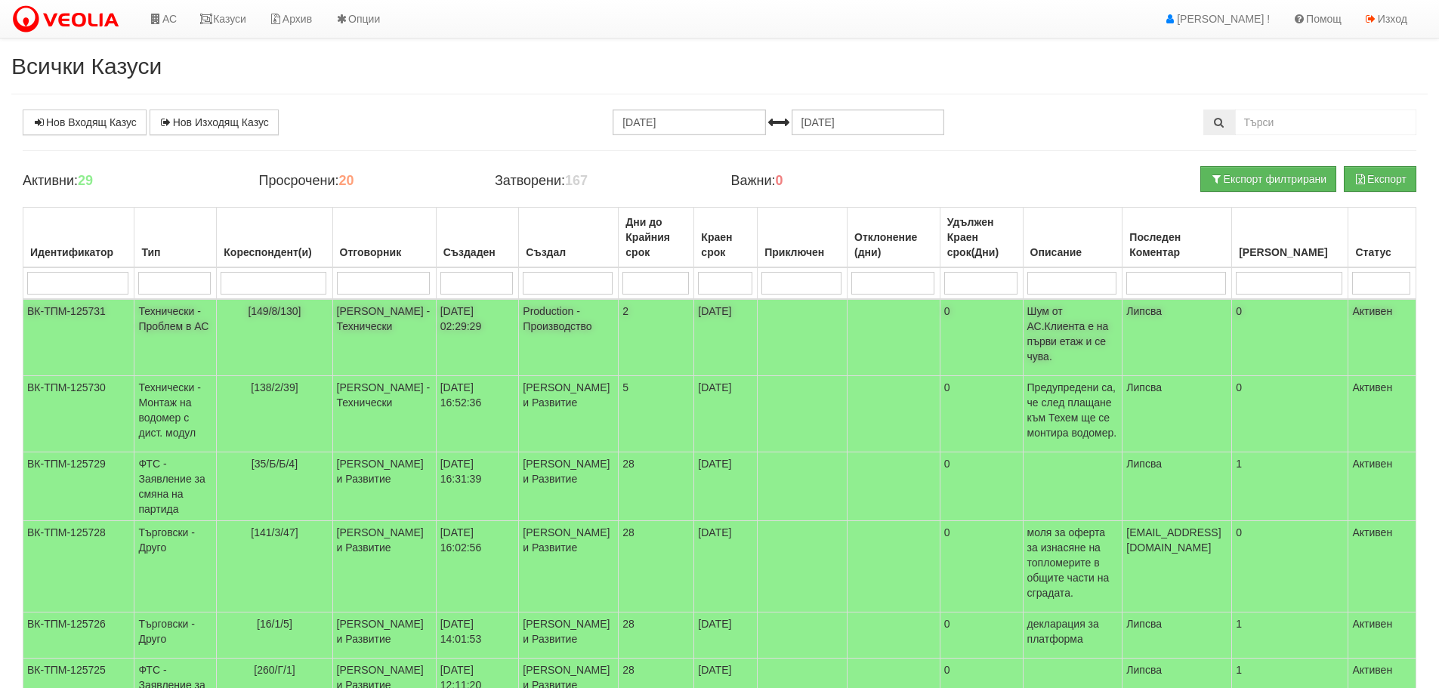
click at [173, 313] on td "Технически - Проблем в АС" at bounding box center [175, 337] width 82 height 77
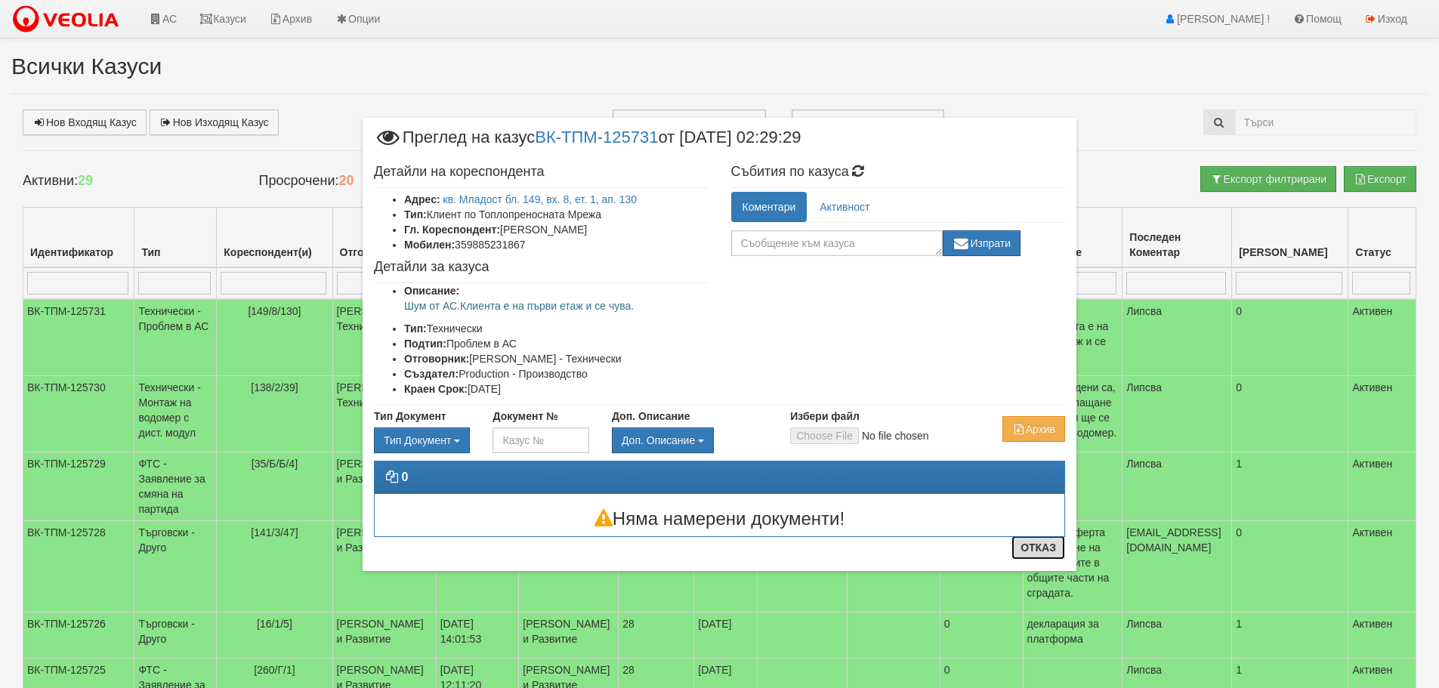
click at [1036, 548] on button "Отказ" at bounding box center [1038, 548] width 54 height 24
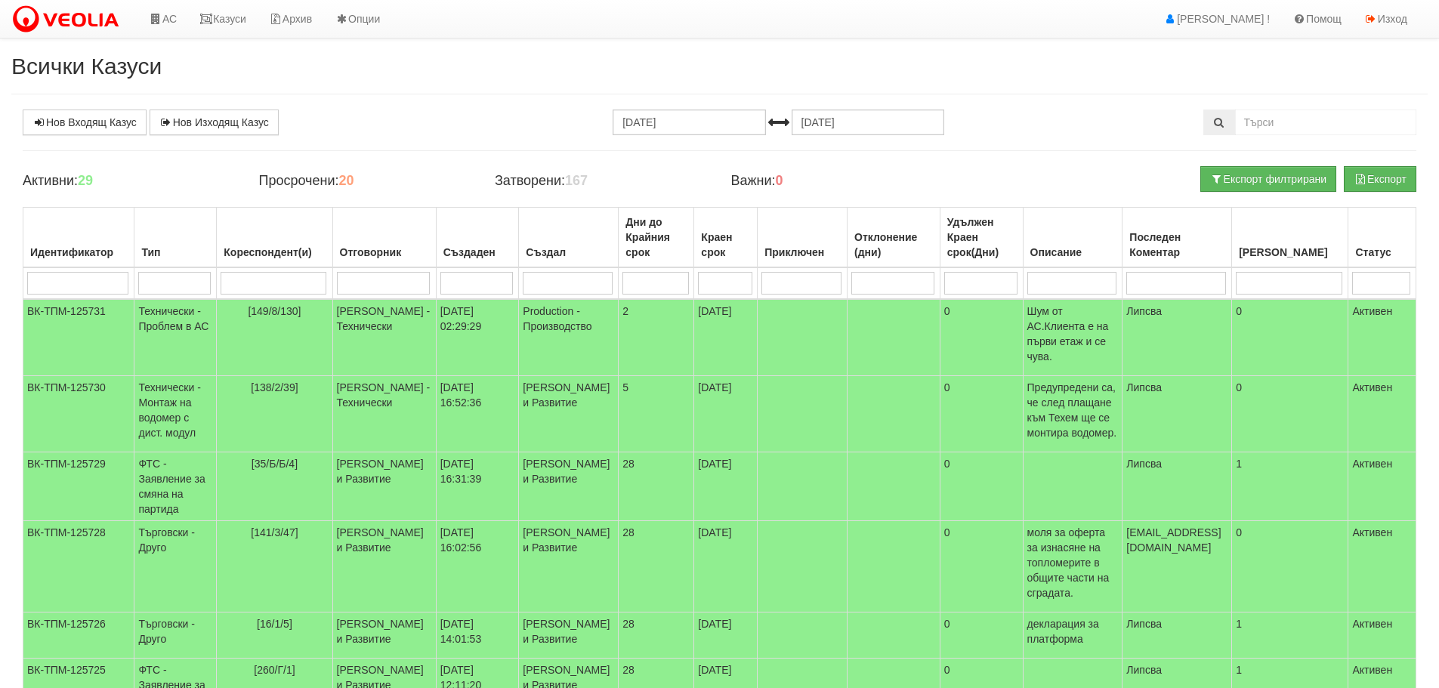
click at [390, 277] on input "search" at bounding box center [384, 283] width 94 height 23
type input "д"
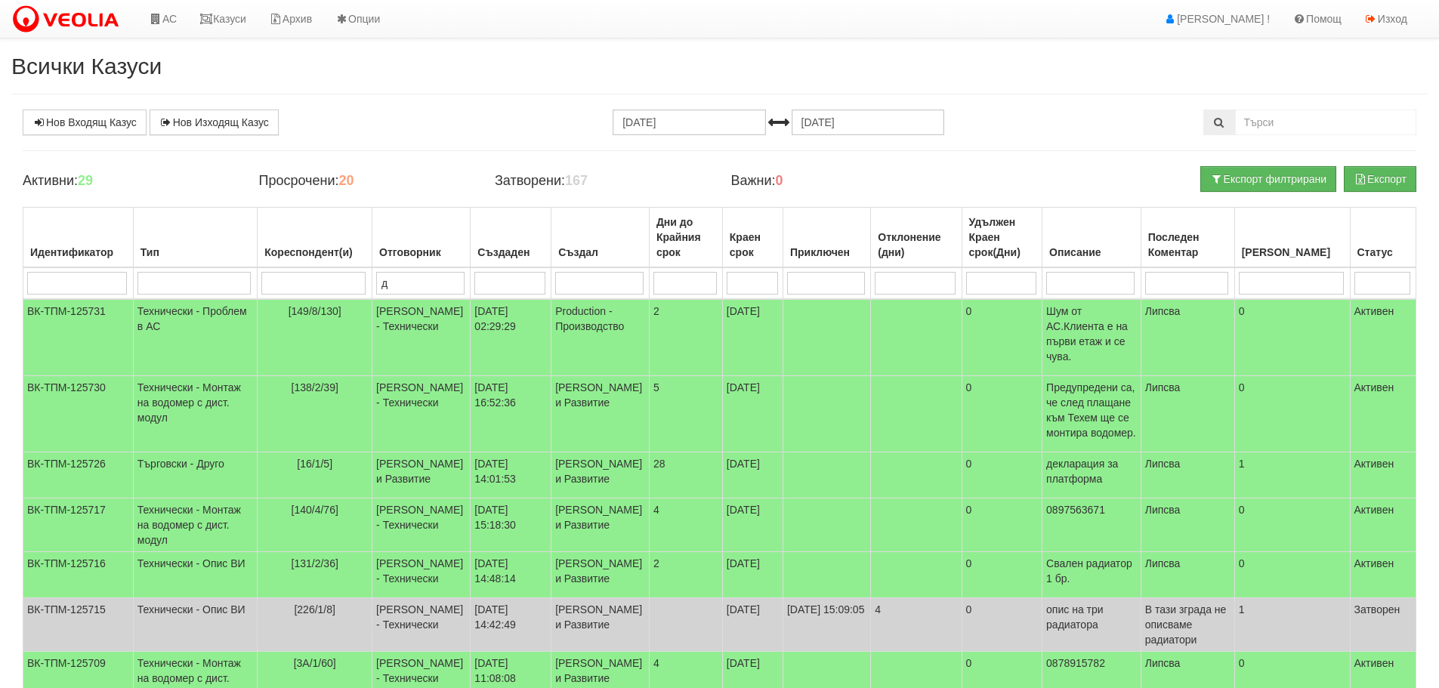
type input "ди"
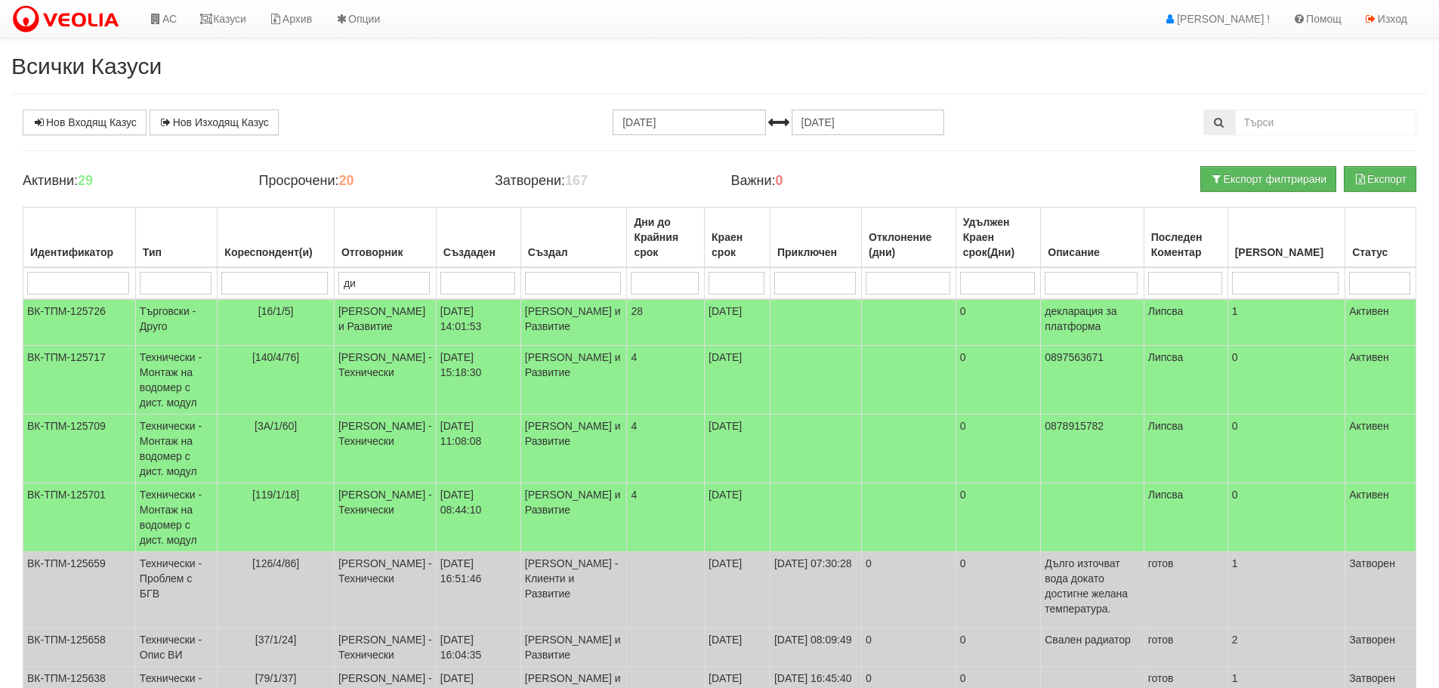
type input "дия"
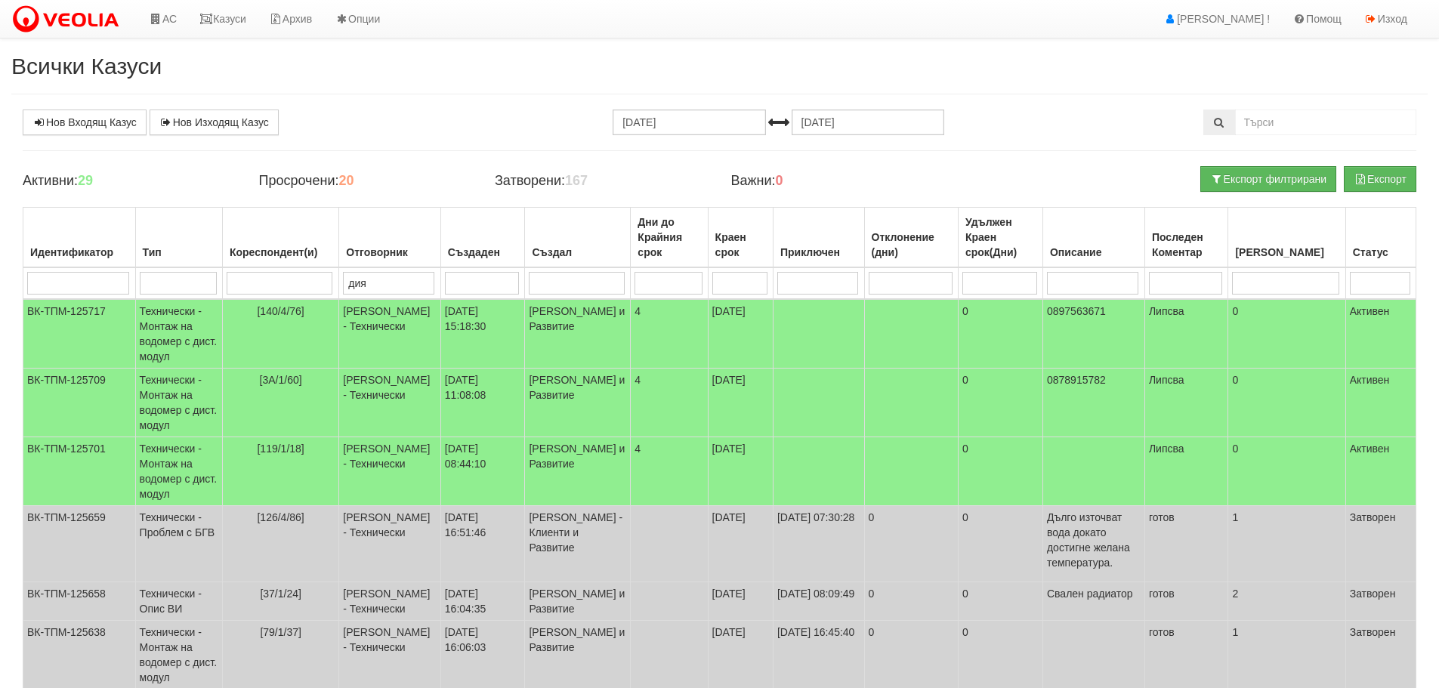
type input "диян"
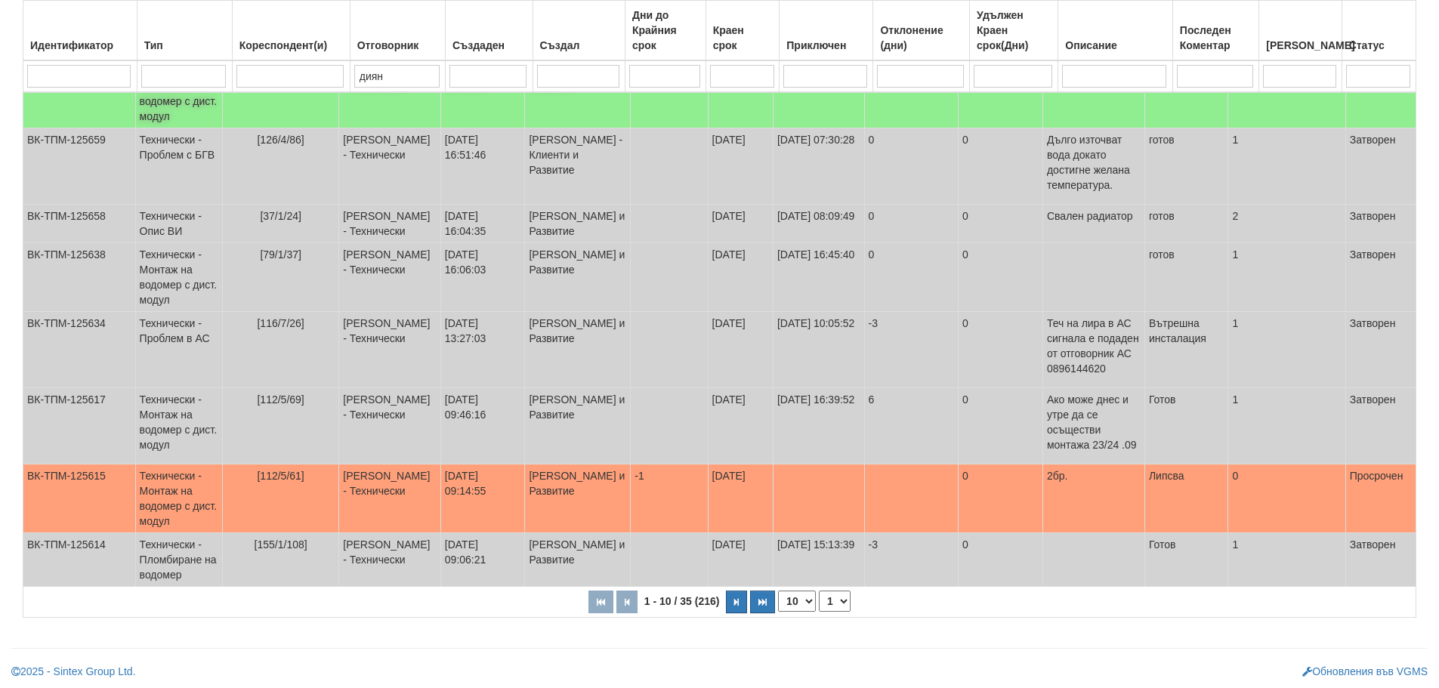
scroll to position [418, 0]
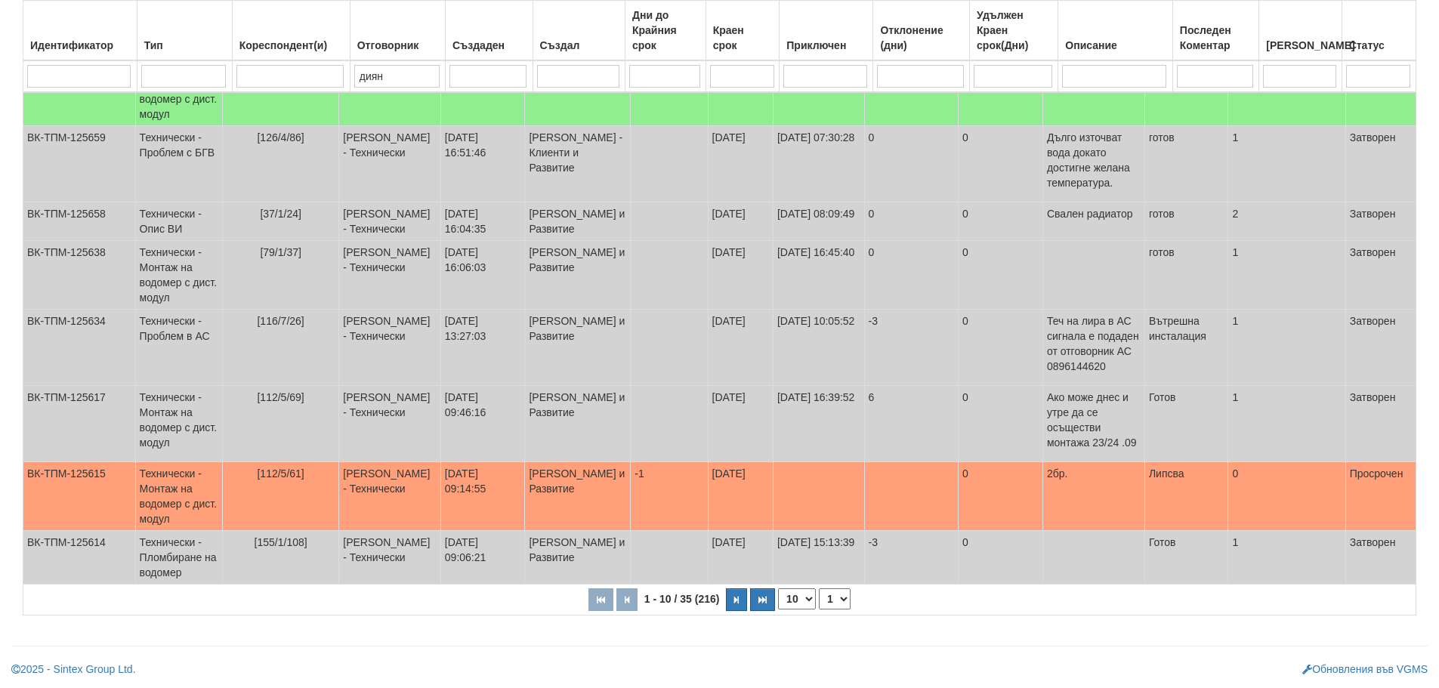
type input "диян"
click at [835, 599] on select "1 2 3 4" at bounding box center [835, 598] width 32 height 21
click at [821, 588] on select "1 2 3 4" at bounding box center [835, 598] width 32 height 21
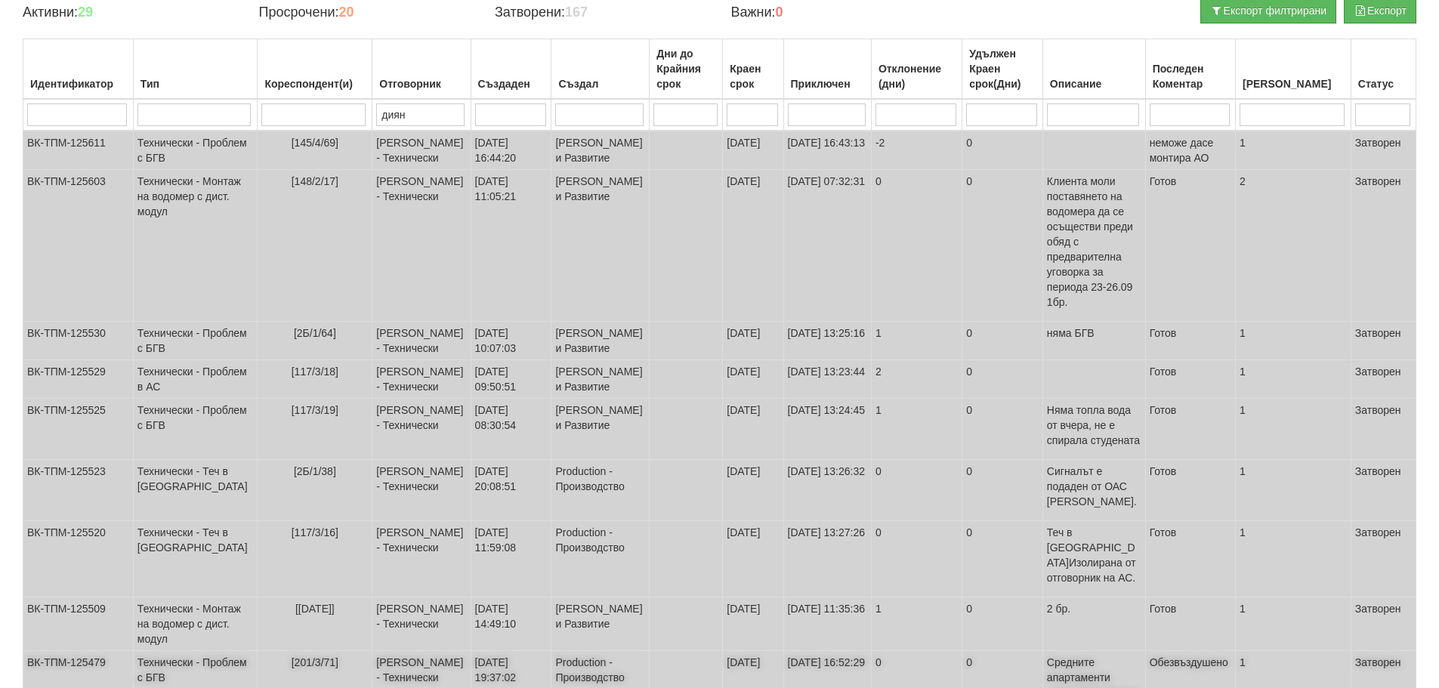
scroll to position [395, 0]
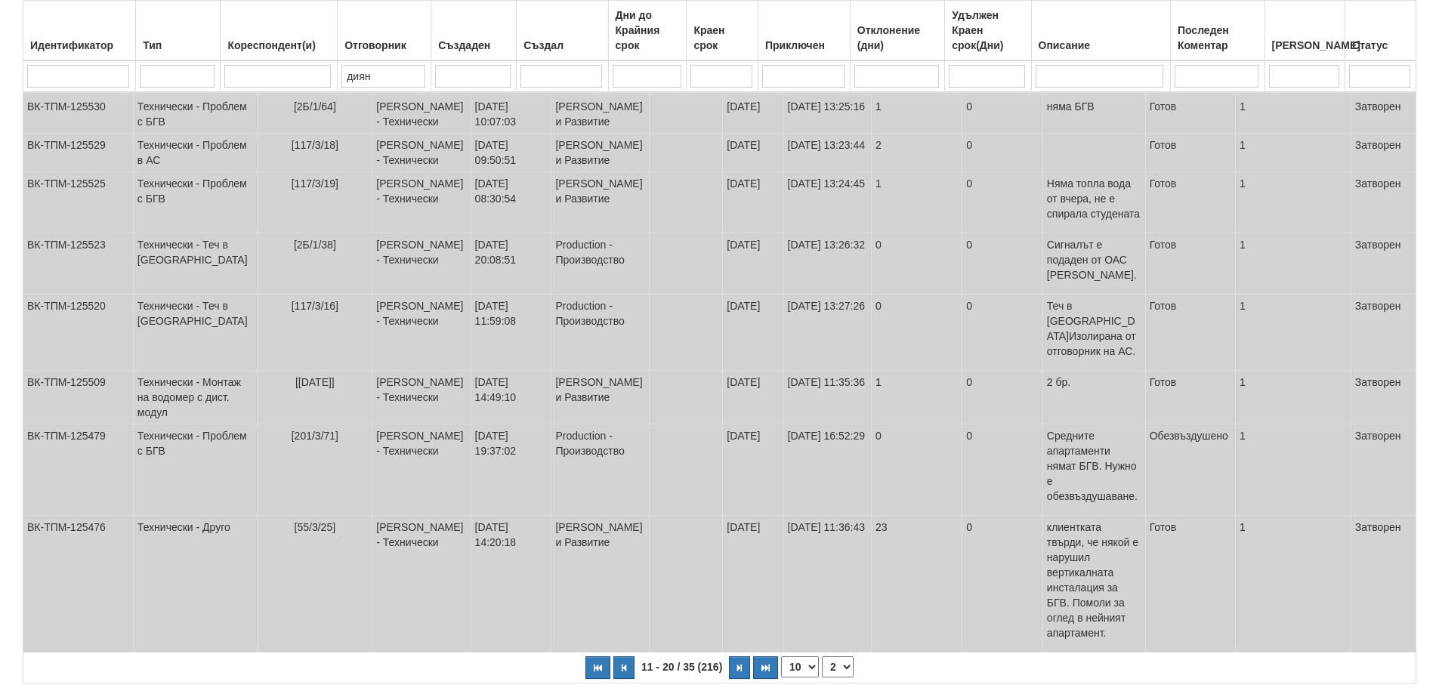
click at [843, 656] on select "1 2 3 4" at bounding box center [838, 666] width 32 height 21
click at [822, 656] on select "1 2 3 4" at bounding box center [838, 666] width 32 height 21
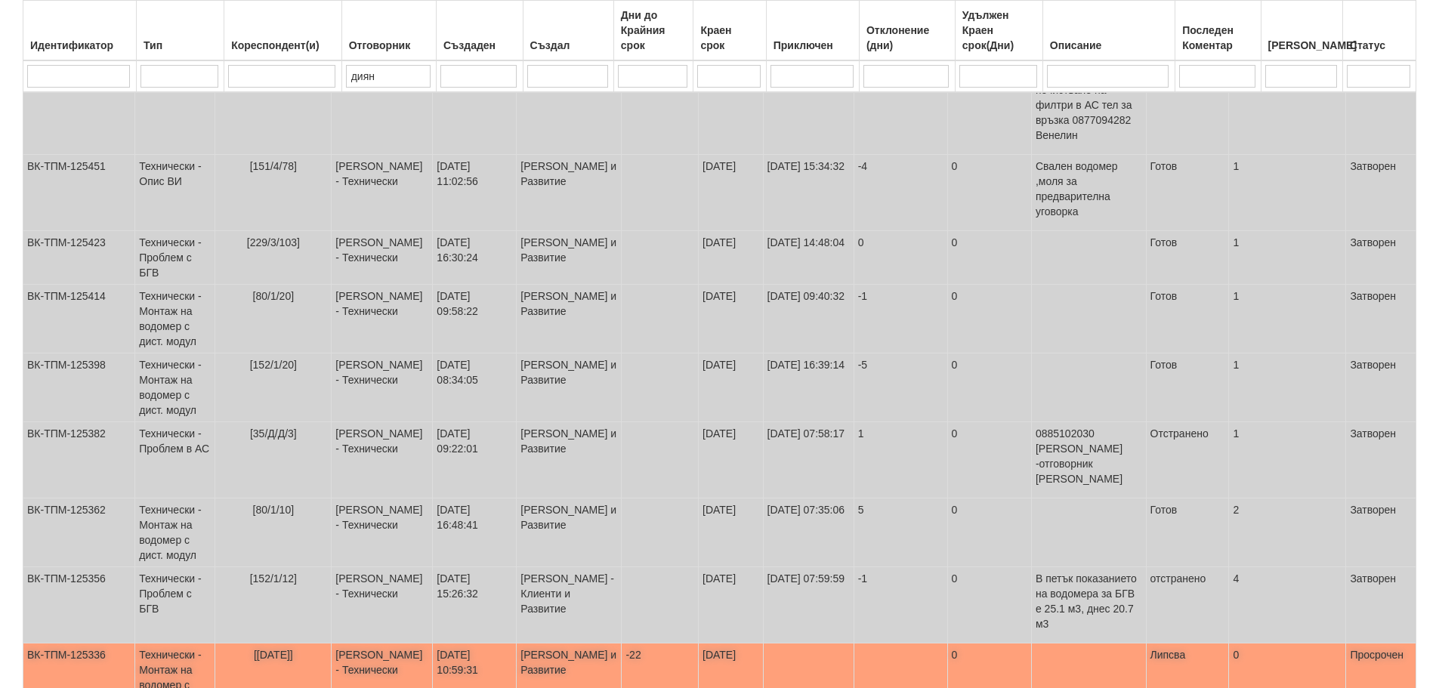
scroll to position [425, 0]
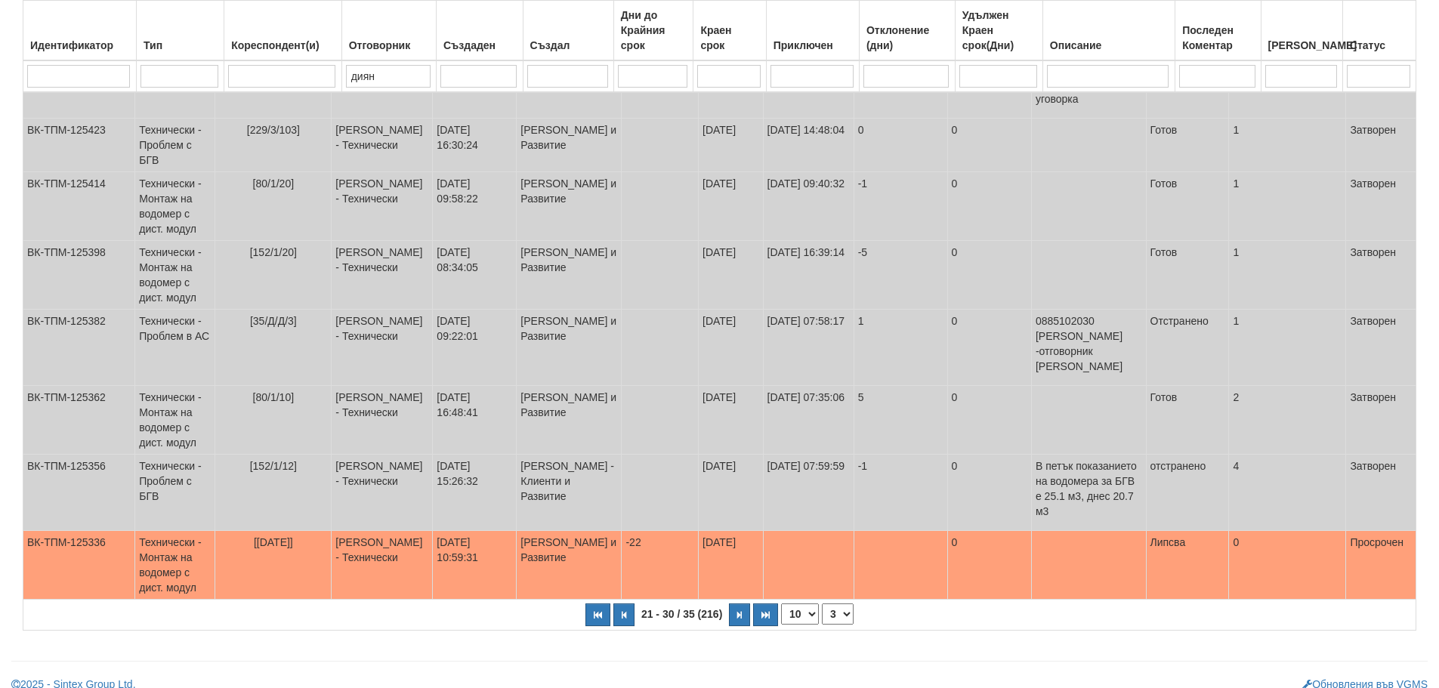
click at [838, 604] on select "1 2 3 4" at bounding box center [838, 614] width 32 height 21
select select "4"
click at [822, 604] on select "1 2 3 4" at bounding box center [838, 614] width 32 height 21
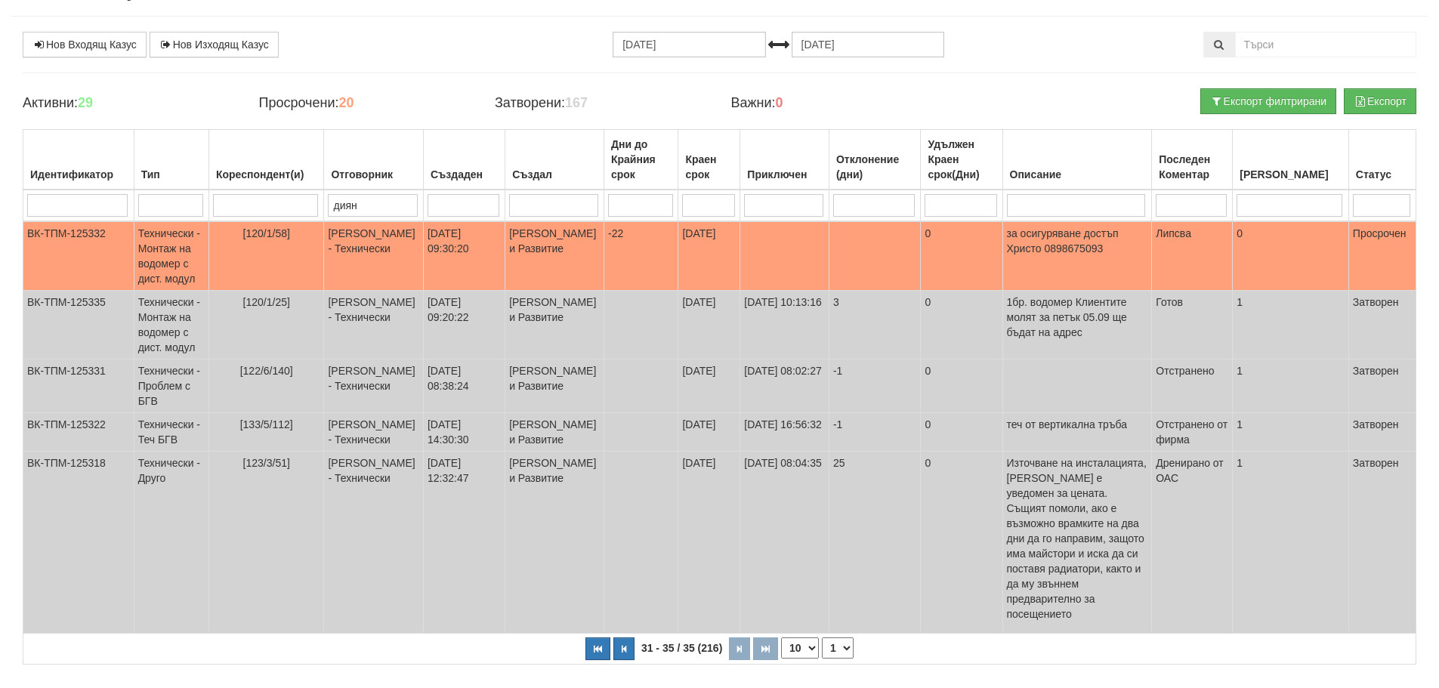
scroll to position [51, 0]
